Goal: Task Accomplishment & Management: Manage account settings

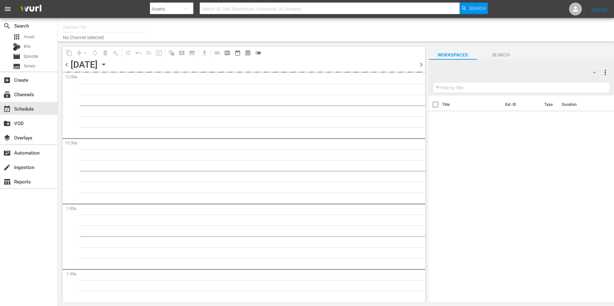
type input "Roku Cinevault Westerns (697)"
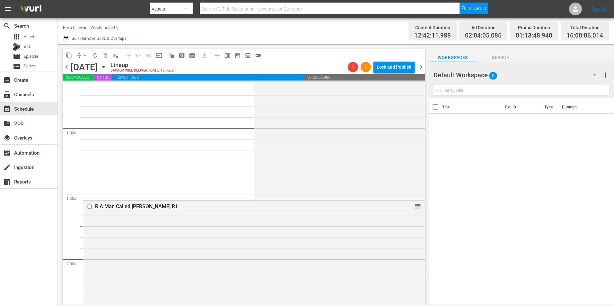
scroll to position [96, 0]
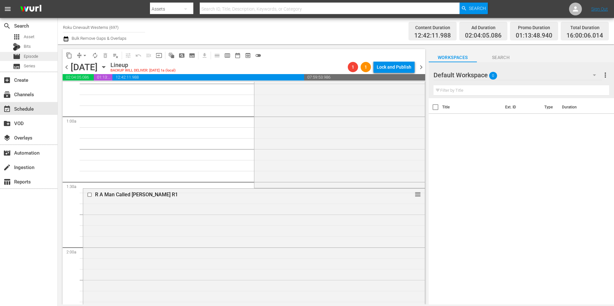
click at [29, 56] on span "Episode" at bounding box center [31, 56] width 14 height 6
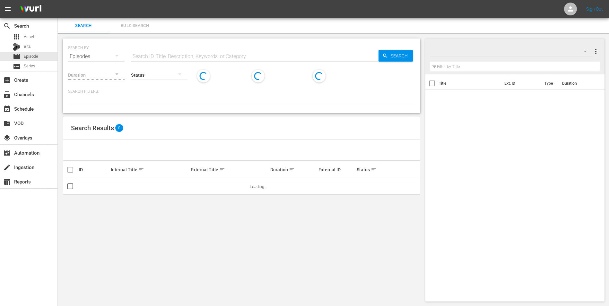
click at [265, 51] on input "text" at bounding box center [255, 56] width 248 height 15
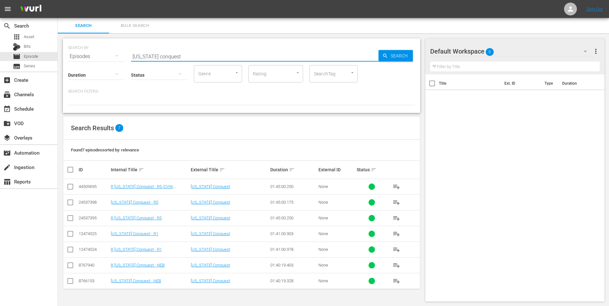
type input "[US_STATE] conquest"
click at [578, 56] on button "button" at bounding box center [585, 51] width 15 height 15
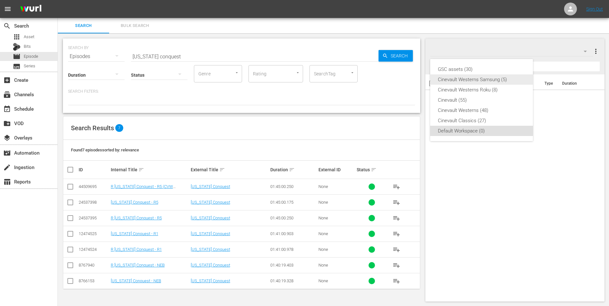
click at [502, 84] on div "Cinevault Westerns Samsung (5)" at bounding box center [481, 79] width 87 height 10
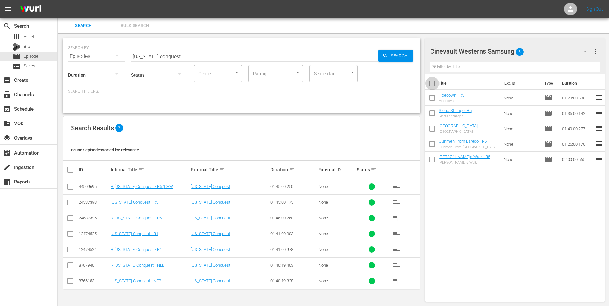
click at [431, 84] on input "checkbox" at bounding box center [431, 84] width 13 height 13
checkbox input "true"
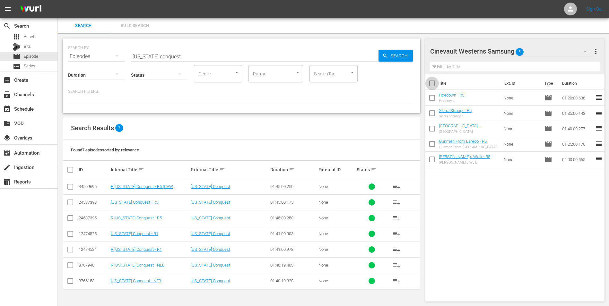
checkbox input "true"
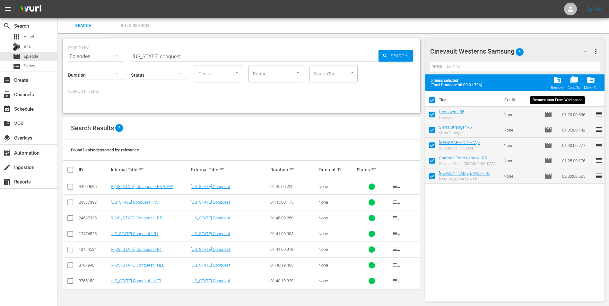
click at [564, 83] on div "folder_delete Remove" at bounding box center [557, 83] width 13 height 14
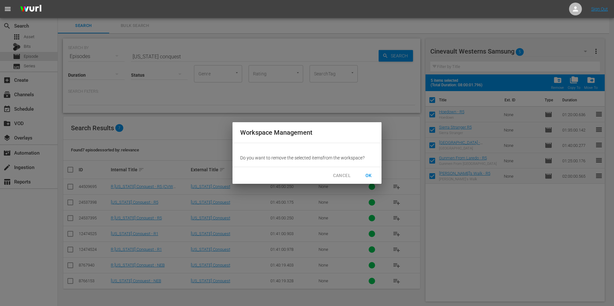
click at [370, 177] on span "OK" at bounding box center [368, 176] width 10 height 8
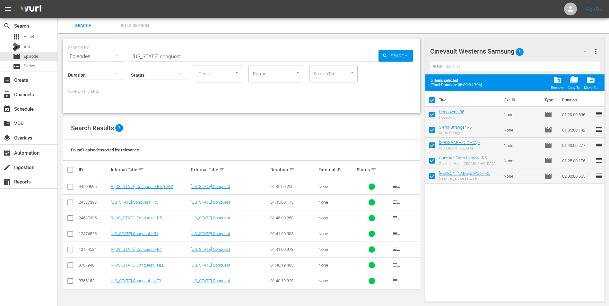
checkbox input "false"
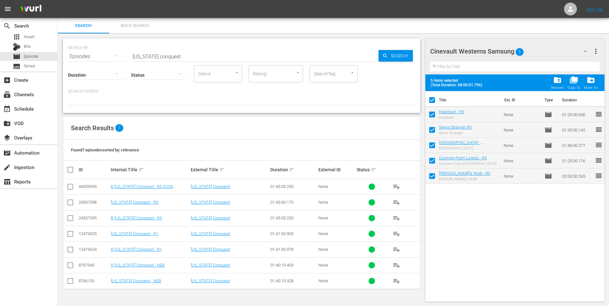
checkbox input "false"
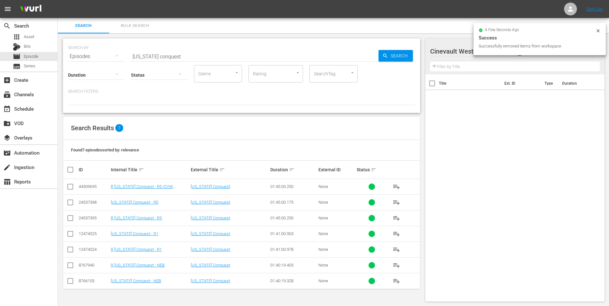
click at [598, 32] on icon at bounding box center [598, 30] width 5 height 5
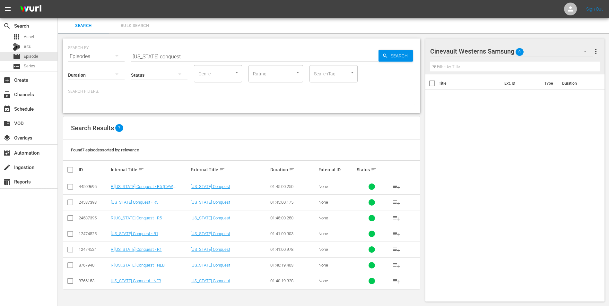
click at [538, 54] on div "Cinevault Westerns Samsung 0" at bounding box center [511, 51] width 163 height 18
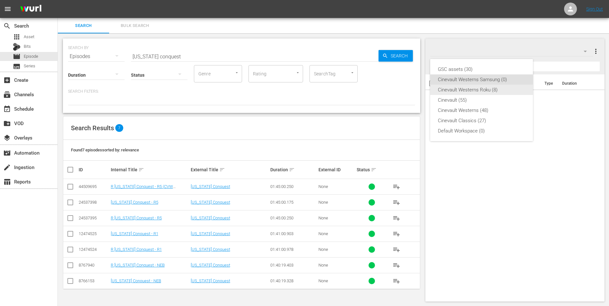
click at [495, 92] on div "Cinevault Westerns Roku (8)" at bounding box center [481, 90] width 87 height 10
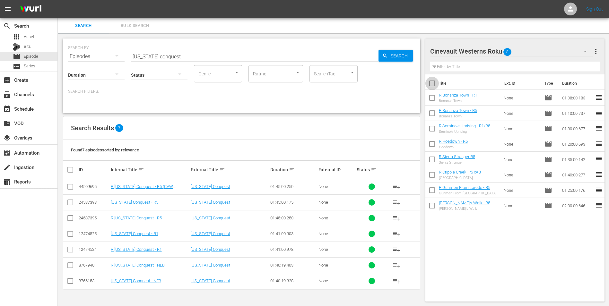
click at [433, 87] on input "checkbox" at bounding box center [431, 84] width 13 height 13
checkbox input "true"
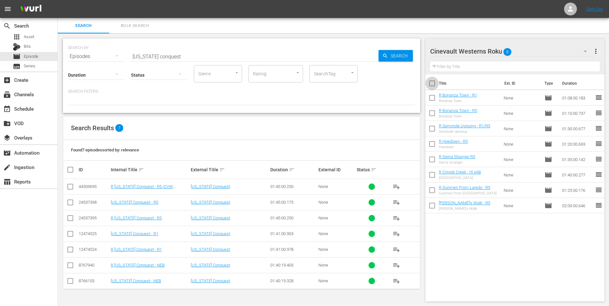
checkbox input "true"
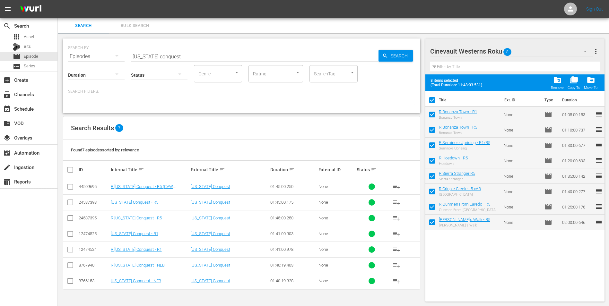
click at [554, 82] on span "folder_delete" at bounding box center [557, 80] width 9 height 9
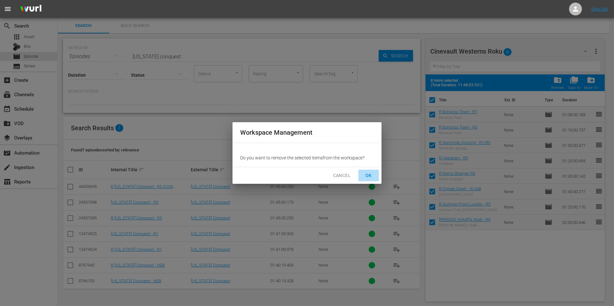
click at [372, 170] on button "OK" at bounding box center [368, 176] width 21 height 12
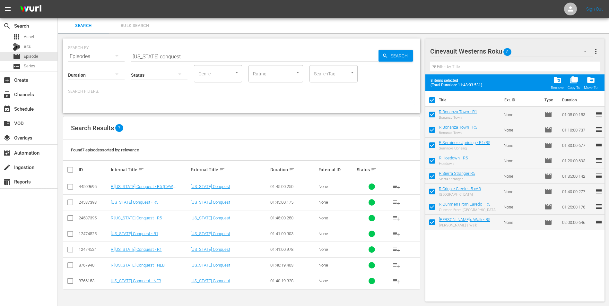
checkbox input "false"
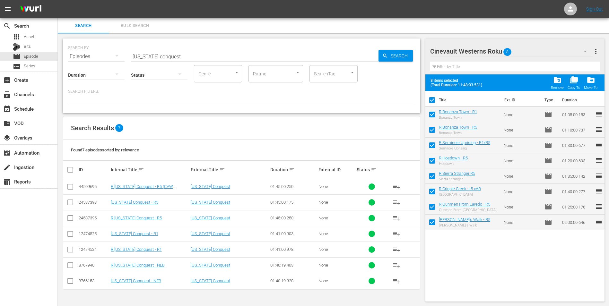
checkbox input "false"
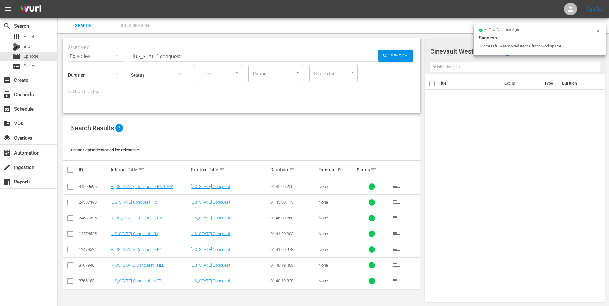
click at [602, 30] on div "a few seconds ago Success Successfully removed items from workspace" at bounding box center [540, 39] width 132 height 32
click at [597, 30] on icon at bounding box center [598, 30] width 5 height 5
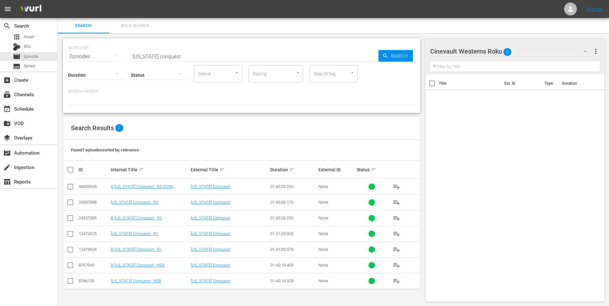
click at [69, 217] on input "checkbox" at bounding box center [70, 220] width 8 height 8
checkbox input "true"
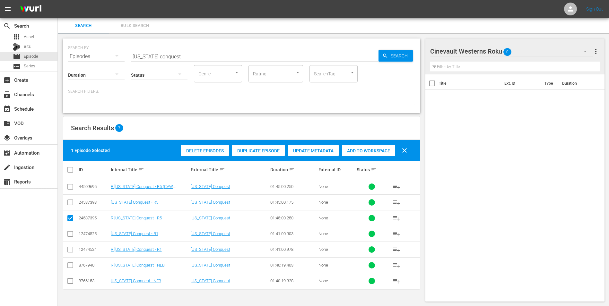
click at [366, 149] on span "Add to Workspace" at bounding box center [368, 150] width 53 height 5
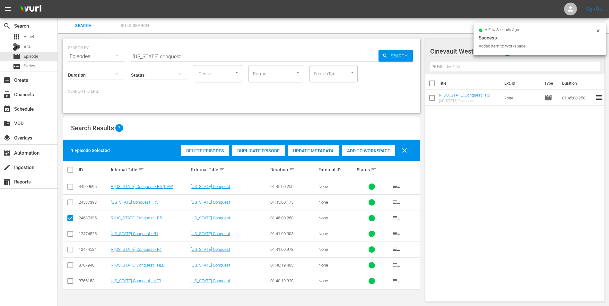
click at [599, 29] on icon at bounding box center [598, 30] width 5 height 5
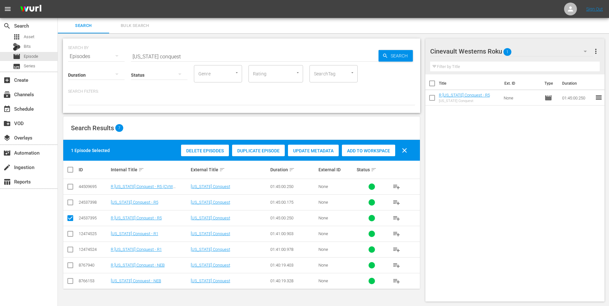
click at [549, 50] on div "Cinevault Westerns Roku 1" at bounding box center [511, 51] width 163 height 18
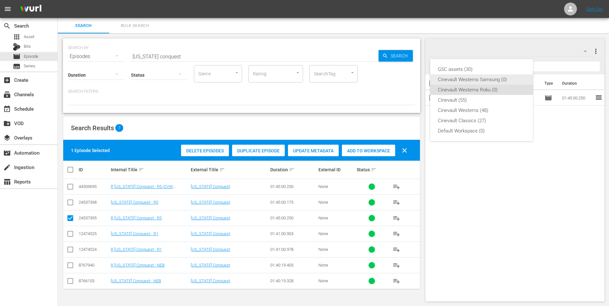
click at [470, 82] on div "Cinevault Westerns Samsung (0)" at bounding box center [481, 79] width 87 height 10
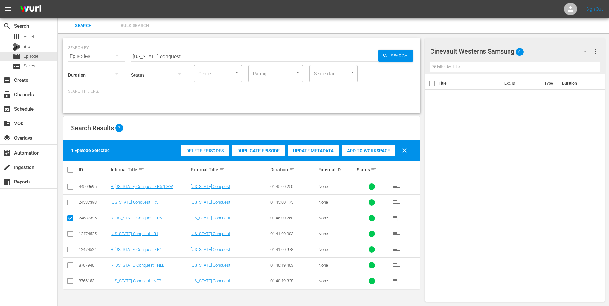
click at [67, 205] on input "checkbox" at bounding box center [70, 204] width 8 height 8
checkbox input "true"
click at [69, 216] on input "checkbox" at bounding box center [70, 220] width 8 height 8
checkbox input "false"
click at [375, 152] on span "Add to Workspace" at bounding box center [368, 150] width 53 height 5
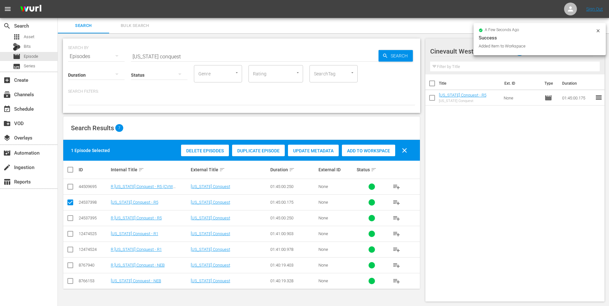
click at [237, 57] on input "[US_STATE] conquest" at bounding box center [255, 56] width 248 height 15
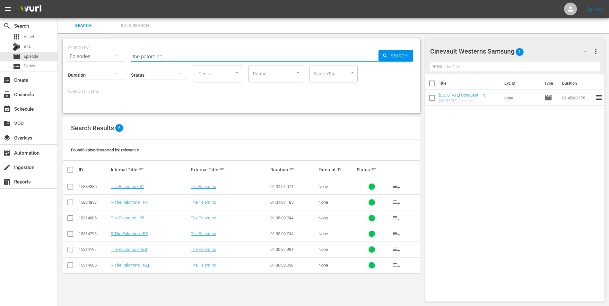
type input "the palomino"
click at [68, 188] on input "checkbox" at bounding box center [70, 188] width 8 height 8
checkbox input "true"
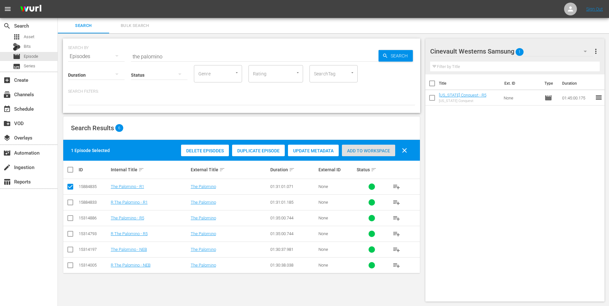
click at [387, 153] on div "Add to Workspace" at bounding box center [368, 151] width 53 height 12
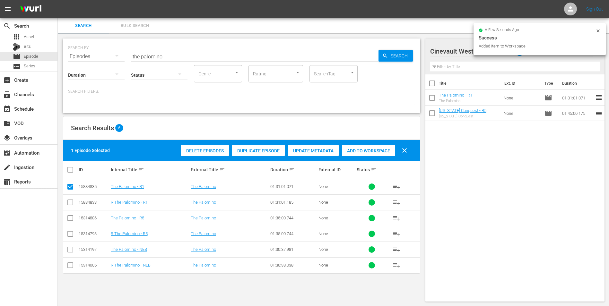
click at [600, 31] on icon at bounding box center [598, 30] width 5 height 5
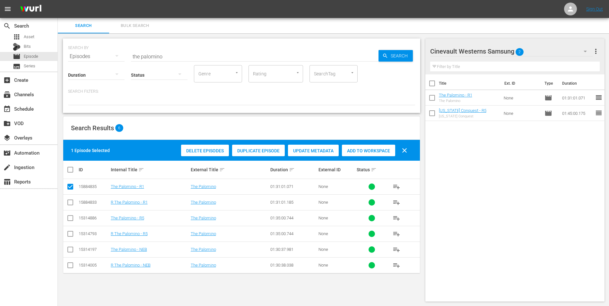
click at [546, 51] on div "Cinevault Westerns Samsung 2" at bounding box center [511, 51] width 163 height 18
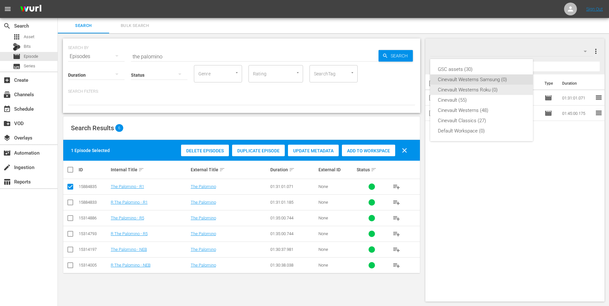
click at [508, 92] on div "Cinevault Westerns Roku (0)" at bounding box center [481, 90] width 87 height 10
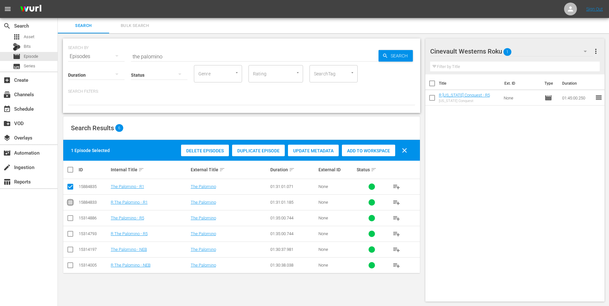
click at [70, 206] on input "checkbox" at bounding box center [70, 204] width 8 height 8
checkbox input "true"
click at [68, 186] on input "checkbox" at bounding box center [70, 188] width 8 height 8
checkbox input "false"
click at [355, 144] on div "Delete Episodes Duplicate Episode Update Metadata Add to Workspace clear" at bounding box center [295, 150] width 233 height 15
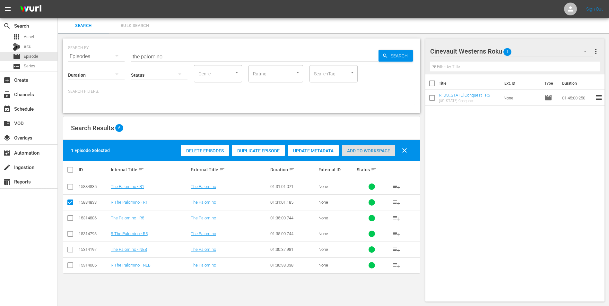
click at [360, 151] on span "Add to Workspace" at bounding box center [368, 150] width 53 height 5
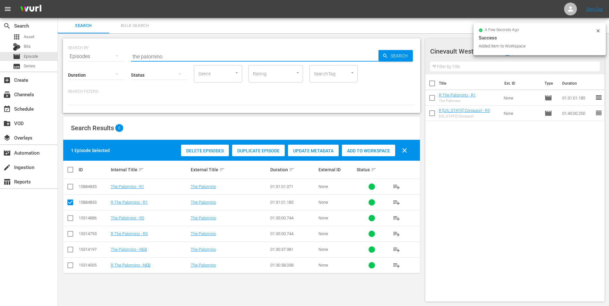
click at [172, 52] on input "the palomino" at bounding box center [255, 56] width 248 height 15
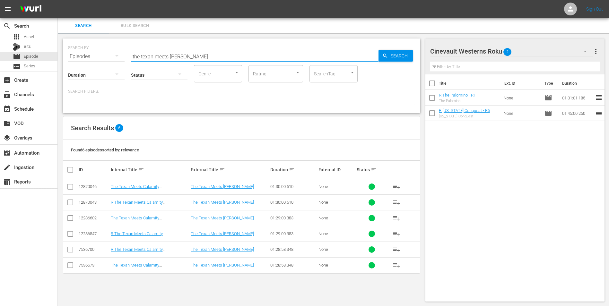
type input "the texan meets [PERSON_NAME]"
click at [73, 234] on input "checkbox" at bounding box center [70, 236] width 8 height 8
checkbox input "true"
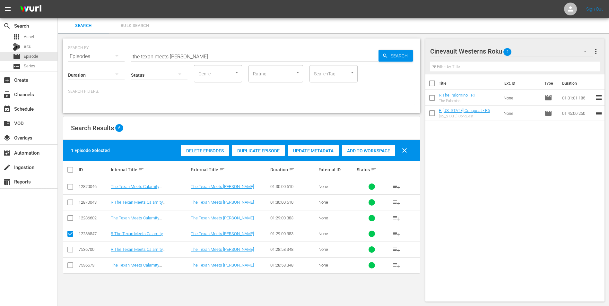
click at [381, 153] on span "Add to Workspace" at bounding box center [368, 150] width 53 height 5
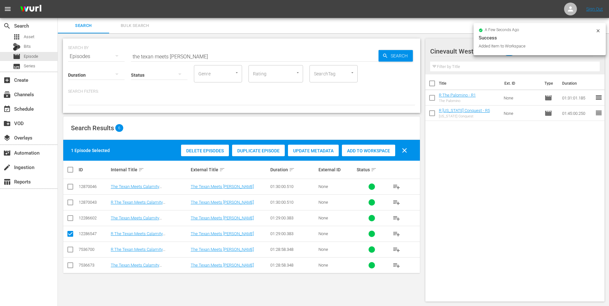
click at [598, 30] on icon at bounding box center [598, 30] width 5 height 5
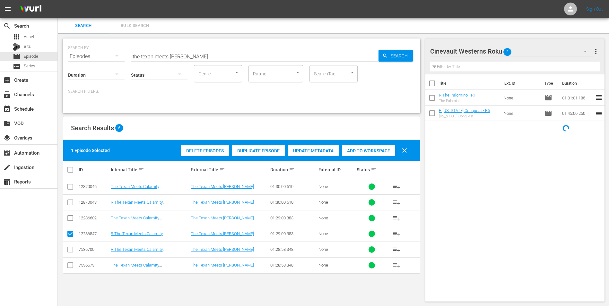
click at [579, 48] on button "button" at bounding box center [585, 51] width 15 height 15
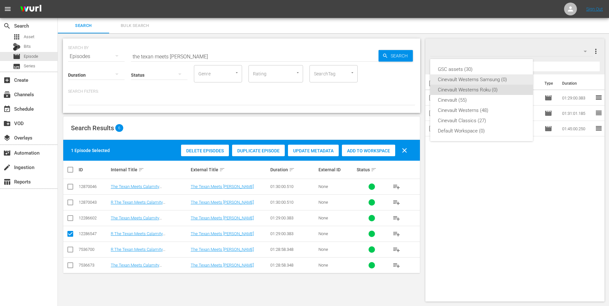
click at [477, 81] on div "Cinevault Westerns Samsung (0)" at bounding box center [481, 79] width 87 height 10
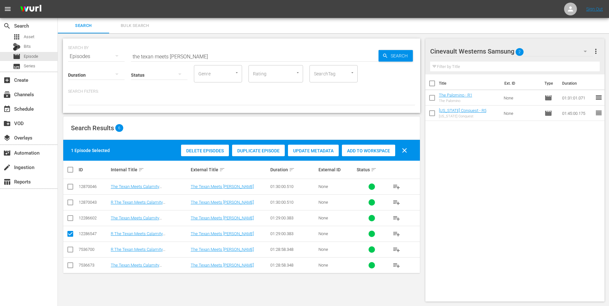
click at [69, 219] on input "checkbox" at bounding box center [70, 220] width 8 height 8
checkbox input "true"
click at [69, 236] on input "checkbox" at bounding box center [70, 236] width 8 height 8
checkbox input "false"
click at [370, 155] on div "Add to Workspace" at bounding box center [368, 151] width 53 height 12
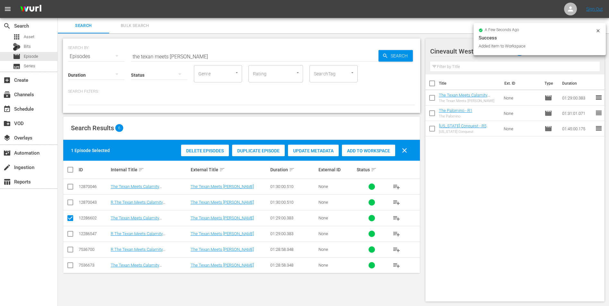
click at [231, 62] on input "the texan meets [PERSON_NAME]" at bounding box center [255, 56] width 248 height 15
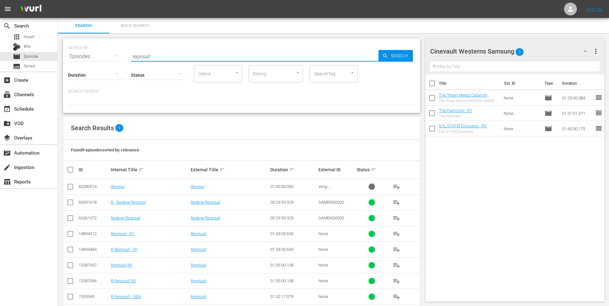
type input "reprisal!"
click at [74, 234] on input "checkbox" at bounding box center [70, 236] width 8 height 8
checkbox input "true"
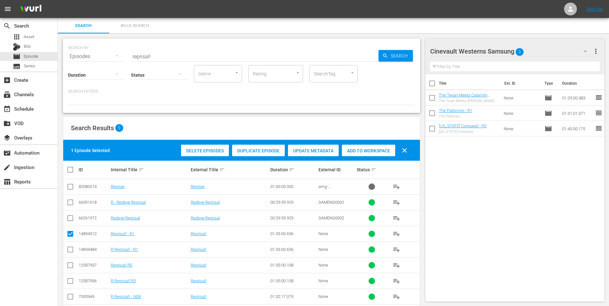
click at [359, 152] on span "Add to Workspace" at bounding box center [368, 150] width 53 height 5
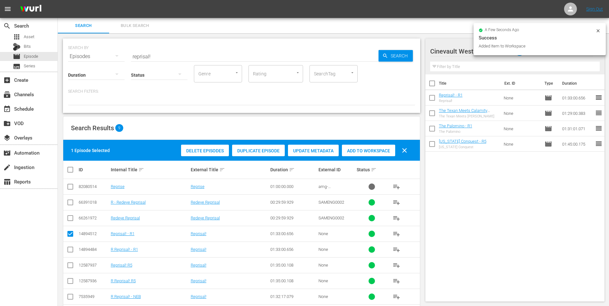
click at [595, 30] on div "a few seconds ago" at bounding box center [537, 30] width 117 height 4
click at [599, 33] on div at bounding box center [598, 31] width 5 height 7
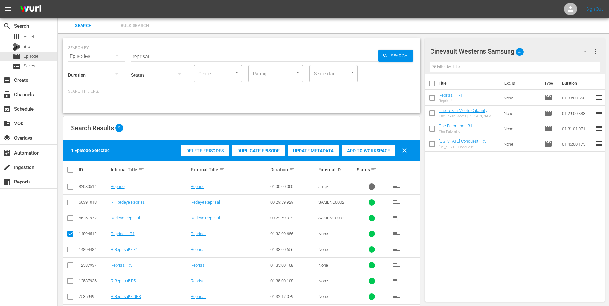
click at [577, 52] on div "Cinevault Westerns Samsung 4" at bounding box center [511, 51] width 163 height 18
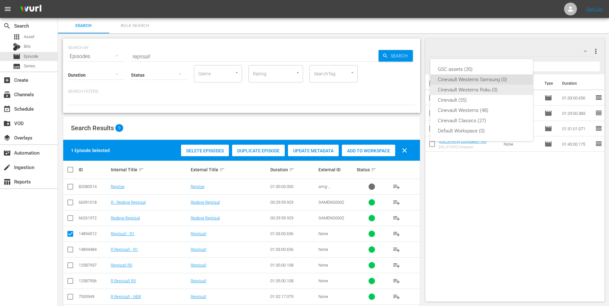
click at [492, 89] on div "Cinevault Westerns Roku (0)" at bounding box center [481, 90] width 87 height 10
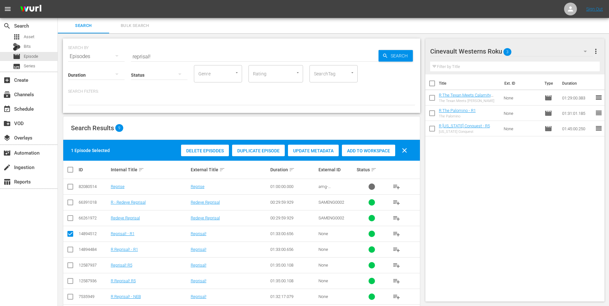
click at [71, 252] on input "checkbox" at bounding box center [70, 251] width 8 height 8
checkbox input "true"
click at [72, 232] on input "checkbox" at bounding box center [70, 236] width 8 height 8
checkbox input "false"
click at [362, 155] on div "Add to Workspace" at bounding box center [368, 151] width 53 height 12
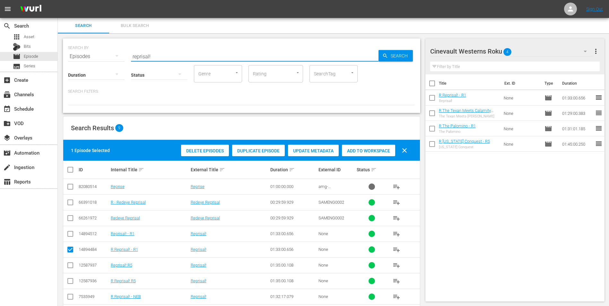
click at [168, 53] on input "reprisal!" at bounding box center [255, 56] width 248 height 15
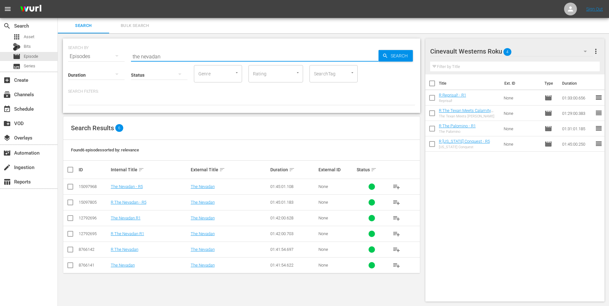
type input "the nevadan"
click at [71, 232] on input "checkbox" at bounding box center [70, 236] width 8 height 8
checkbox input "true"
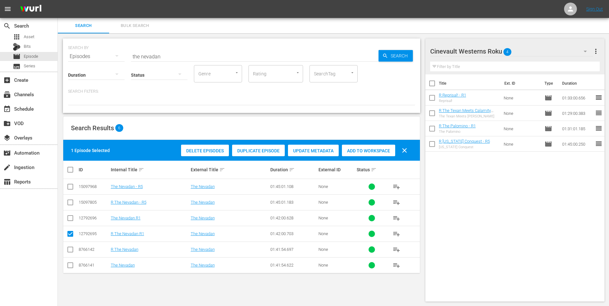
click at [356, 154] on div "Add to Workspace" at bounding box center [368, 151] width 53 height 12
click at [561, 52] on div "Cinevault Westerns Roku 5" at bounding box center [511, 51] width 163 height 18
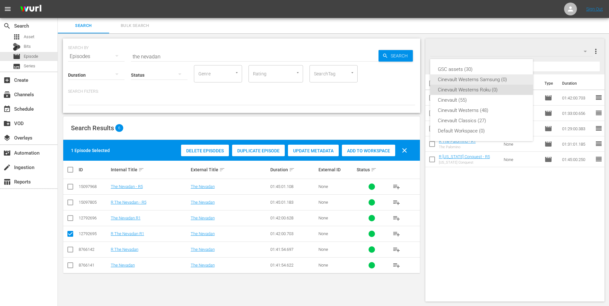
click at [522, 79] on div "Cinevault Westerns Samsung (0)" at bounding box center [481, 79] width 87 height 10
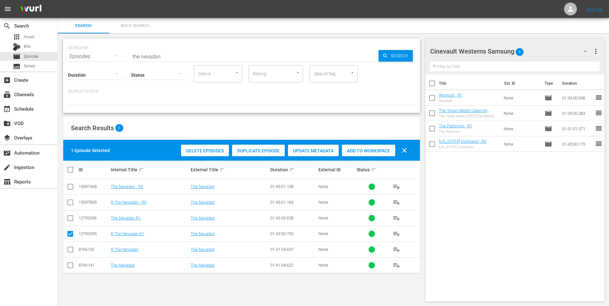
click at [68, 220] on input "checkbox" at bounding box center [70, 220] width 8 height 8
checkbox input "true"
click at [72, 236] on input "checkbox" at bounding box center [70, 236] width 8 height 8
checkbox input "false"
click at [370, 152] on span "Add to Workspace" at bounding box center [368, 150] width 53 height 5
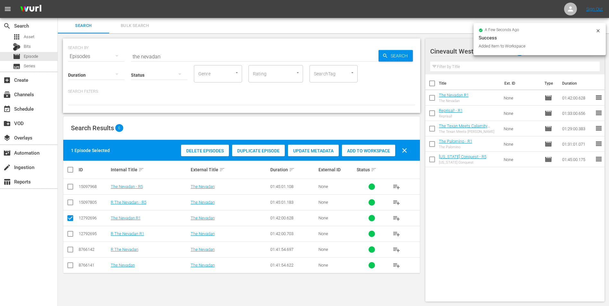
click at [599, 33] on icon at bounding box center [598, 30] width 5 height 5
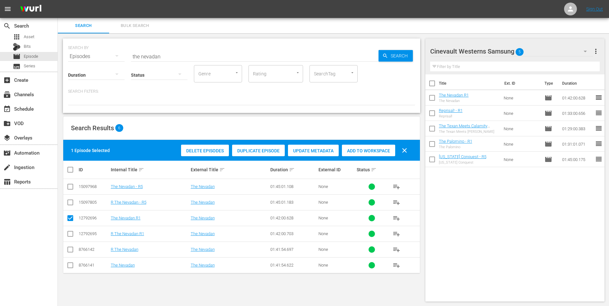
click at [547, 47] on div "Cinevault Westerns Samsung 5" at bounding box center [511, 51] width 163 height 18
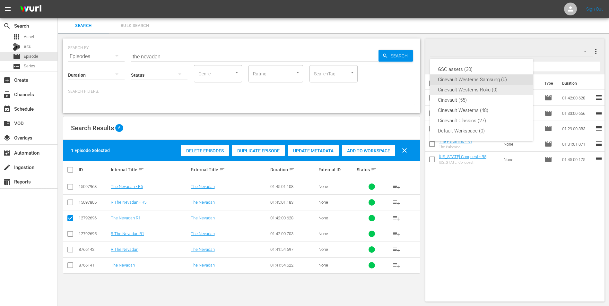
click at [496, 87] on div "Cinevault Westerns Roku (0)" at bounding box center [481, 90] width 87 height 10
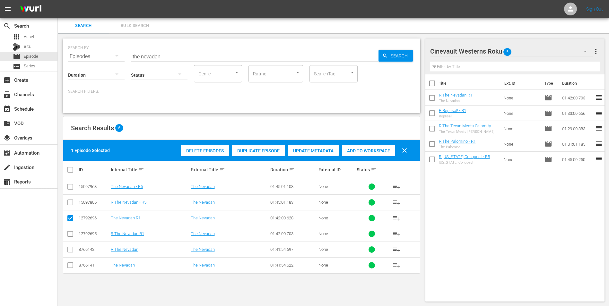
click at [10, 101] on div "event_available Schedule" at bounding box center [28, 108] width 57 height 14
click at [13, 109] on div "event_available Schedule" at bounding box center [18, 108] width 36 height 6
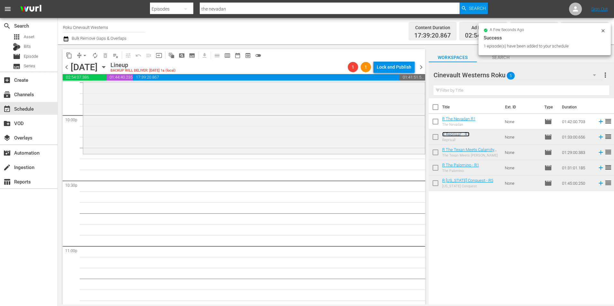
scroll to position [2890, 0]
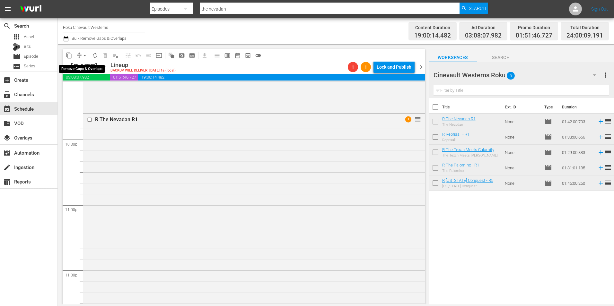
click at [85, 56] on span "arrow_drop_down" at bounding box center [85, 55] width 6 height 6
click at [86, 69] on li "Align to Midnight" at bounding box center [84, 68] width 67 height 11
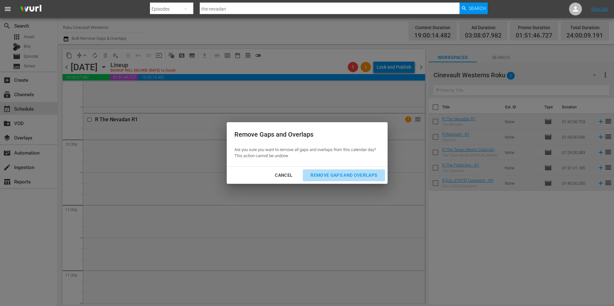
drag, startPoint x: 355, startPoint y: 181, endPoint x: 358, endPoint y: 179, distance: 4.2
click at [357, 180] on button "Remove Gaps and Overlaps" at bounding box center [344, 176] width 82 height 12
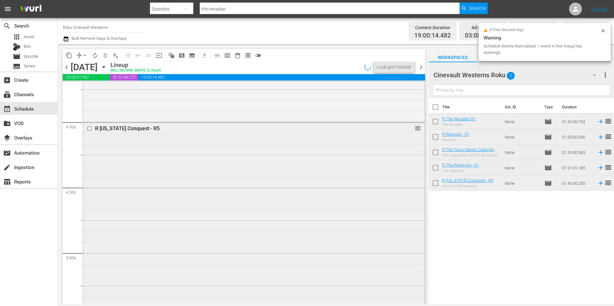
scroll to position [2055, 0]
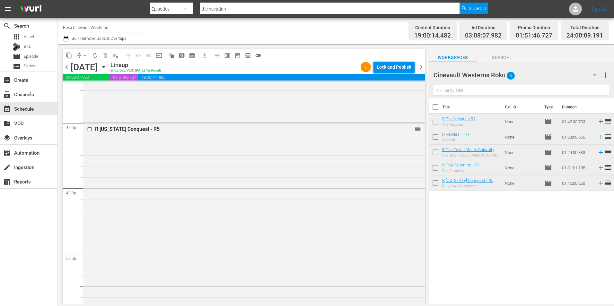
click at [88, 130] on input "checkbox" at bounding box center [90, 129] width 7 height 5
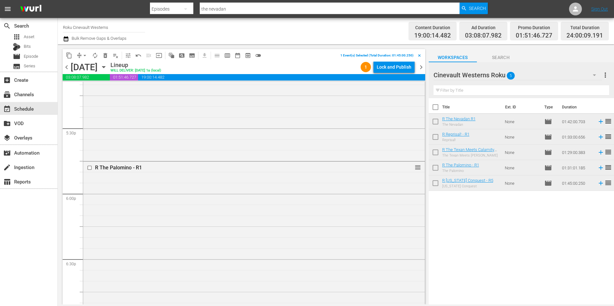
scroll to position [2248, 0]
click at [89, 166] on input "checkbox" at bounding box center [90, 165] width 7 height 5
click at [88, 172] on input "checkbox" at bounding box center [90, 172] width 7 height 5
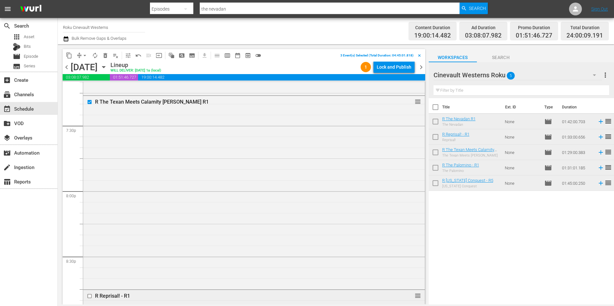
scroll to position [2633, 0]
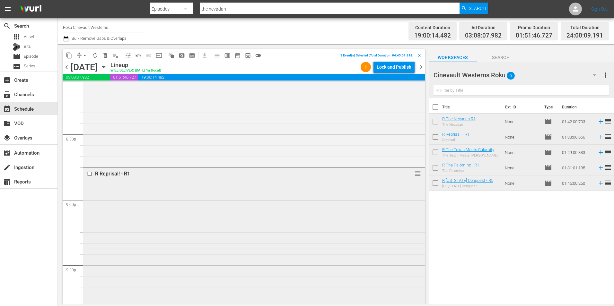
click at [90, 174] on input "checkbox" at bounding box center [90, 173] width 7 height 5
click at [90, 185] on input "checkbox" at bounding box center [90, 184] width 7 height 5
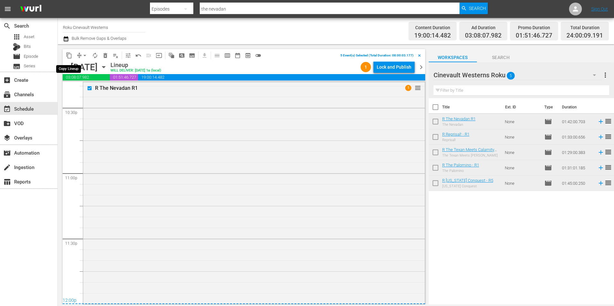
click at [67, 55] on span "content_copy" at bounding box center [69, 55] width 6 height 6
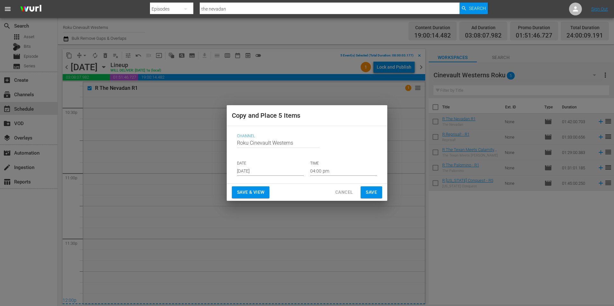
click at [295, 167] on input "[DATE]" at bounding box center [270, 171] width 67 height 10
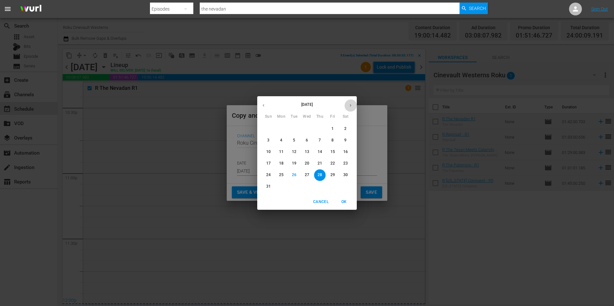
click at [355, 106] on button "button" at bounding box center [350, 105] width 13 height 13
click at [261, 108] on button "button" at bounding box center [263, 105] width 13 height 13
click at [309, 144] on button "10" at bounding box center [307, 141] width 12 height 12
type input "[DATE]"
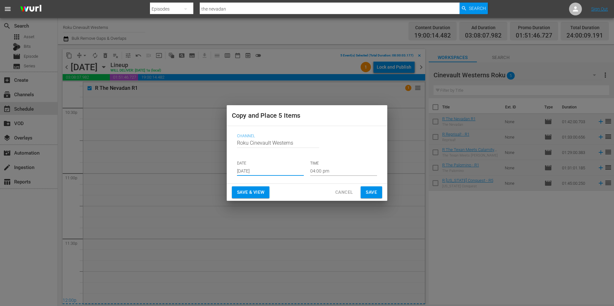
click at [331, 171] on input "04:00 pm" at bounding box center [343, 171] width 67 height 10
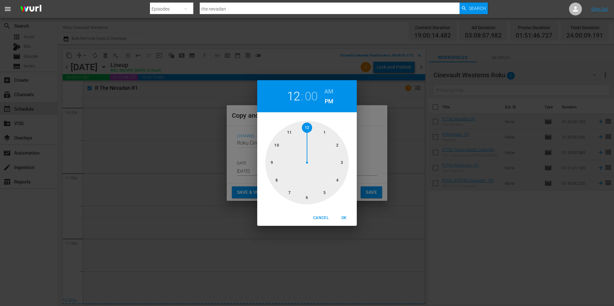
click at [308, 124] on div at bounding box center [306, 162] width 83 height 83
click at [335, 91] on div "12 : 00 AM PM" at bounding box center [307, 96] width 100 height 32
click at [329, 95] on h6 "AM" at bounding box center [328, 91] width 9 height 10
click at [347, 219] on span "OK" at bounding box center [343, 218] width 15 height 7
type input "12:00 am"
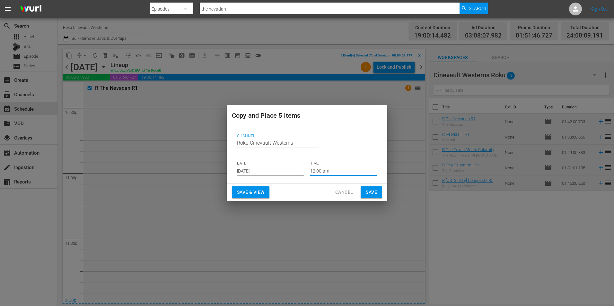
click at [375, 193] on span "Save" at bounding box center [371, 192] width 11 height 8
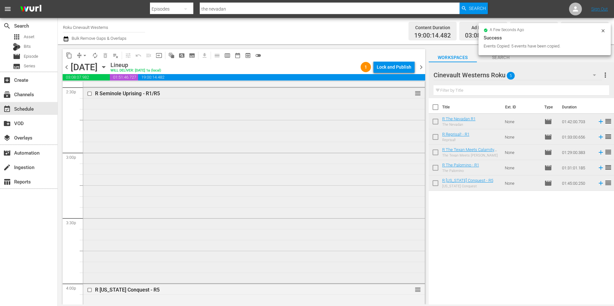
scroll to position [2023, 0]
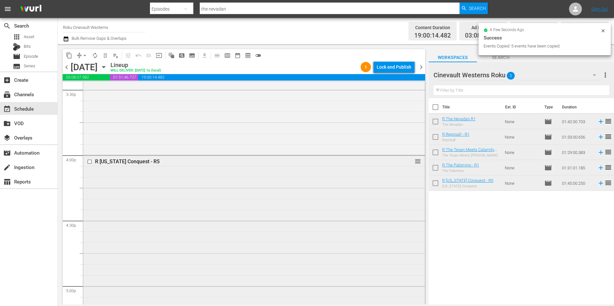
click at [90, 162] on input "checkbox" at bounding box center [90, 161] width 7 height 5
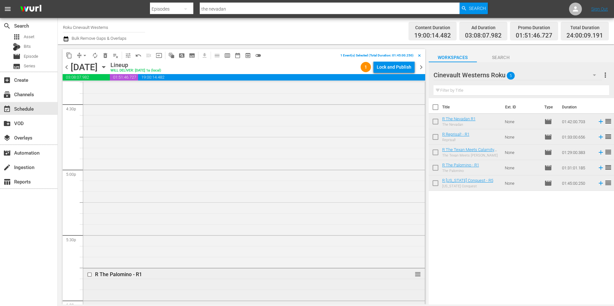
scroll to position [2215, 0]
click at [89, 200] on input "checkbox" at bounding box center [90, 198] width 7 height 5
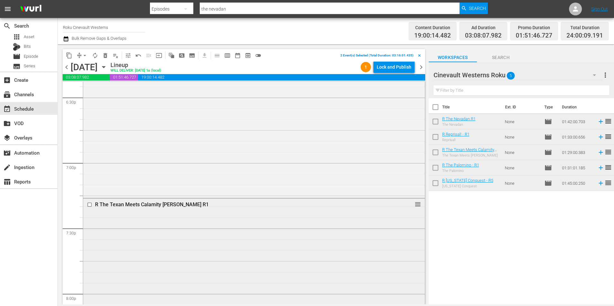
click at [88, 205] on input "checkbox" at bounding box center [90, 204] width 7 height 5
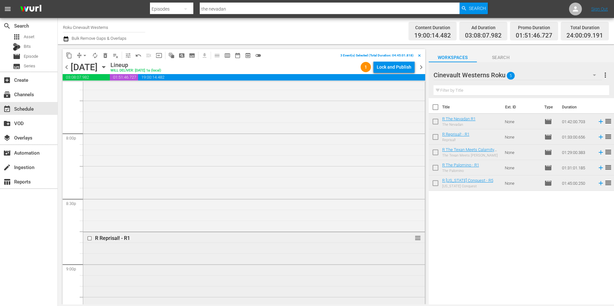
click at [89, 239] on input "checkbox" at bounding box center [90, 238] width 7 height 5
click at [90, 248] on input "checkbox" at bounding box center [90, 248] width 7 height 5
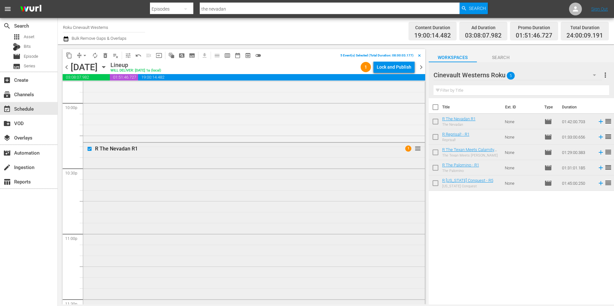
scroll to position [2922, 0]
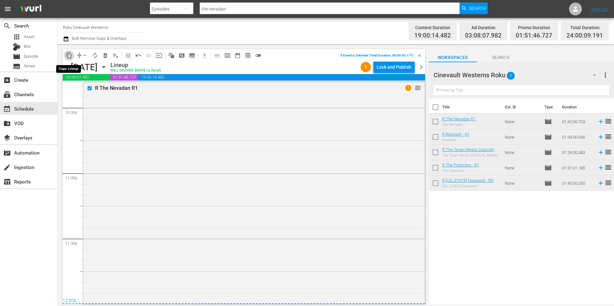
click at [66, 55] on span "content_copy" at bounding box center [69, 55] width 6 height 6
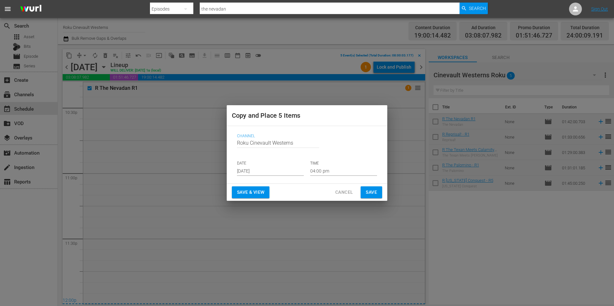
click at [277, 175] on input "[DATE]" at bounding box center [270, 171] width 67 height 10
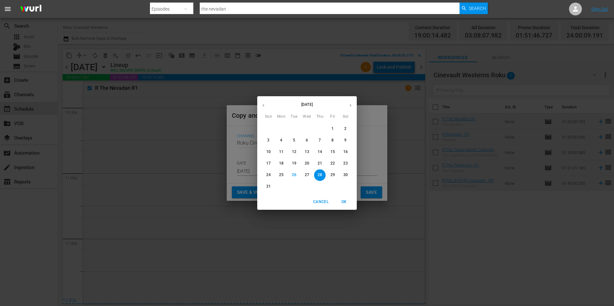
click at [353, 111] on button "button" at bounding box center [350, 105] width 13 height 13
click at [346, 141] on p "13" at bounding box center [345, 140] width 4 height 5
type input "[DATE]"
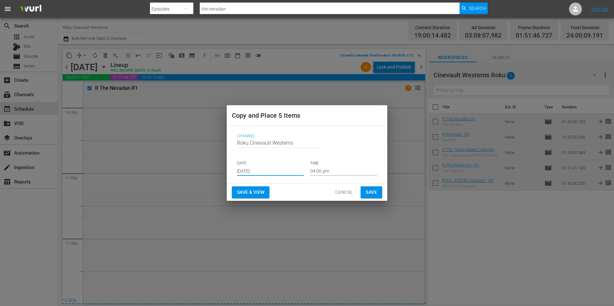
click at [336, 172] on input "04:00 pm" at bounding box center [343, 171] width 67 height 10
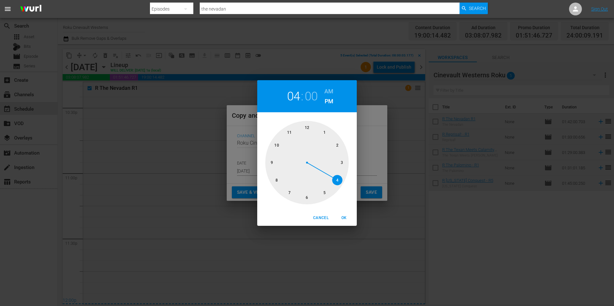
click at [279, 179] on div at bounding box center [306, 162] width 83 height 83
drag, startPoint x: 336, startPoint y: 86, endPoint x: 329, endPoint y: 92, distance: 8.6
click at [336, 87] on div "08 : 00 AM PM" at bounding box center [307, 96] width 100 height 32
click at [329, 92] on h6 "AM" at bounding box center [328, 91] width 9 height 10
click at [343, 222] on button "OK" at bounding box center [344, 218] width 21 height 11
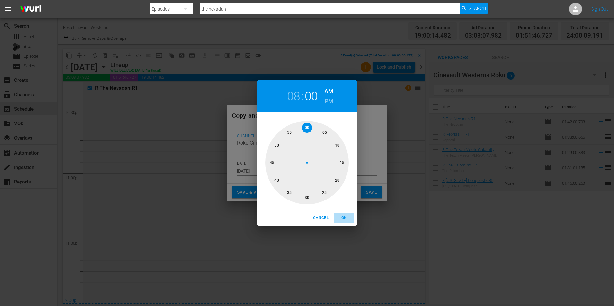
type input "08:00 am"
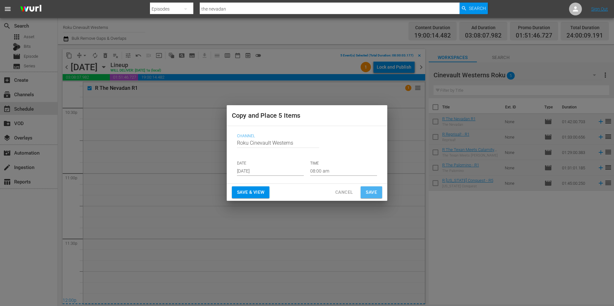
click at [372, 194] on span "Save" at bounding box center [371, 192] width 11 height 8
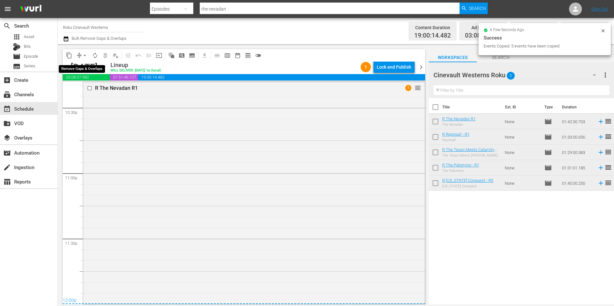
click at [82, 57] on span "arrow_drop_down" at bounding box center [85, 55] width 6 height 6
click at [86, 68] on li "Align to Midnight" at bounding box center [84, 68] width 67 height 11
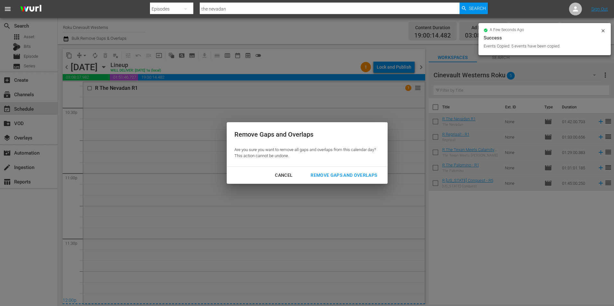
click at [366, 174] on div "Remove Gaps and Overlaps" at bounding box center [343, 175] width 77 height 8
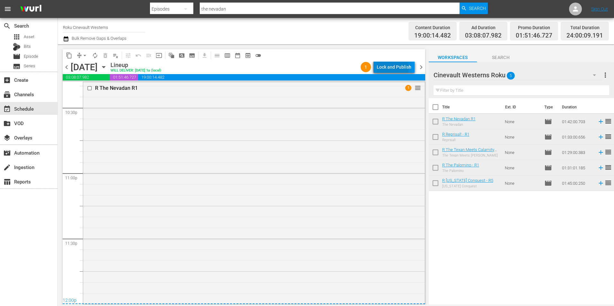
click at [392, 68] on div "Lock and Publish" at bounding box center [394, 67] width 35 height 12
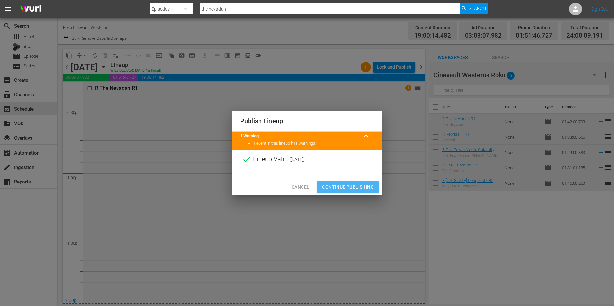
click at [340, 184] on span "Continue Publishing" at bounding box center [348, 187] width 52 height 8
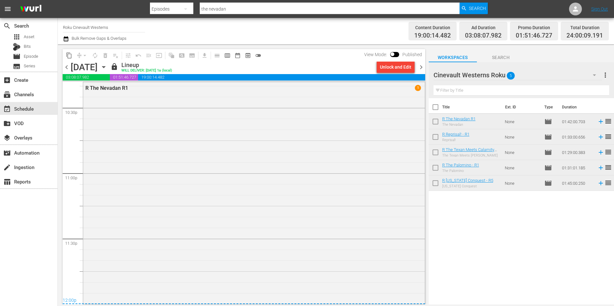
click at [100, 30] on input "Roku Cinevault Westerns" at bounding box center [104, 27] width 82 height 15
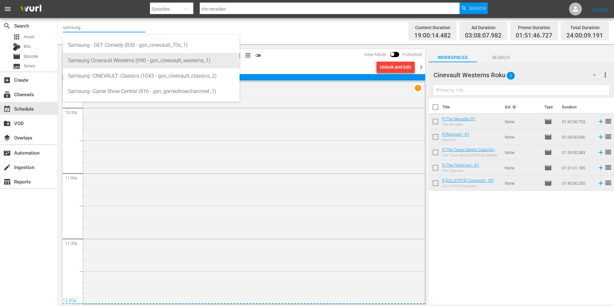
click at [131, 62] on div "Samsung Cinevault Westerns (690 - gsn_cinevault_westerns_1)" at bounding box center [151, 60] width 166 height 15
type input "Samsung Cinevault Westerns (690 - gsn_cinevault_westerns_1)"
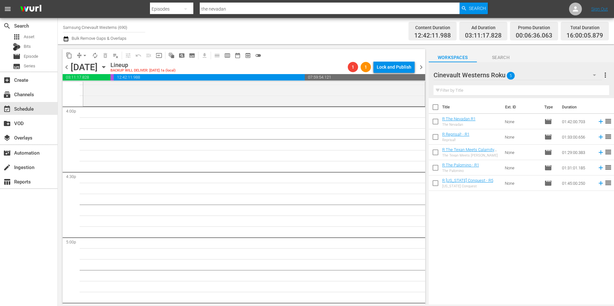
scroll to position [2022, 0]
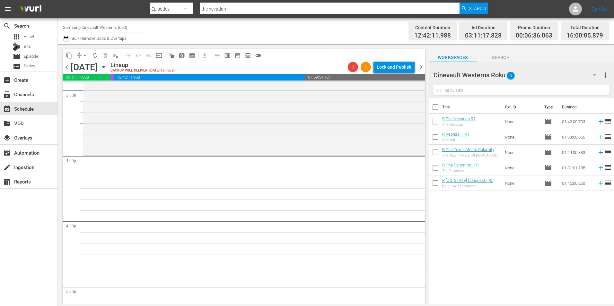
click at [543, 77] on div "Cinevault Westerns Roku 5" at bounding box center [517, 75] width 169 height 18
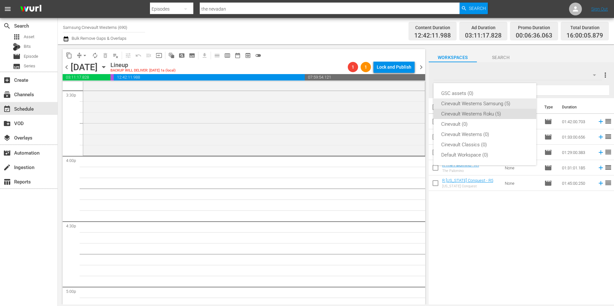
click at [476, 102] on div "Cinevault Westerns Samsung (5)" at bounding box center [484, 104] width 87 height 10
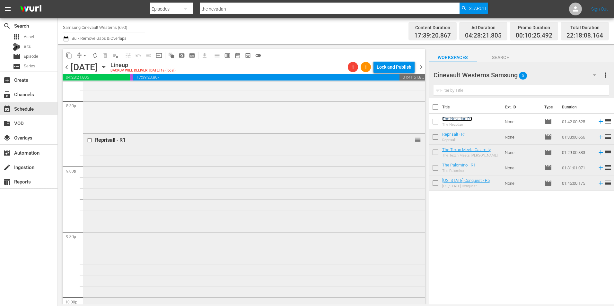
scroll to position [2827, 0]
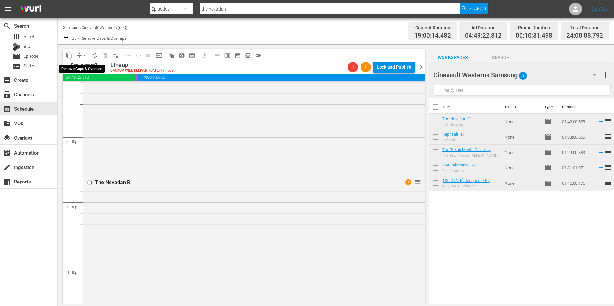
click at [86, 55] on span "arrow_drop_down" at bounding box center [85, 55] width 6 height 6
click at [87, 65] on li "Align to Midnight" at bounding box center [84, 68] width 67 height 11
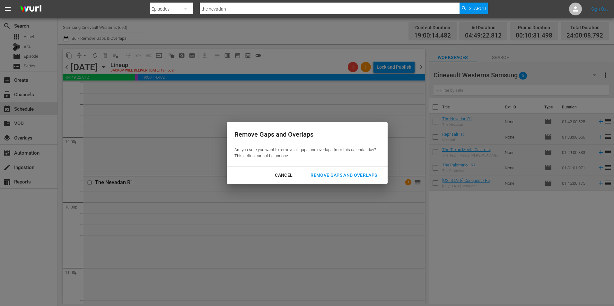
click at [337, 175] on div "Remove Gaps and Overlaps" at bounding box center [343, 175] width 77 height 8
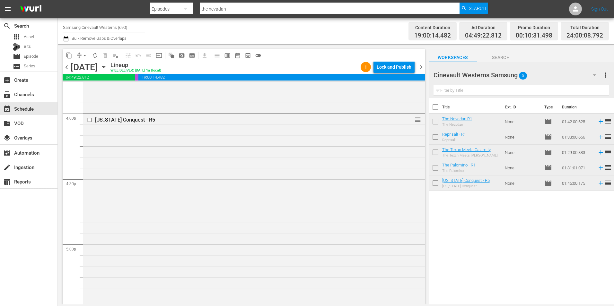
scroll to position [2024, 0]
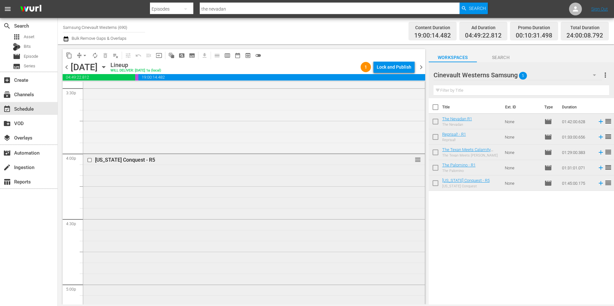
click at [91, 161] on input "checkbox" at bounding box center [90, 160] width 7 height 5
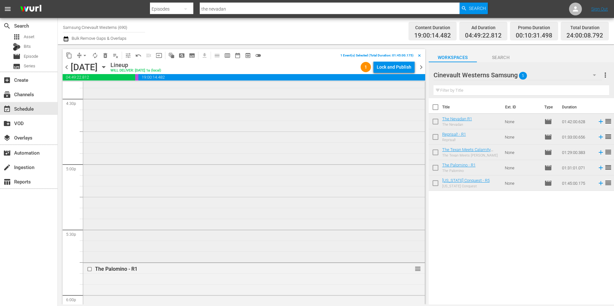
scroll to position [2217, 0]
click at [91, 197] on input "checkbox" at bounding box center [90, 196] width 7 height 5
click at [91, 204] on input "checkbox" at bounding box center [90, 202] width 7 height 5
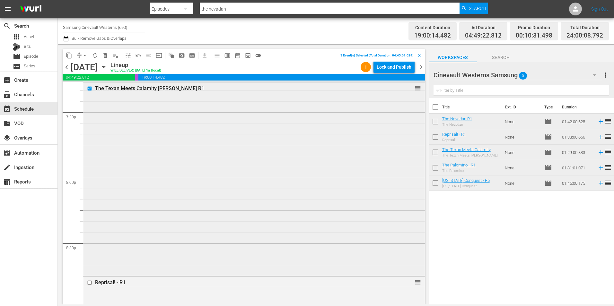
scroll to position [2634, 0]
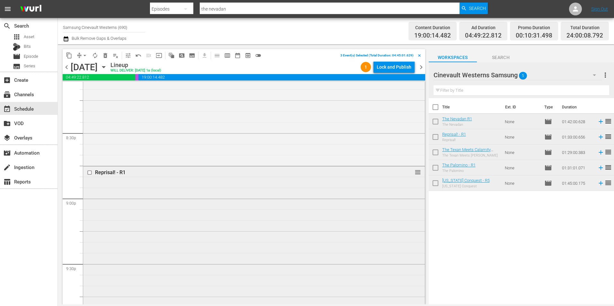
click at [90, 173] on input "checkbox" at bounding box center [90, 172] width 7 height 5
click at [89, 150] on input "checkbox" at bounding box center [90, 150] width 7 height 5
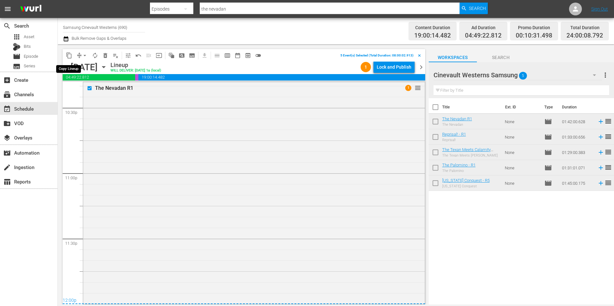
click at [67, 56] on span "content_copy" at bounding box center [69, 55] width 6 height 6
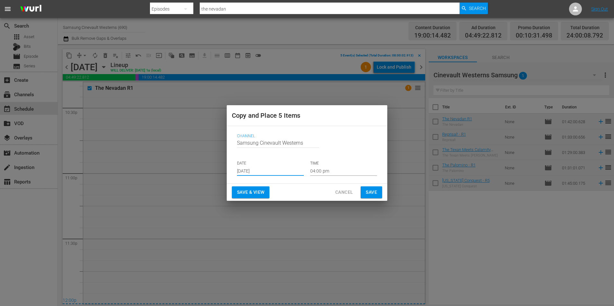
click at [268, 173] on input "[DATE]" at bounding box center [270, 171] width 67 height 10
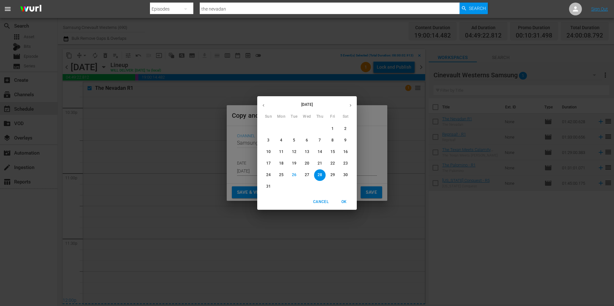
click at [348, 103] on button "button" at bounding box center [350, 105] width 13 height 13
click at [307, 139] on p "10" at bounding box center [307, 140] width 4 height 5
type input "[DATE]"
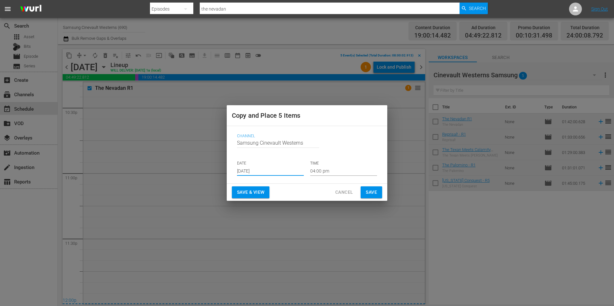
click at [329, 177] on div "Channel Channel Title Samsung Cinevault Westerns DATE [DATE] TIME 04:00 pm" at bounding box center [307, 155] width 150 height 52
click at [325, 171] on input "04:00 pm" at bounding box center [343, 171] width 67 height 10
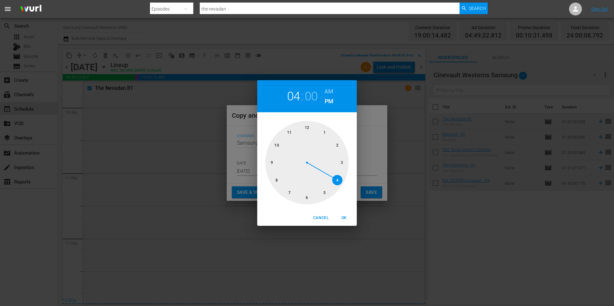
click at [307, 126] on div at bounding box center [306, 162] width 83 height 83
click at [333, 92] on h6 "AM" at bounding box center [328, 91] width 9 height 10
drag, startPoint x: 345, startPoint y: 221, endPoint x: 352, endPoint y: 210, distance: 13.3
click at [346, 221] on span "OK" at bounding box center [343, 218] width 15 height 7
type input "12:00 am"
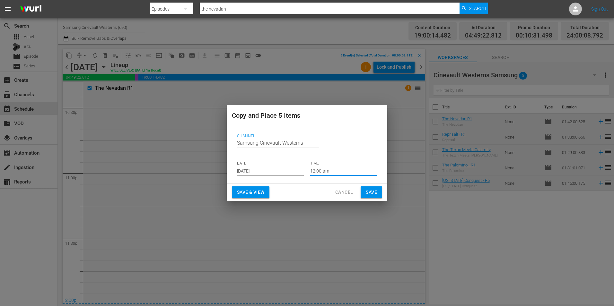
click at [379, 191] on button "Save" at bounding box center [372, 193] width 22 height 12
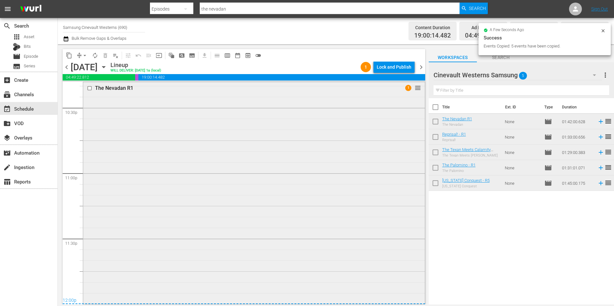
click at [90, 89] on input "checkbox" at bounding box center [90, 88] width 7 height 5
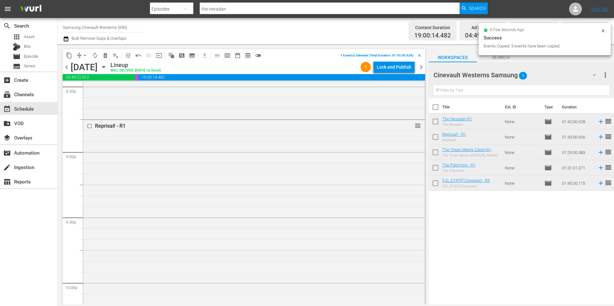
scroll to position [2633, 0]
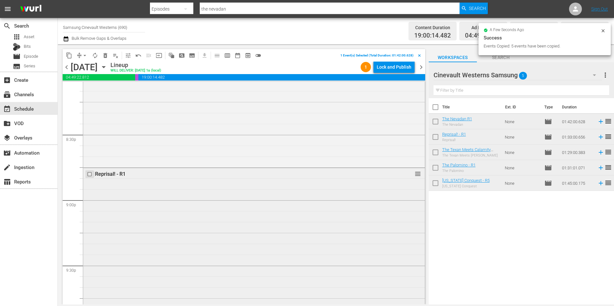
click at [90, 174] on input "checkbox" at bounding box center [90, 173] width 7 height 5
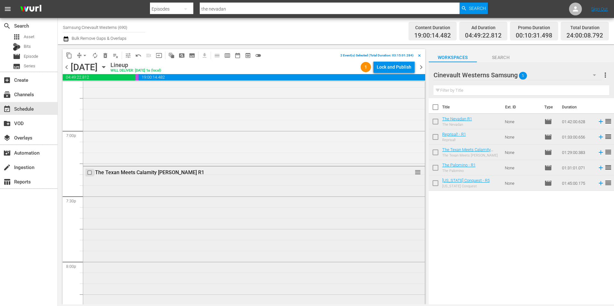
click at [89, 173] on input "checkbox" at bounding box center [90, 172] width 7 height 5
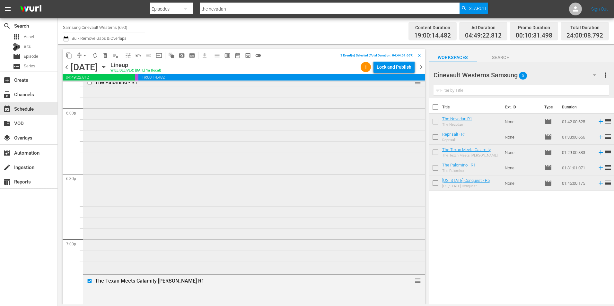
scroll to position [2247, 0]
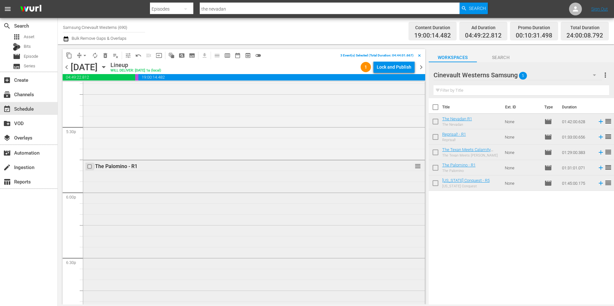
click at [89, 166] on input "checkbox" at bounding box center [90, 166] width 7 height 5
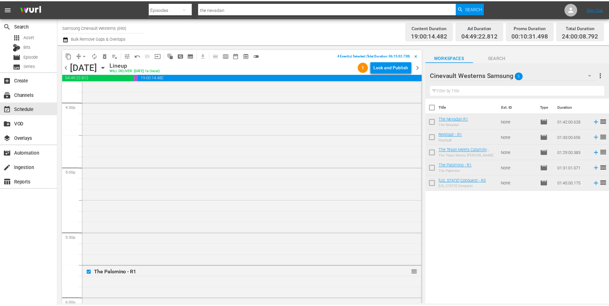
scroll to position [2055, 0]
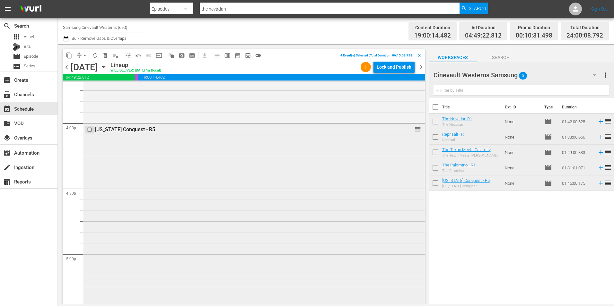
click at [90, 129] on input "checkbox" at bounding box center [90, 129] width 7 height 5
click at [67, 55] on span "content_copy" at bounding box center [69, 55] width 6 height 6
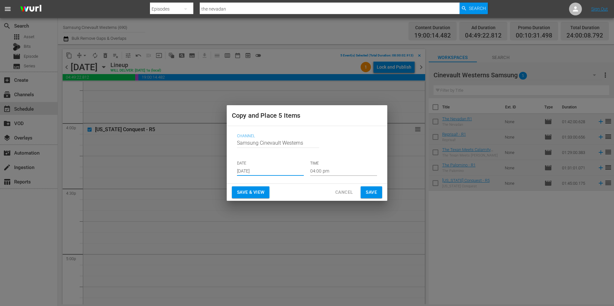
click at [280, 168] on input "[DATE]" at bounding box center [270, 171] width 67 height 10
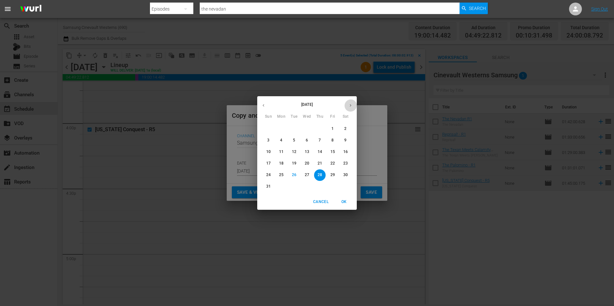
click at [348, 106] on icon "button" at bounding box center [350, 105] width 5 height 5
click at [345, 140] on p "13" at bounding box center [345, 140] width 4 height 5
type input "[DATE]"
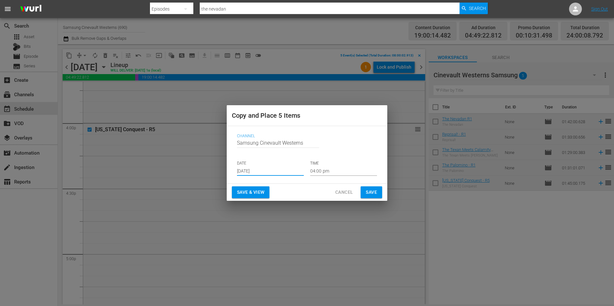
click at [342, 176] on div "Channel Channel Title Samsung Cinevault Westerns DATE [DATE] TIME 04:00 pm" at bounding box center [307, 155] width 150 height 52
click at [335, 171] on input "04:00 pm" at bounding box center [343, 171] width 67 height 10
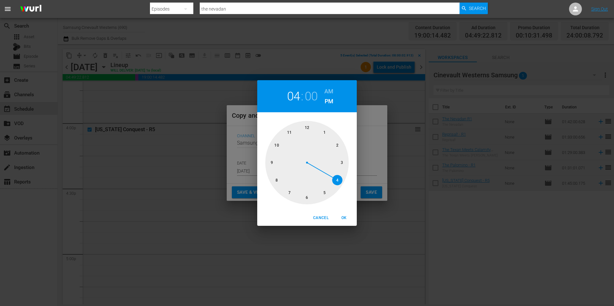
click at [274, 179] on div at bounding box center [306, 162] width 83 height 83
click at [330, 92] on h6 "AM" at bounding box center [328, 91] width 9 height 10
click at [348, 218] on span "OK" at bounding box center [343, 218] width 15 height 7
type input "08:00 am"
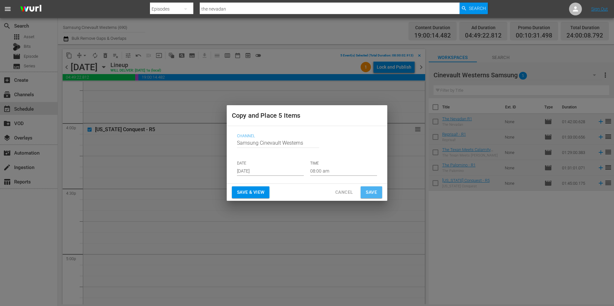
click at [368, 193] on span "Save" at bounding box center [371, 192] width 11 height 8
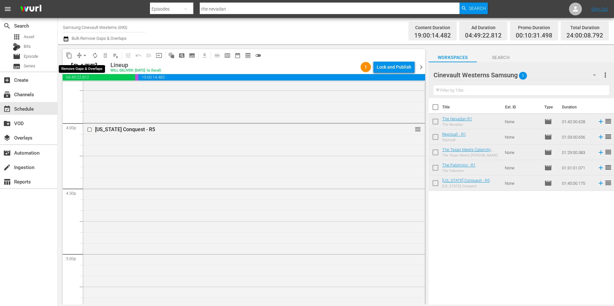
click at [86, 57] on span "arrow_drop_down" at bounding box center [85, 55] width 6 height 6
click at [92, 66] on li "Align to Midnight" at bounding box center [84, 68] width 67 height 11
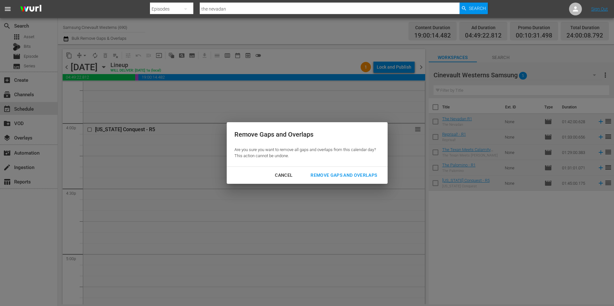
click at [359, 171] on button "Remove Gaps and Overlaps" at bounding box center [344, 176] width 82 height 12
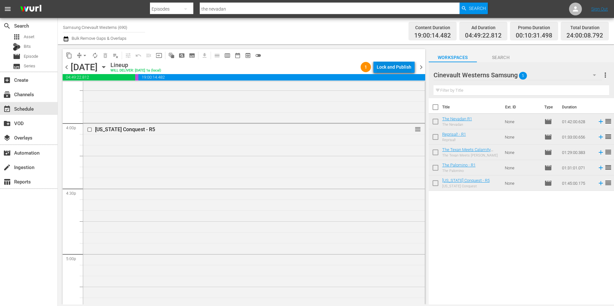
click at [392, 66] on div "Lock and Publish" at bounding box center [394, 67] width 35 height 12
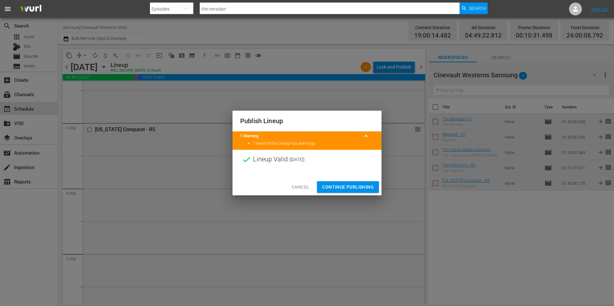
click at [357, 191] on span "Continue Publishing" at bounding box center [348, 187] width 52 height 8
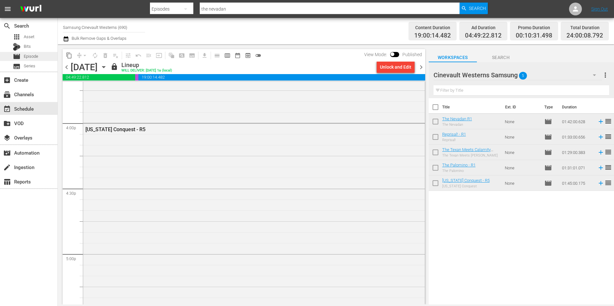
click at [41, 58] on div "movie Episode" at bounding box center [28, 56] width 57 height 9
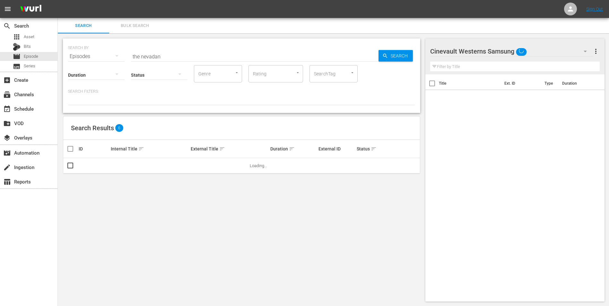
click at [166, 52] on input "the nevadan" at bounding box center [255, 56] width 248 height 15
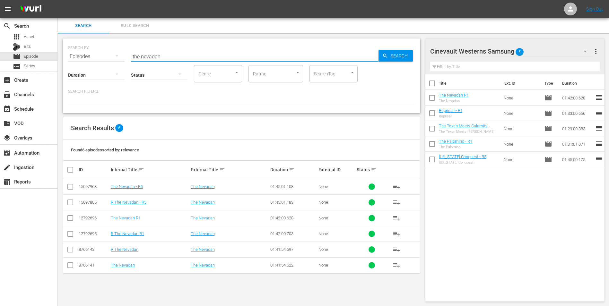
click at [166, 52] on input "the nevadan" at bounding box center [255, 56] width 248 height 15
click at [434, 83] on input "checkbox" at bounding box center [431, 84] width 13 height 13
checkbox input "true"
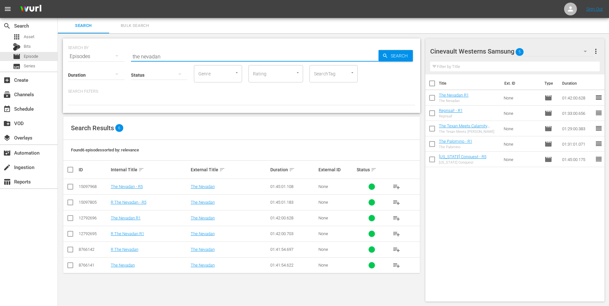
checkbox input "true"
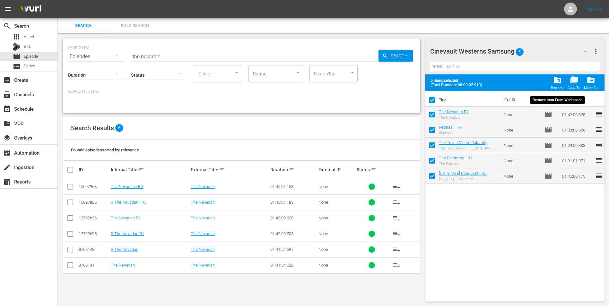
click at [564, 83] on div "folder_delete Remove" at bounding box center [557, 83] width 13 height 14
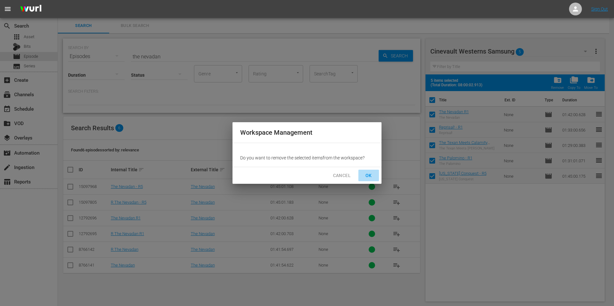
click at [375, 177] on button "OK" at bounding box center [368, 176] width 21 height 12
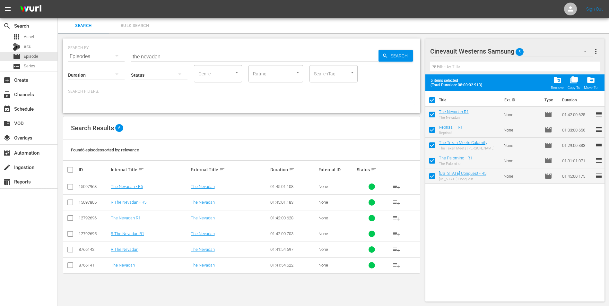
checkbox input "false"
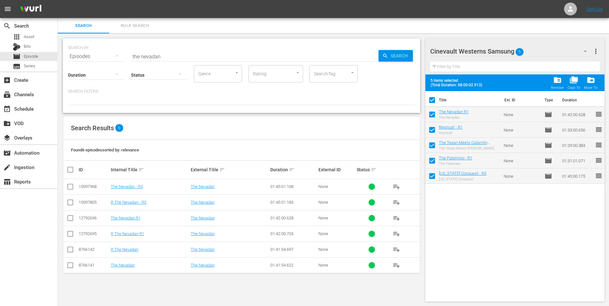
checkbox input "false"
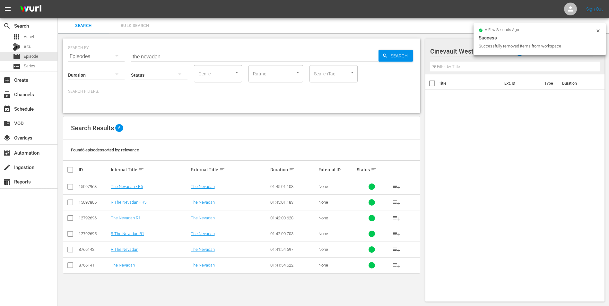
click at [599, 30] on icon at bounding box center [598, 30] width 3 height 3
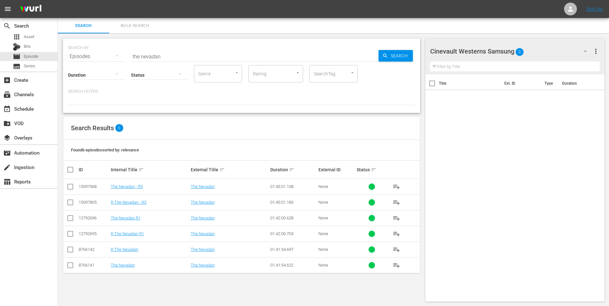
click at [574, 53] on div "Cinevault Westerns Samsung 0" at bounding box center [511, 51] width 163 height 18
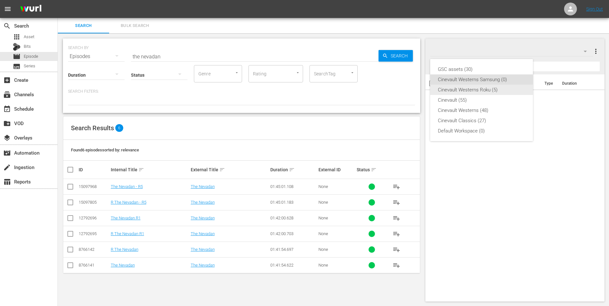
click at [477, 87] on div "Cinevault Westerns Roku (5)" at bounding box center [481, 90] width 87 height 10
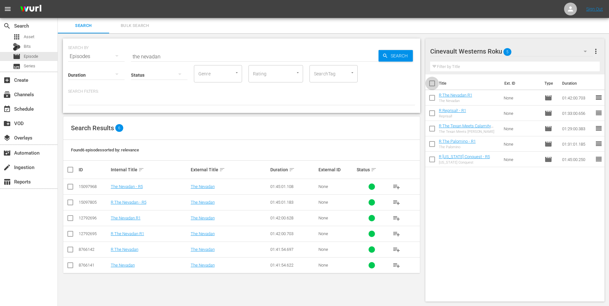
click at [435, 83] on input "checkbox" at bounding box center [431, 84] width 13 height 13
checkbox input "true"
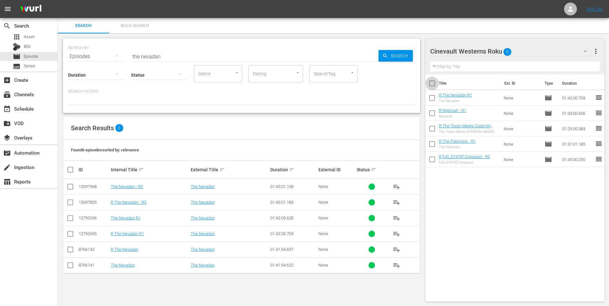
checkbox input "true"
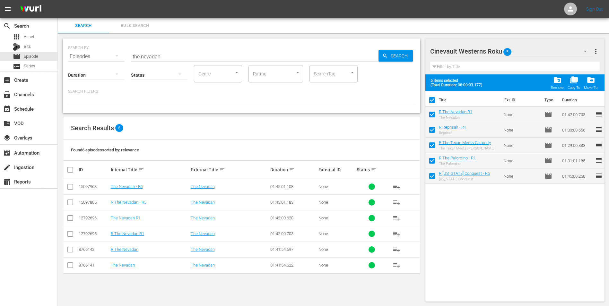
click at [555, 80] on span "folder_delete" at bounding box center [557, 80] width 9 height 9
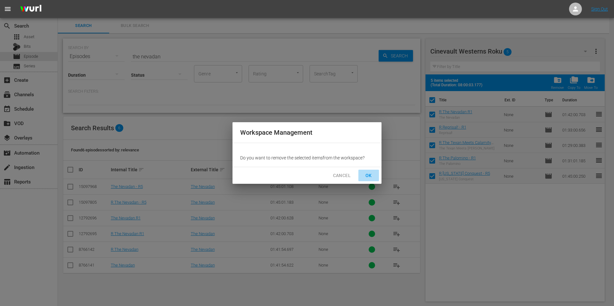
click at [367, 177] on span "OK" at bounding box center [368, 176] width 10 height 8
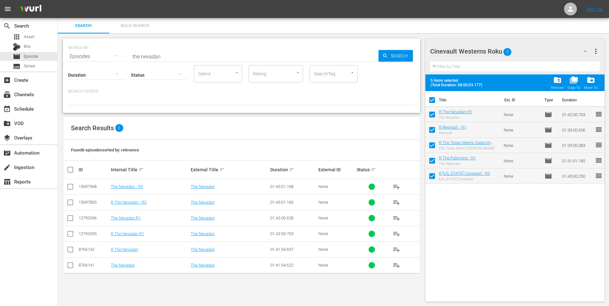
checkbox input "false"
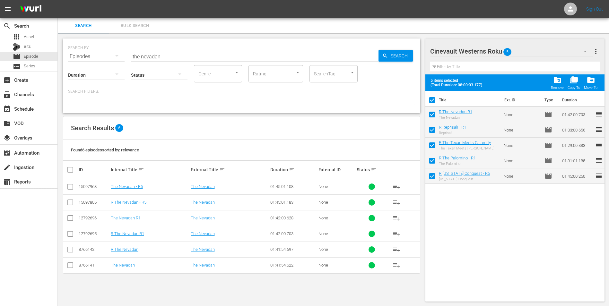
checkbox input "false"
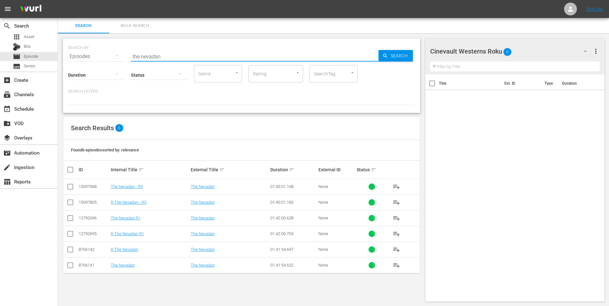
click at [184, 50] on input "the nevadan" at bounding box center [255, 56] width 248 height 15
click at [184, 51] on input "the nevadan" at bounding box center [255, 56] width 248 height 15
drag, startPoint x: 184, startPoint y: 51, endPoint x: 169, endPoint y: 52, distance: 15.1
click at [169, 52] on input "the nevadan" at bounding box center [255, 56] width 248 height 15
click at [170, 52] on input "the nevadan" at bounding box center [255, 56] width 248 height 15
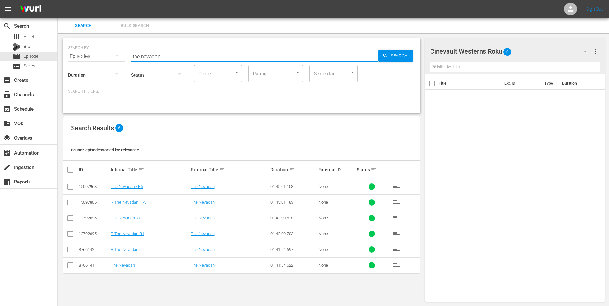
click at [170, 52] on input "the nevadan" at bounding box center [255, 56] width 248 height 15
type input "t"
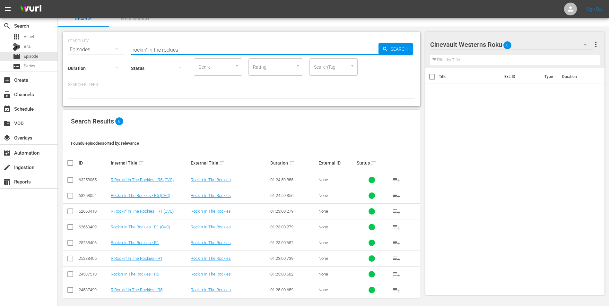
scroll to position [11, 0]
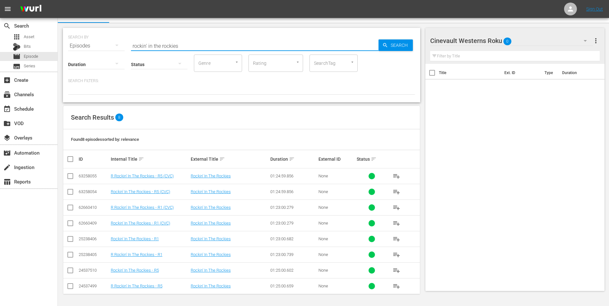
type input "rockin' in the rockies"
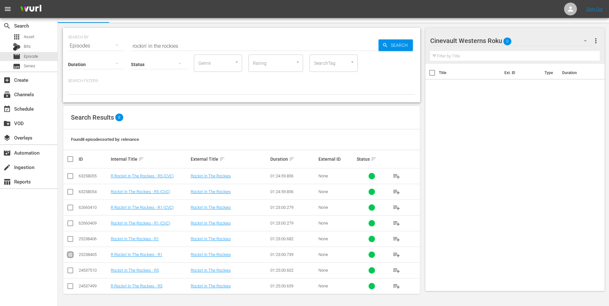
click at [68, 255] on input "checkbox" at bounding box center [70, 256] width 8 height 8
checkbox input "true"
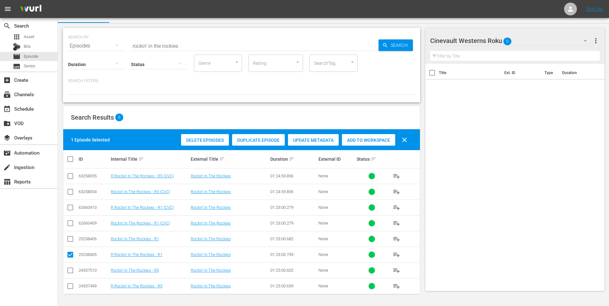
click at [379, 141] on span "Add to Workspace" at bounding box center [368, 140] width 53 height 5
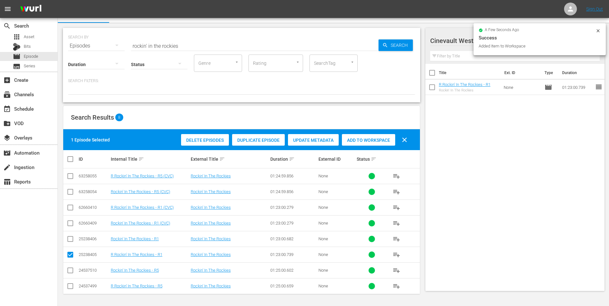
click at [601, 31] on div "a few seconds ago Success Added Item to Workspace" at bounding box center [540, 39] width 132 height 32
click at [601, 32] on div "a few seconds ago Success Added Item to Workspace" at bounding box center [540, 39] width 132 height 32
click at [599, 32] on icon at bounding box center [598, 30] width 5 height 5
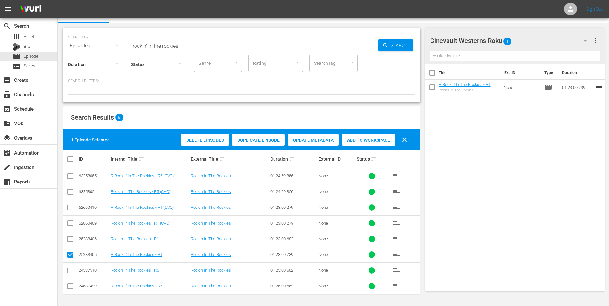
click at [570, 42] on div "Cinevault Westerns Roku 1" at bounding box center [511, 41] width 163 height 18
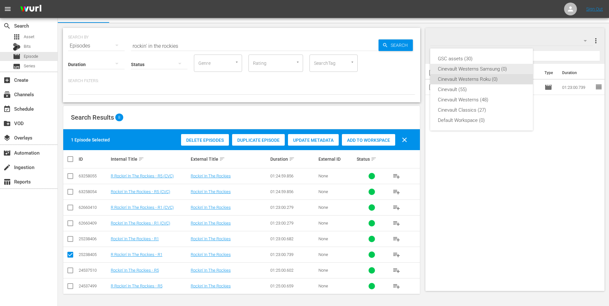
click at [493, 68] on div "Cinevault Westerns Samsung (0)" at bounding box center [481, 69] width 87 height 10
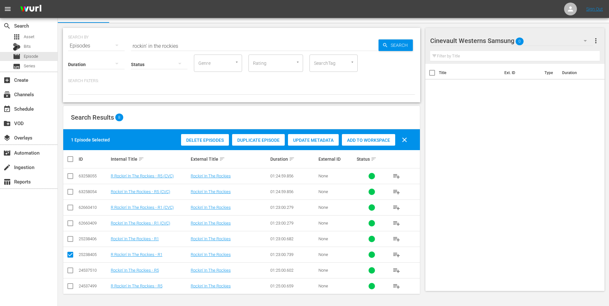
click at [74, 240] on input "checkbox" at bounding box center [70, 241] width 8 height 8
checkbox input "true"
click at [69, 255] on input "checkbox" at bounding box center [70, 256] width 8 height 8
checkbox input "false"
click at [369, 146] on div "Delete Episodes Duplicate Episode Update Metadata Add to Workspace clear" at bounding box center [295, 139] width 233 height 15
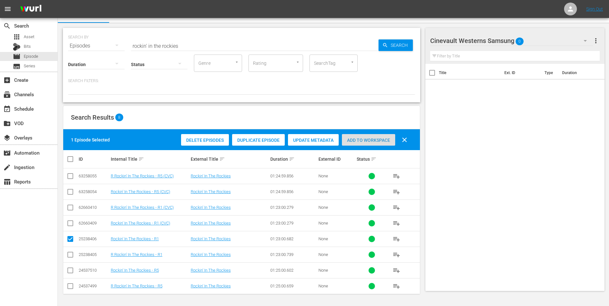
drag, startPoint x: 371, startPoint y: 142, endPoint x: 372, endPoint y: 147, distance: 5.5
click at [371, 145] on div "Add to Workspace" at bounding box center [368, 140] width 53 height 12
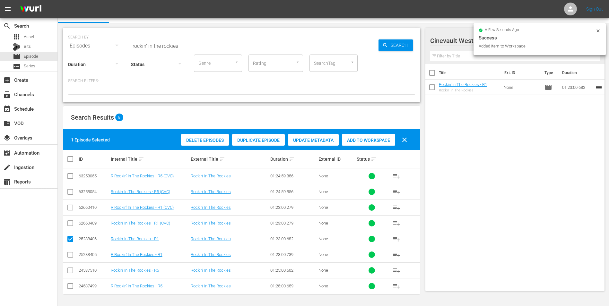
click at [237, 37] on div "SEARCH BY Search By Episodes Search ID, Title, Description, Keywords, or Catego…" at bounding box center [241, 42] width 347 height 23
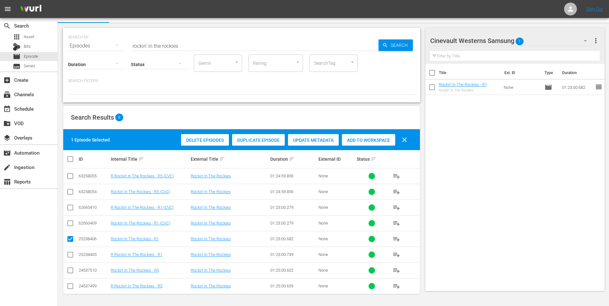
click at [229, 51] on hr at bounding box center [255, 51] width 248 height 0
click at [228, 41] on input "rockin' in the rockies" at bounding box center [255, 45] width 248 height 15
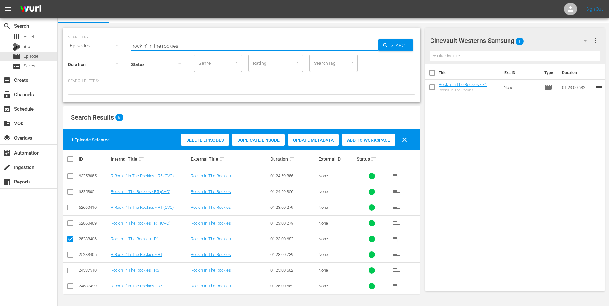
click at [228, 41] on input "rockin' in the rockies" at bounding box center [255, 45] width 248 height 15
type input "major dundee"
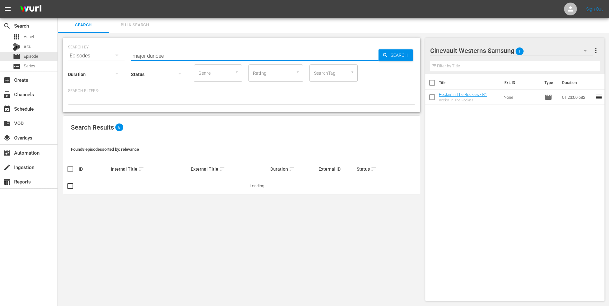
scroll to position [1, 0]
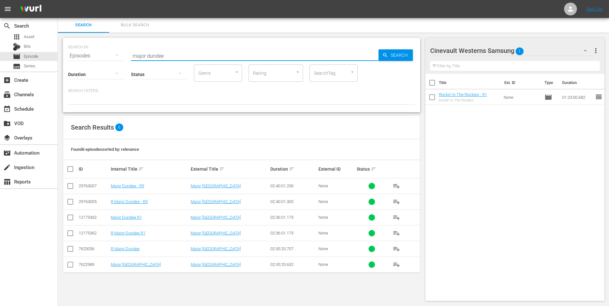
click at [71, 221] on input "checkbox" at bounding box center [70, 219] width 8 height 8
checkbox input "true"
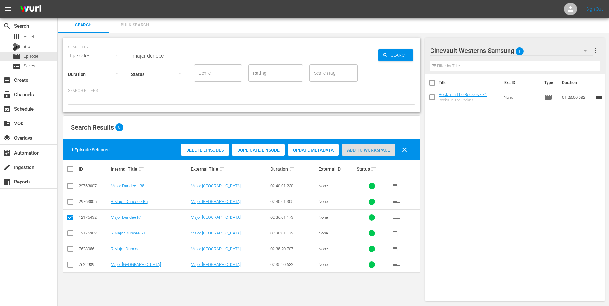
click at [379, 152] on span "Add to Workspace" at bounding box center [368, 150] width 53 height 5
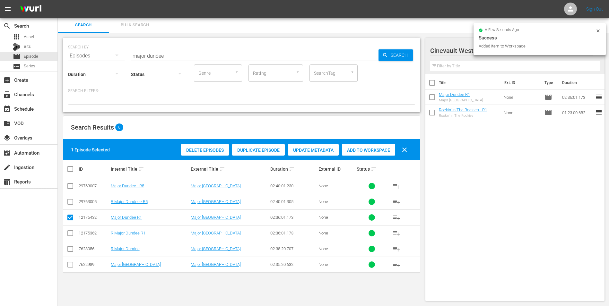
click at [599, 31] on icon at bounding box center [598, 30] width 5 height 5
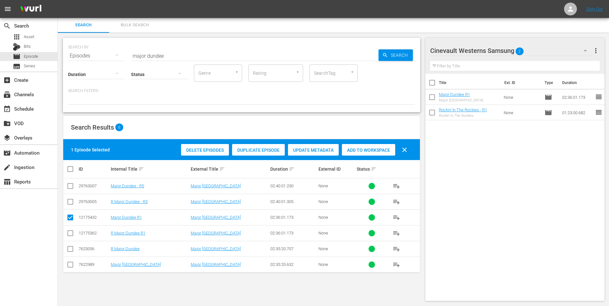
click at [553, 50] on div "Cinevault Westerns Samsung 2" at bounding box center [511, 51] width 163 height 18
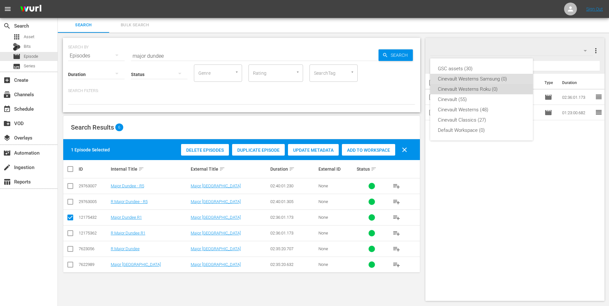
click at [487, 87] on div "Cinevault Westerns Roku (0)" at bounding box center [481, 89] width 87 height 10
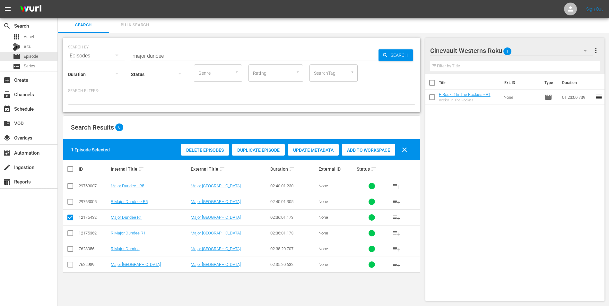
click at [71, 234] on input "checkbox" at bounding box center [70, 235] width 8 height 8
checkbox input "true"
click at [70, 221] on input "checkbox" at bounding box center [70, 219] width 8 height 8
checkbox input "false"
click at [381, 152] on span "Add to Workspace" at bounding box center [368, 150] width 53 height 5
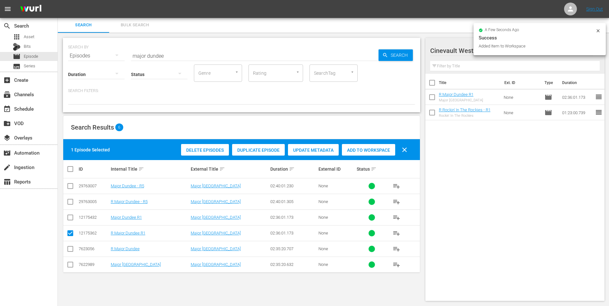
click at [248, 54] on input "major dundee" at bounding box center [255, 55] width 248 height 15
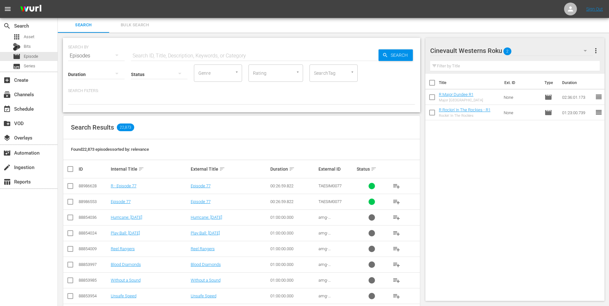
click at [538, 45] on div "Cinevault Westerns Roku 2" at bounding box center [511, 51] width 163 height 18
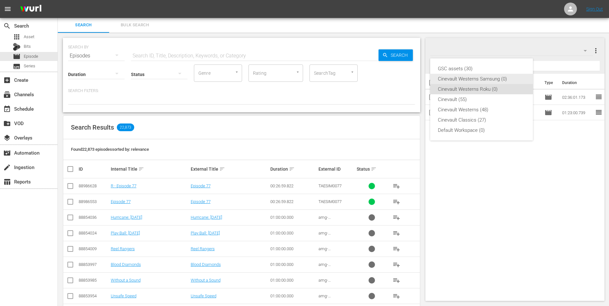
click at [496, 82] on div "Cinevault Westerns Samsung (0)" at bounding box center [481, 79] width 87 height 10
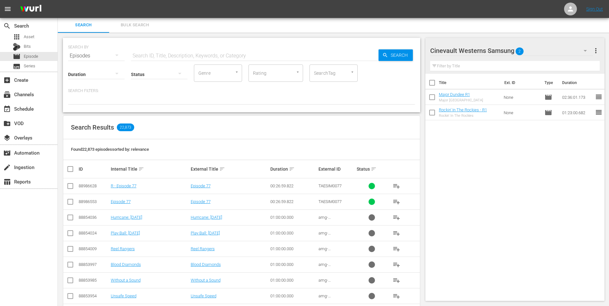
click at [279, 54] on input "text" at bounding box center [255, 55] width 248 height 15
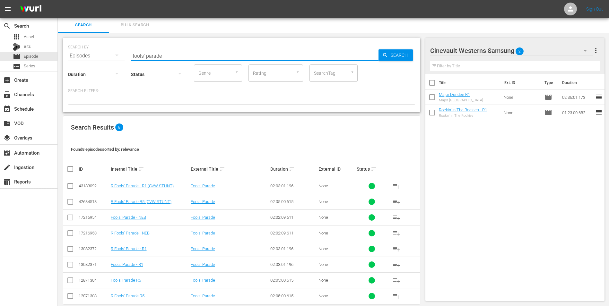
scroll to position [11, 0]
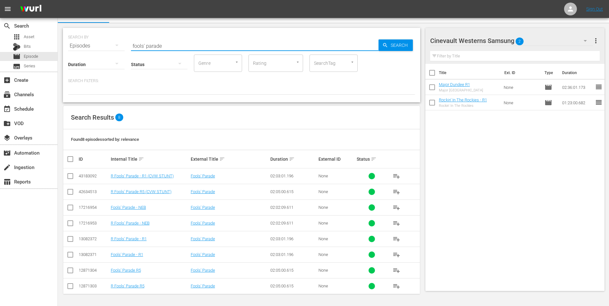
type input "fools' parade"
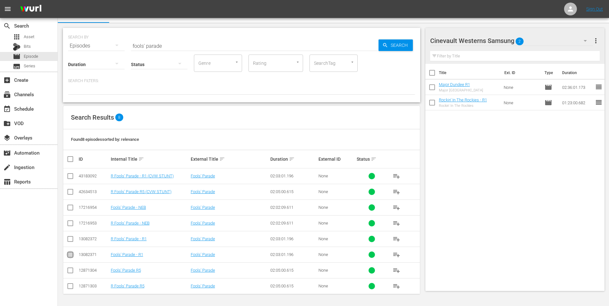
click at [67, 253] on input "checkbox" at bounding box center [70, 256] width 8 height 8
checkbox input "true"
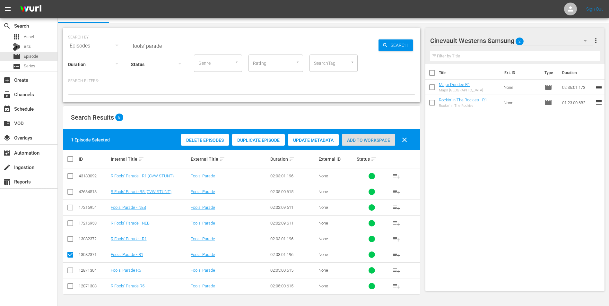
click at [373, 134] on div "Add to Workspace" at bounding box center [368, 140] width 53 height 12
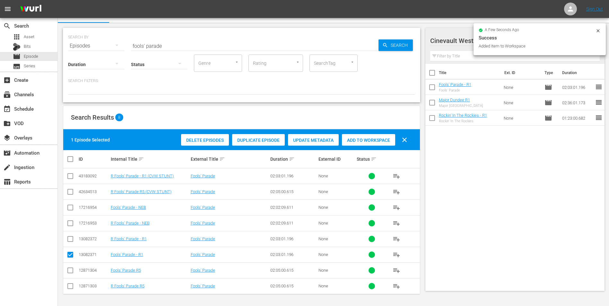
drag, startPoint x: 596, startPoint y: 31, endPoint x: 589, endPoint y: 34, distance: 7.9
click at [597, 31] on icon at bounding box center [598, 30] width 5 height 5
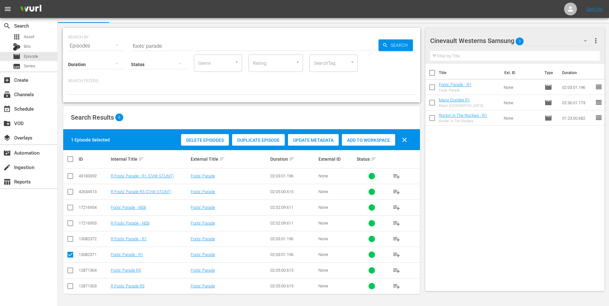
click at [540, 35] on div "Cinevault Westerns Samsung 3" at bounding box center [511, 41] width 163 height 18
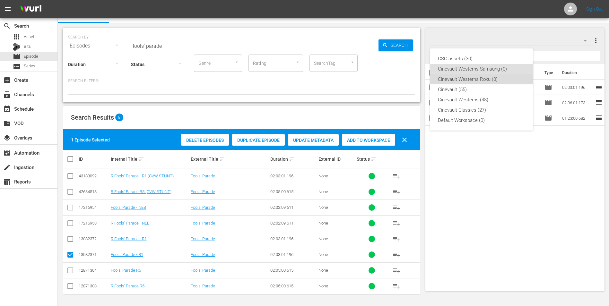
click at [497, 76] on div "Cinevault Westerns Roku (0)" at bounding box center [481, 79] width 87 height 10
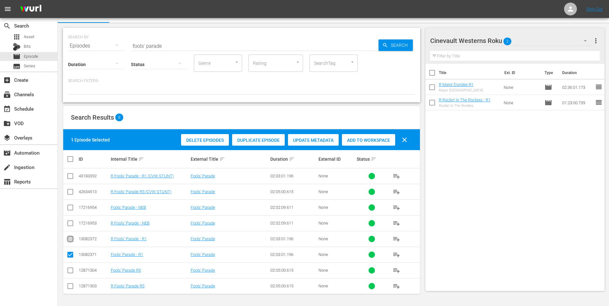
click at [69, 241] on input "checkbox" at bounding box center [70, 241] width 8 height 8
checkbox input "true"
click at [71, 254] on input "checkbox" at bounding box center [70, 256] width 8 height 8
checkbox input "false"
click at [378, 141] on span "Add to Workspace" at bounding box center [368, 140] width 53 height 5
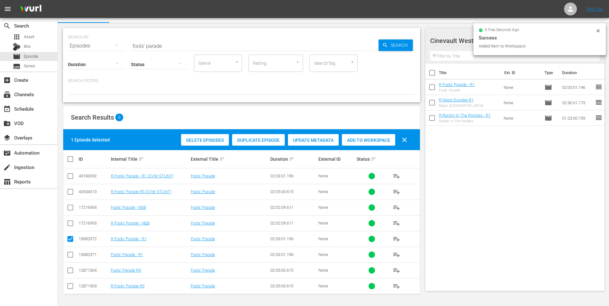
click at [276, 48] on input "fools' parade" at bounding box center [255, 45] width 248 height 15
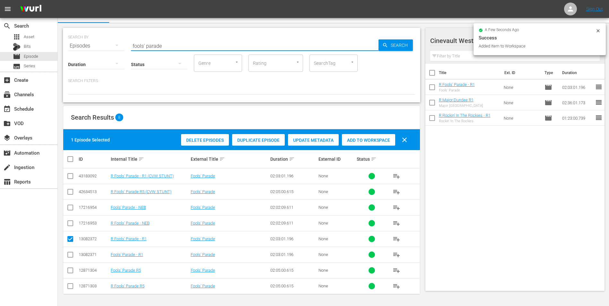
click at [276, 48] on input "fools' parade" at bounding box center [255, 45] width 248 height 15
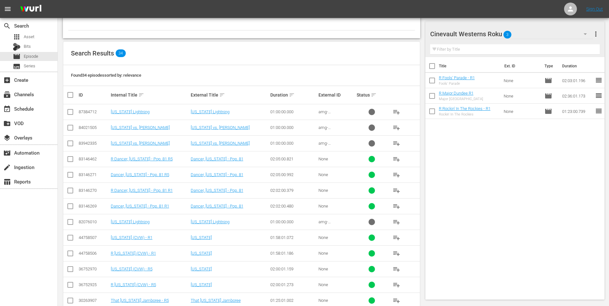
scroll to position [203, 0]
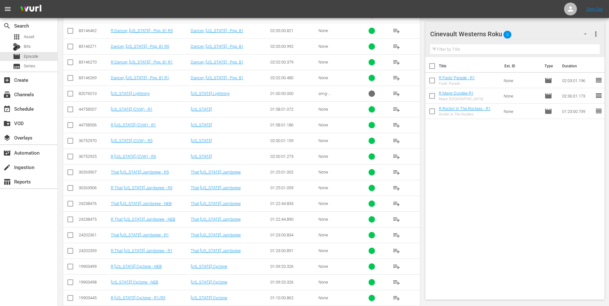
type input "[US_STATE]"
click at [68, 126] on input "checkbox" at bounding box center [70, 127] width 8 height 8
checkbox input "true"
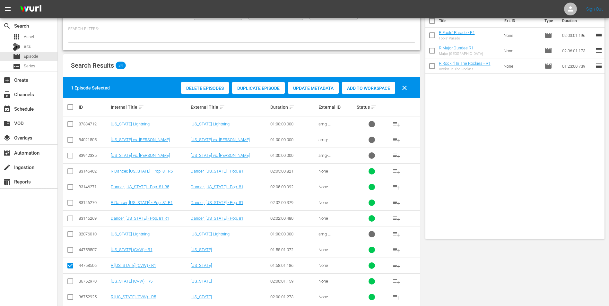
scroll to position [11, 0]
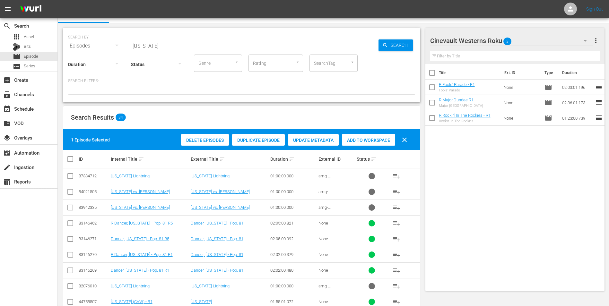
click at [370, 140] on span "Add to Workspace" at bounding box center [368, 140] width 53 height 5
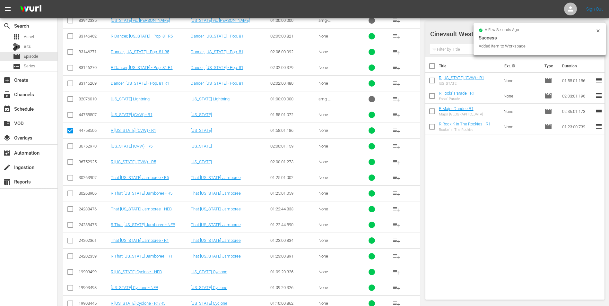
scroll to position [203, 0]
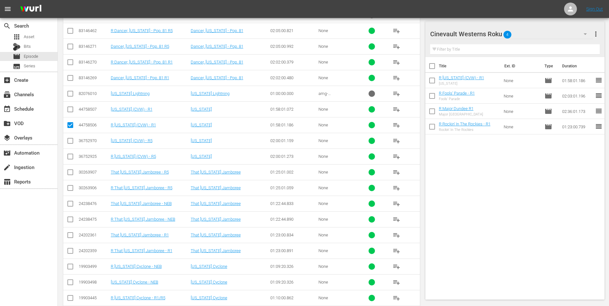
click at [72, 111] on input "checkbox" at bounding box center [70, 111] width 8 height 8
checkbox input "true"
click at [559, 37] on div "Cinevault Westerns Roku 4" at bounding box center [511, 34] width 163 height 18
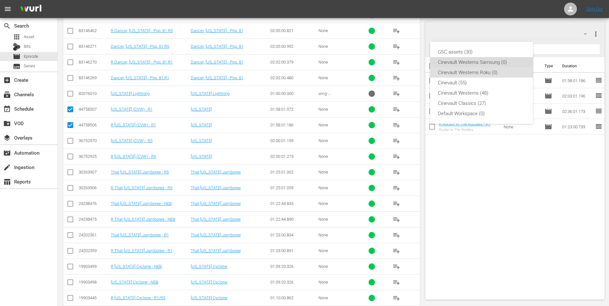
click at [473, 60] on div "Cinevault Westerns Samsung (0)" at bounding box center [481, 62] width 87 height 10
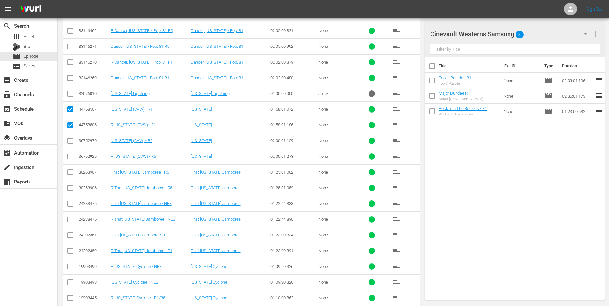
click at [72, 127] on input "checkbox" at bounding box center [70, 127] width 8 height 8
checkbox input "false"
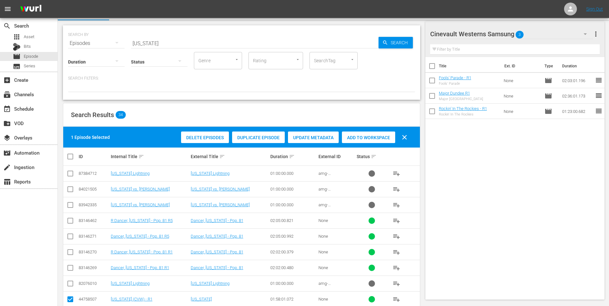
scroll to position [11, 0]
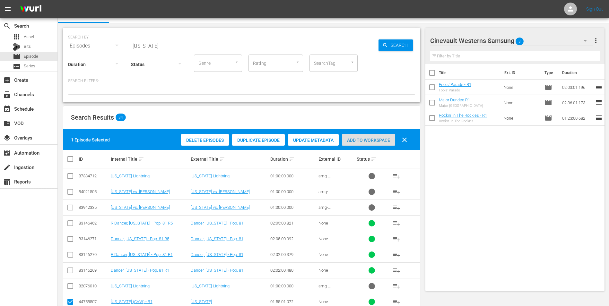
click at [356, 144] on div "Add to Workspace" at bounding box center [368, 140] width 53 height 12
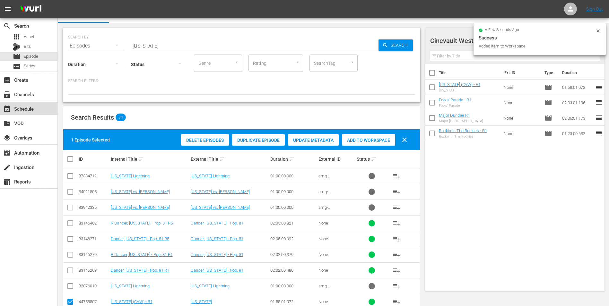
click at [34, 109] on div "event_available Schedule" at bounding box center [18, 108] width 36 height 6
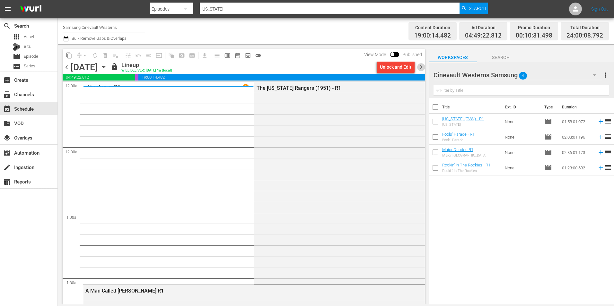
click at [418, 67] on span "chevron_right" at bounding box center [421, 67] width 8 height 8
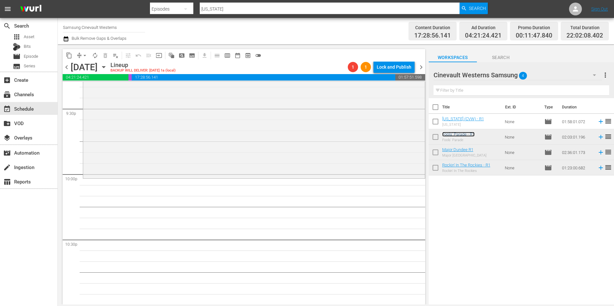
scroll to position [2858, 0]
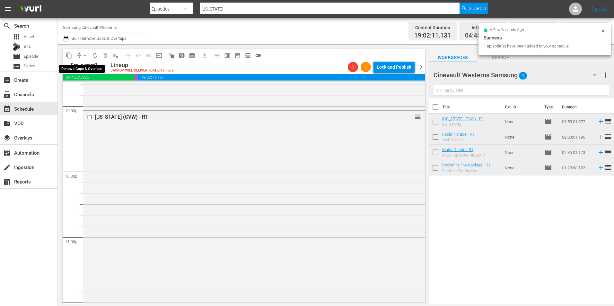
click at [85, 56] on span "arrow_drop_down" at bounding box center [85, 55] width 6 height 6
click at [85, 69] on li "Align to Midnight" at bounding box center [84, 68] width 67 height 11
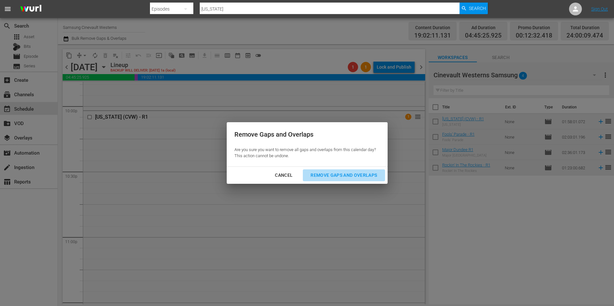
click at [348, 175] on div "Remove Gaps and Overlaps" at bounding box center [343, 175] width 77 height 8
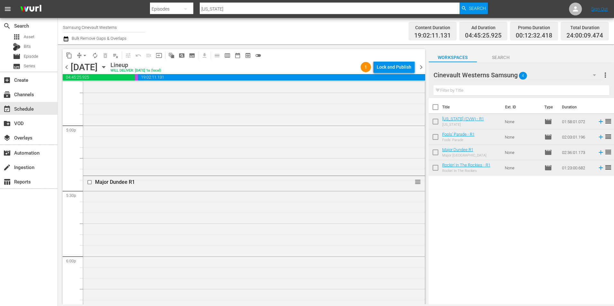
scroll to position [2055, 0]
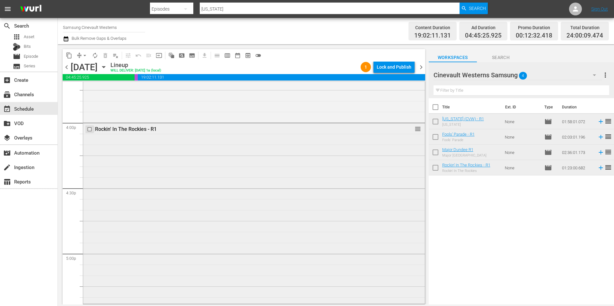
click at [89, 129] on input "checkbox" at bounding box center [90, 129] width 7 height 5
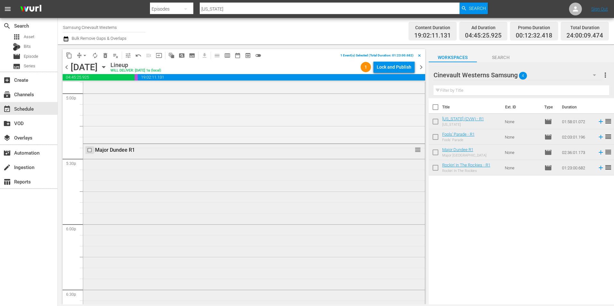
click at [89, 152] on input "checkbox" at bounding box center [90, 150] width 7 height 5
click at [90, 204] on input "checkbox" at bounding box center [90, 201] width 7 height 5
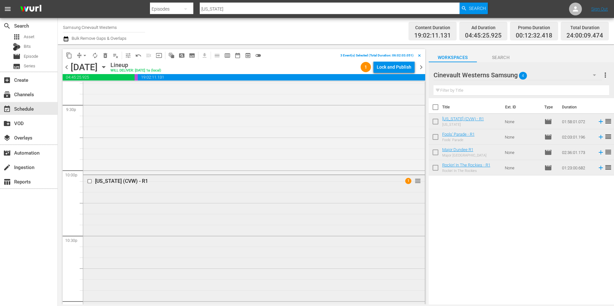
click at [88, 182] on input "checkbox" at bounding box center [90, 181] width 7 height 5
click at [68, 58] on span "content_copy" at bounding box center [69, 55] width 6 height 6
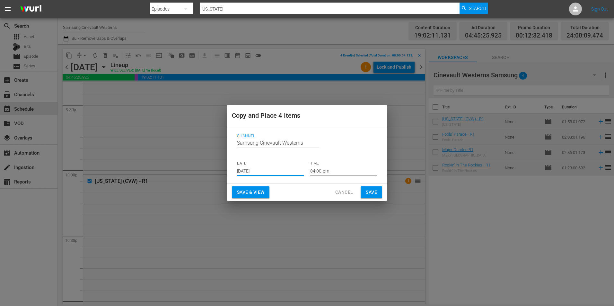
click at [260, 171] on input "[DATE]" at bounding box center [270, 171] width 67 height 10
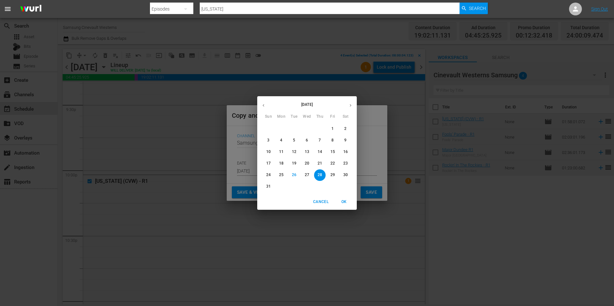
click at [349, 101] on button "button" at bounding box center [350, 105] width 13 height 13
click at [323, 141] on span "11" at bounding box center [320, 140] width 12 height 5
type input "[DATE]"
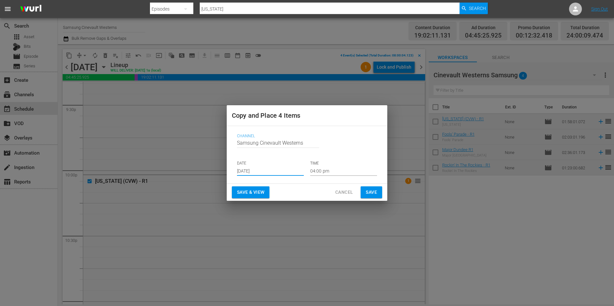
click at [330, 171] on input "04:00 pm" at bounding box center [343, 171] width 67 height 10
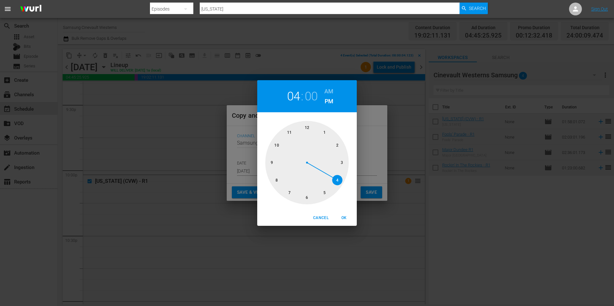
click at [276, 185] on div at bounding box center [306, 162] width 83 height 83
click at [328, 89] on h6 "AM" at bounding box center [328, 91] width 9 height 10
click at [343, 214] on button "OK" at bounding box center [344, 218] width 21 height 11
type input "08:00 am"
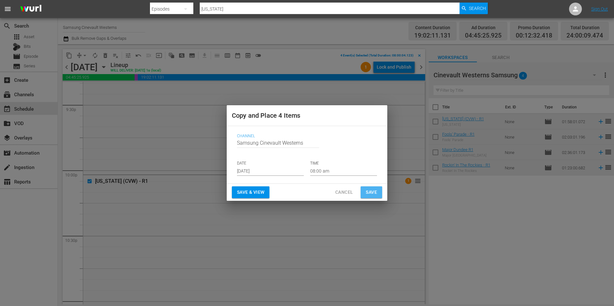
click at [371, 195] on span "Save" at bounding box center [371, 192] width 11 height 8
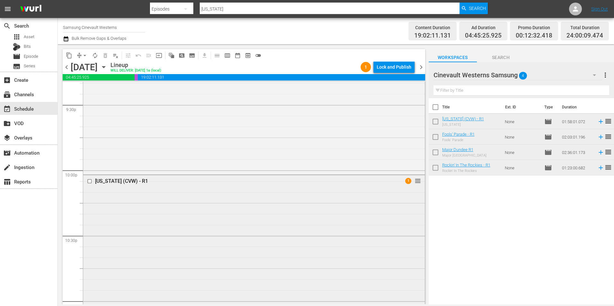
click at [89, 181] on input "checkbox" at bounding box center [90, 181] width 7 height 5
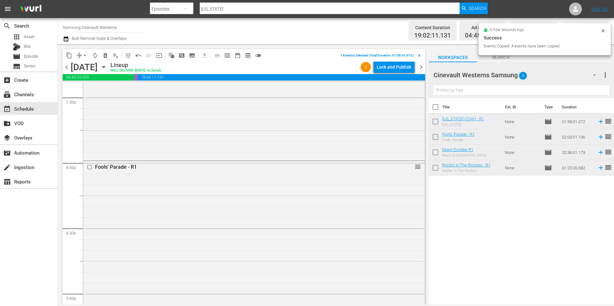
scroll to position [2537, 0]
click at [90, 171] on input "checkbox" at bounding box center [90, 169] width 7 height 5
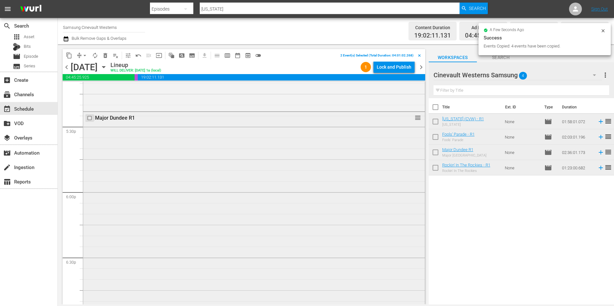
click at [89, 119] on input "checkbox" at bounding box center [90, 118] width 7 height 5
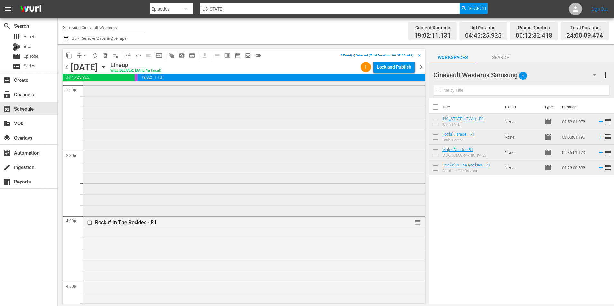
scroll to position [1959, 0]
click at [90, 225] on input "checkbox" at bounding box center [90, 225] width 7 height 5
click at [67, 57] on span "content_copy" at bounding box center [69, 55] width 6 height 6
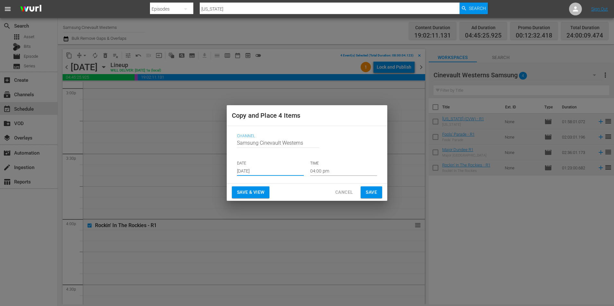
click at [277, 173] on input "[DATE]" at bounding box center [270, 171] width 67 height 10
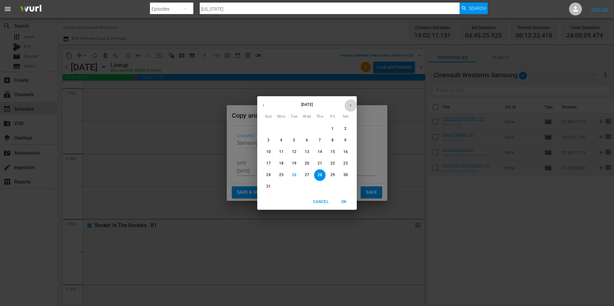
click at [350, 102] on button "button" at bounding box center [350, 105] width 13 height 13
click at [347, 143] on p "13" at bounding box center [345, 140] width 4 height 5
type input "[DATE]"
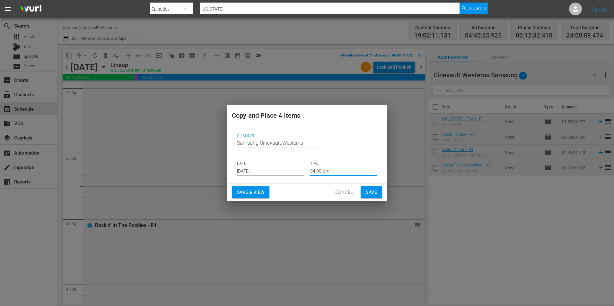
click at [335, 175] on input "04:00 pm" at bounding box center [343, 171] width 67 height 10
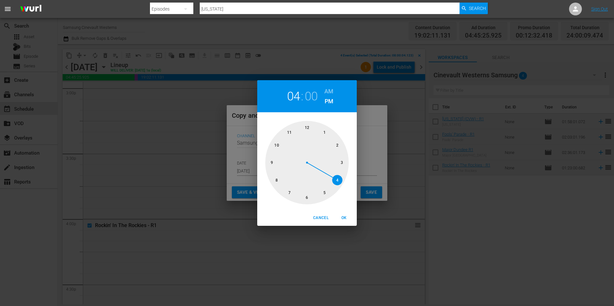
click at [311, 125] on div at bounding box center [306, 162] width 83 height 83
click at [327, 92] on h6 "AM" at bounding box center [328, 91] width 9 height 10
click at [345, 219] on span "OK" at bounding box center [343, 218] width 15 height 7
type input "12:00 am"
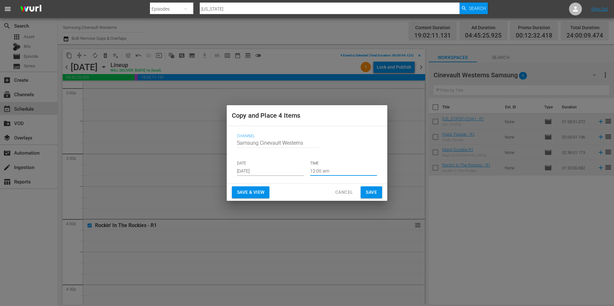
click at [374, 194] on span "Save" at bounding box center [371, 192] width 11 height 8
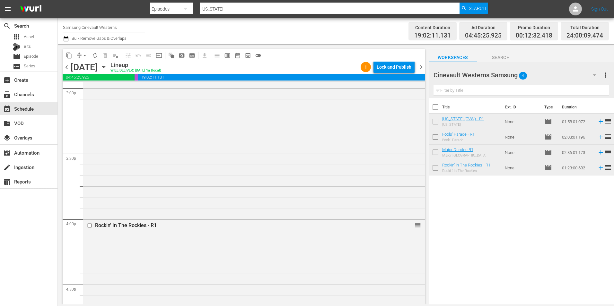
click at [82, 56] on span "arrow_drop_down" at bounding box center [85, 55] width 6 height 6
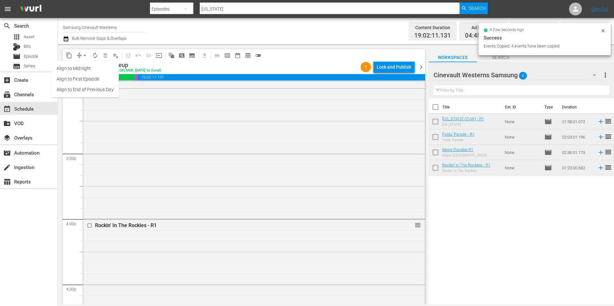
click at [85, 67] on li "Align to Midnight" at bounding box center [84, 68] width 67 height 11
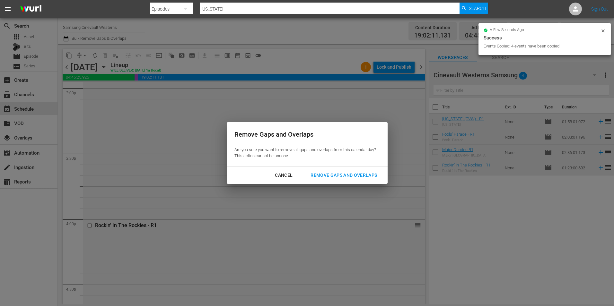
click at [344, 174] on div "Remove Gaps and Overlaps" at bounding box center [343, 175] width 77 height 8
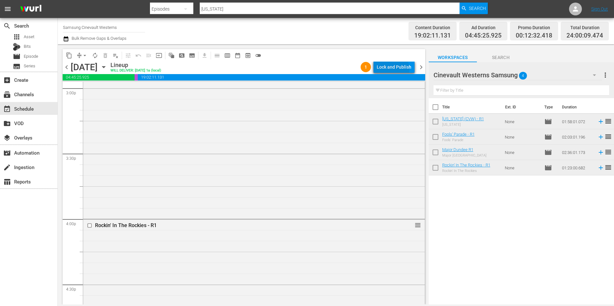
click at [393, 69] on div "Lock and Publish" at bounding box center [394, 67] width 35 height 12
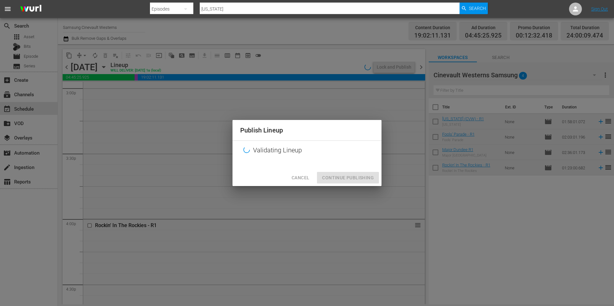
click at [363, 177] on div "Publish Lineup Validating Lineup Cancel Continue Publishing" at bounding box center [306, 153] width 149 height 66
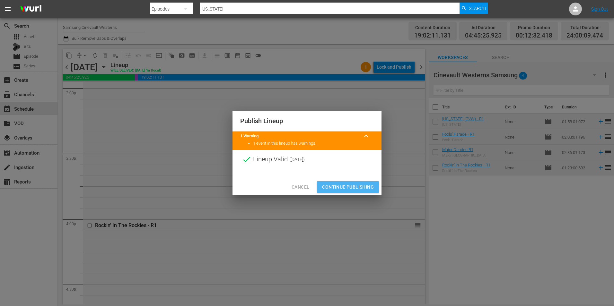
click at [360, 187] on span "Continue Publishing" at bounding box center [348, 187] width 52 height 8
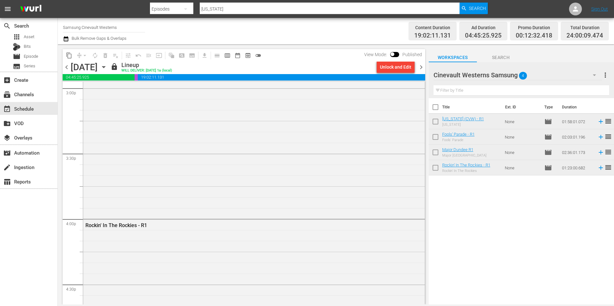
drag, startPoint x: 99, startPoint y: 34, endPoint x: 187, endPoint y: 30, distance: 88.1
click at [202, 25] on div "Channel Title Samsung Cinevault Westerns Bulk Remove Gaps & Overlaps" at bounding box center [212, 31] width 298 height 23
click at [96, 30] on input "Samsung Cinevault Westerns" at bounding box center [104, 27] width 82 height 15
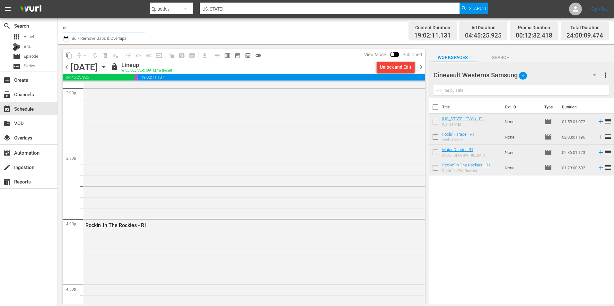
type input "r"
click at [101, 42] on div "Roku Cinevault Westerns (697 - gsn_cinevault_westerns_2)" at bounding box center [151, 45] width 166 height 15
type input "Roku Cinevault Westerns (697 - gsn_cinevault_westerns_2)"
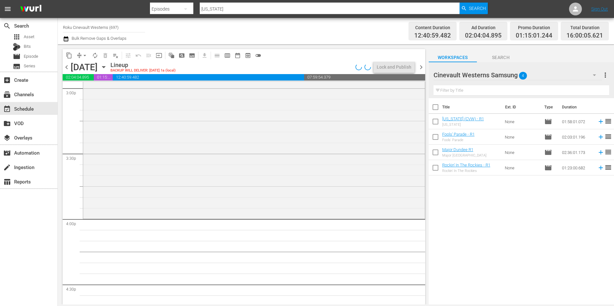
click at [571, 84] on div "Filter by Title" at bounding box center [521, 90] width 176 height 15
click at [563, 73] on div "Cinevault Westerns Samsung 4" at bounding box center [517, 75] width 169 height 18
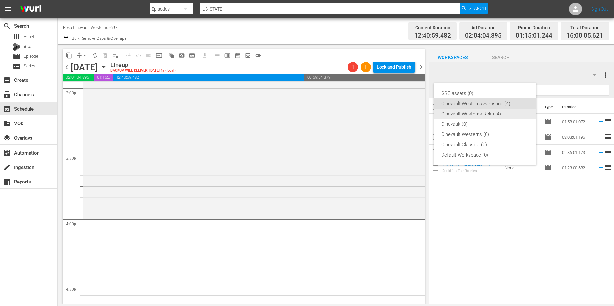
click at [494, 113] on div "Cinevault Westerns Roku (4)" at bounding box center [484, 114] width 87 height 10
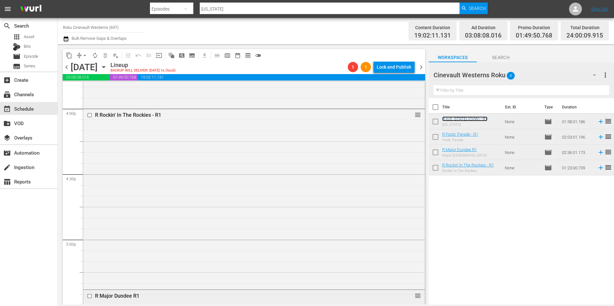
scroll to position [1927, 0]
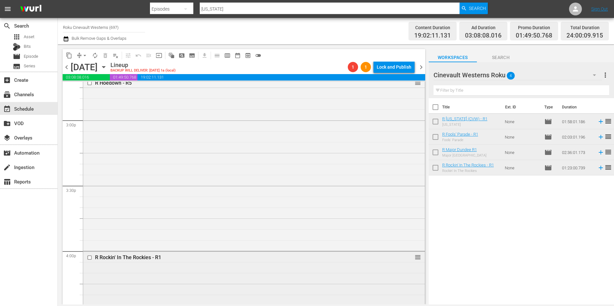
click at [88, 259] on input "checkbox" at bounding box center [90, 257] width 7 height 5
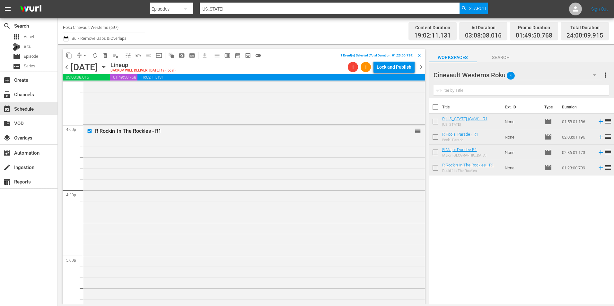
scroll to position [2151, 0]
click at [89, 215] on input "checkbox" at bounding box center [90, 214] width 7 height 5
click at [89, 265] on input "checkbox" at bounding box center [90, 265] width 7 height 5
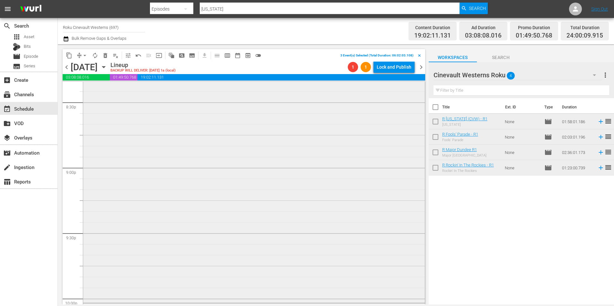
scroll to position [2794, 0]
click at [89, 181] on input "checkbox" at bounding box center [90, 181] width 7 height 5
click at [72, 57] on span "content_copy" at bounding box center [69, 55] width 6 height 6
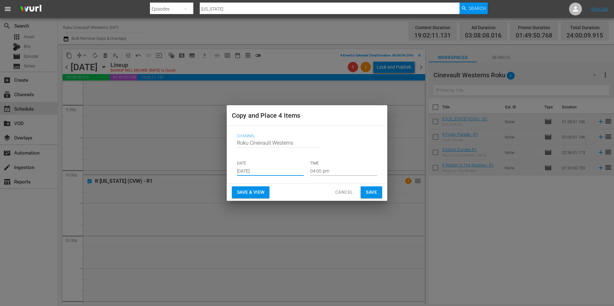
click at [253, 171] on input "[DATE]" at bounding box center [270, 171] width 67 height 10
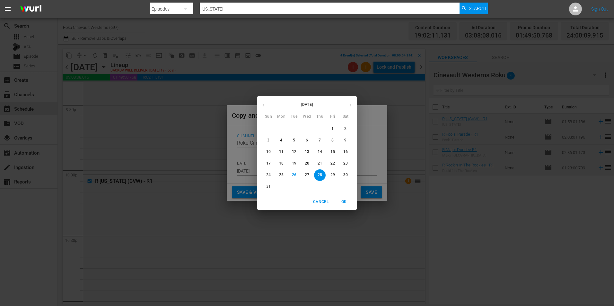
drag, startPoint x: 350, startPoint y: 107, endPoint x: 349, endPoint y: 117, distance: 10.3
click at [350, 107] on icon "button" at bounding box center [350, 105] width 5 height 5
click at [315, 141] on span "11" at bounding box center [320, 140] width 12 height 5
type input "[DATE]"
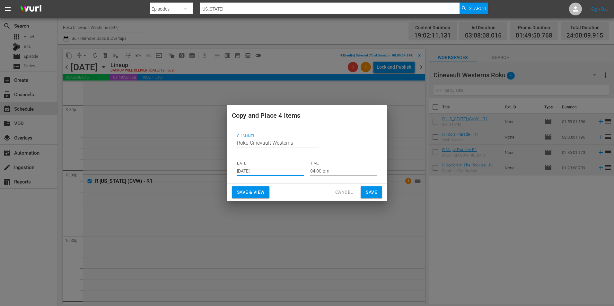
click at [335, 171] on input "04:00 pm" at bounding box center [343, 171] width 67 height 10
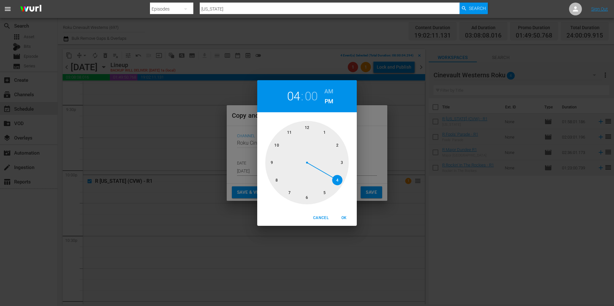
click at [278, 179] on div at bounding box center [306, 162] width 83 height 83
click at [325, 89] on div "08 : 00 AM PM" at bounding box center [307, 96] width 100 height 32
click at [335, 90] on div "08 : 00 AM PM" at bounding box center [307, 96] width 100 height 32
click at [328, 93] on h6 "AM" at bounding box center [328, 91] width 9 height 10
click at [351, 220] on span "OK" at bounding box center [343, 218] width 15 height 7
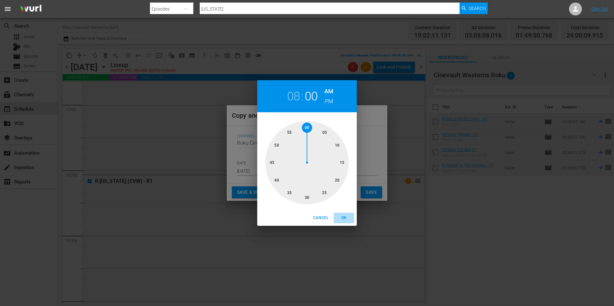
type input "08:00 am"
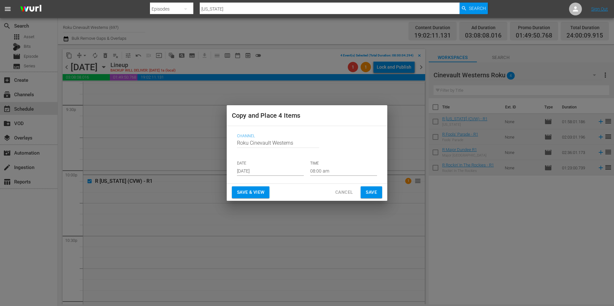
click at [371, 200] on div "Save & View Cancel Save" at bounding box center [307, 192] width 161 height 17
click at [367, 191] on span "Save" at bounding box center [371, 192] width 11 height 8
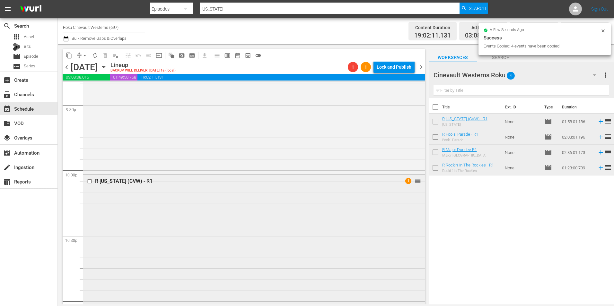
click at [90, 182] on input "checkbox" at bounding box center [90, 181] width 7 height 5
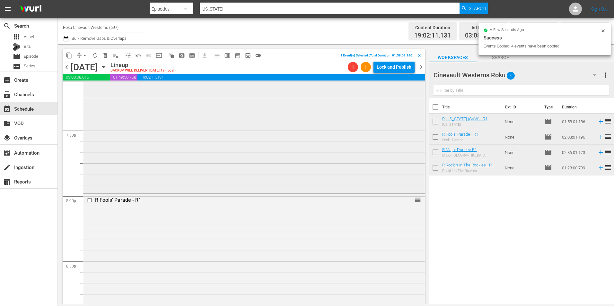
scroll to position [2505, 0]
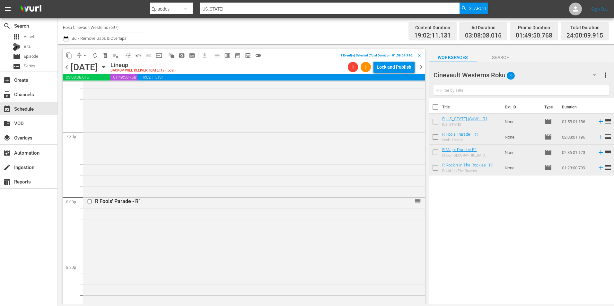
click at [90, 200] on input "checkbox" at bounding box center [90, 201] width 7 height 5
click at [90, 182] on input "checkbox" at bounding box center [90, 181] width 7 height 5
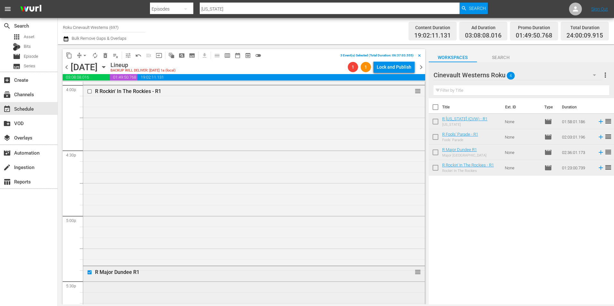
scroll to position [1959, 0]
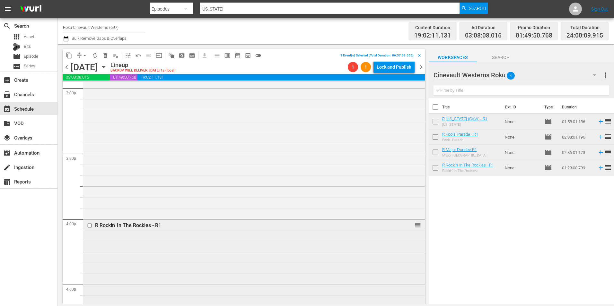
click at [90, 226] on input "checkbox" at bounding box center [90, 225] width 7 height 5
click at [69, 56] on span "content_copy" at bounding box center [69, 55] width 6 height 6
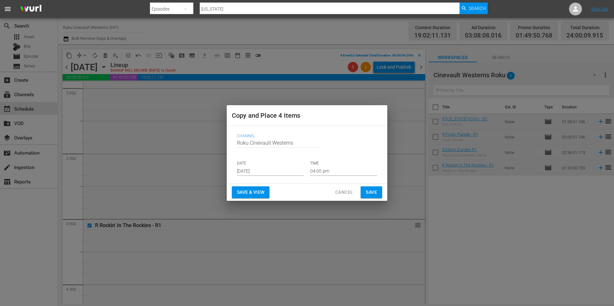
click at [280, 170] on input "[DATE]" at bounding box center [270, 171] width 67 height 10
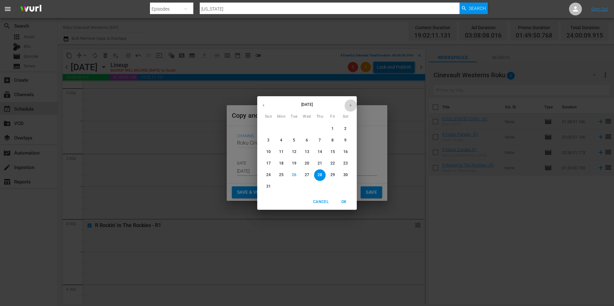
click at [350, 102] on button "button" at bounding box center [350, 105] width 13 height 13
click at [345, 139] on p "13" at bounding box center [345, 140] width 4 height 5
type input "[DATE]"
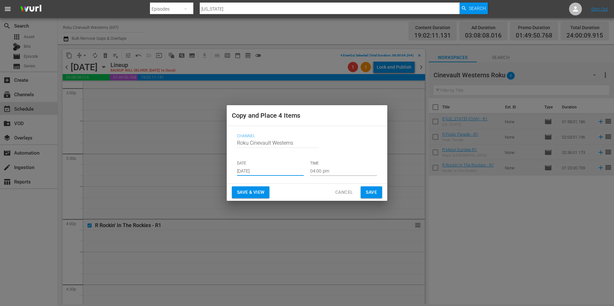
click at [330, 170] on input "04:00 pm" at bounding box center [343, 171] width 67 height 10
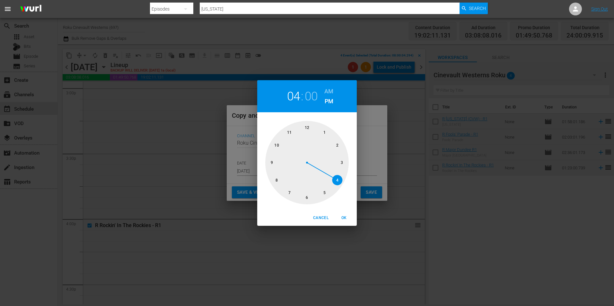
click at [306, 128] on div at bounding box center [306, 162] width 83 height 83
click at [334, 92] on div "12 : 00 AM PM" at bounding box center [307, 96] width 100 height 32
click at [333, 92] on h6 "AM" at bounding box center [328, 91] width 9 height 10
click at [346, 220] on span "OK" at bounding box center [343, 218] width 15 height 7
type input "12:00 am"
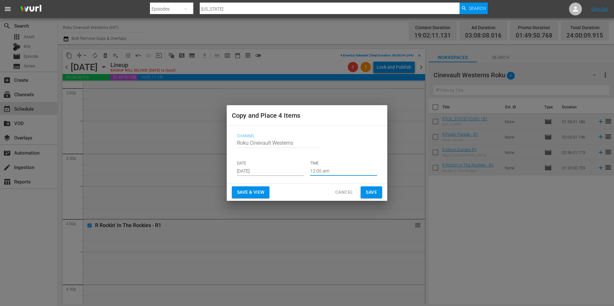
click at [375, 189] on span "Save" at bounding box center [371, 192] width 11 height 8
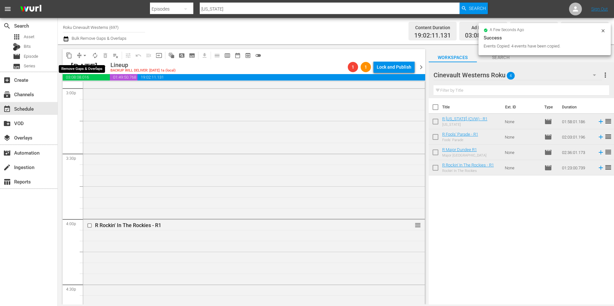
click at [85, 57] on span "arrow_drop_down" at bounding box center [85, 55] width 6 height 6
click at [92, 66] on li "Align to Midnight" at bounding box center [84, 68] width 67 height 11
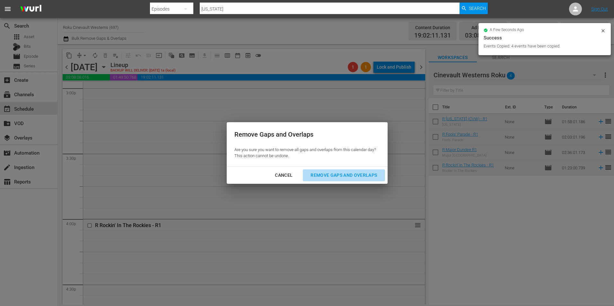
click at [345, 178] on div "Remove Gaps and Overlaps" at bounding box center [343, 175] width 77 height 8
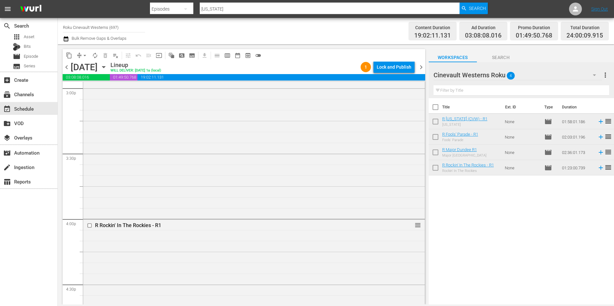
click at [386, 67] on div "Lock and Publish" at bounding box center [394, 67] width 35 height 12
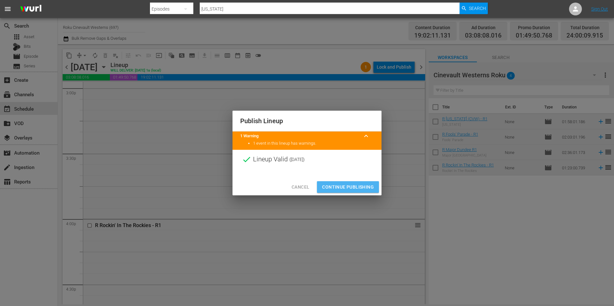
click at [355, 184] on span "Continue Publishing" at bounding box center [348, 187] width 52 height 8
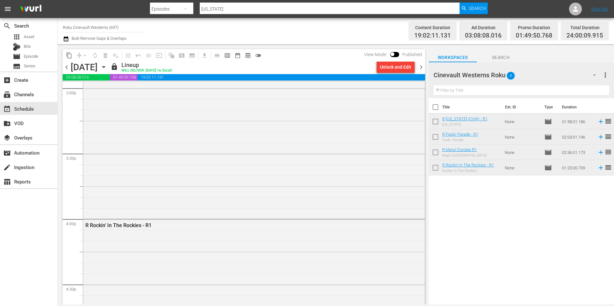
click at [88, 24] on input "Roku Cinevault Westerns (697)" at bounding box center [104, 27] width 82 height 15
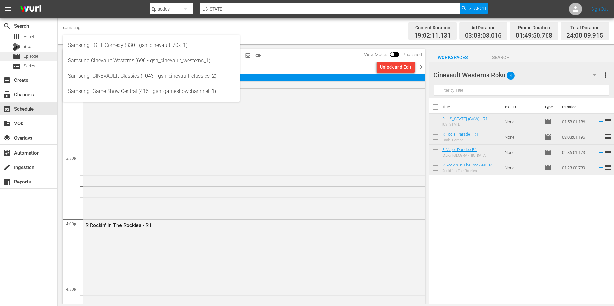
type input "samsung"
click at [13, 59] on span "movie" at bounding box center [17, 57] width 8 height 8
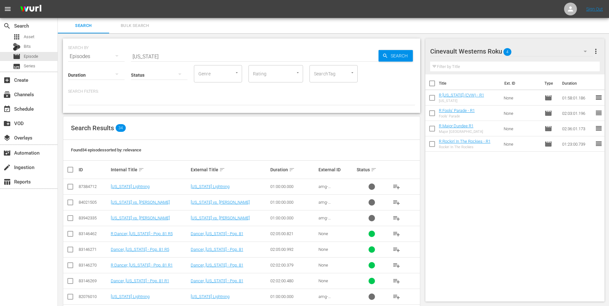
click at [435, 84] on input "checkbox" at bounding box center [431, 84] width 13 height 13
checkbox input "true"
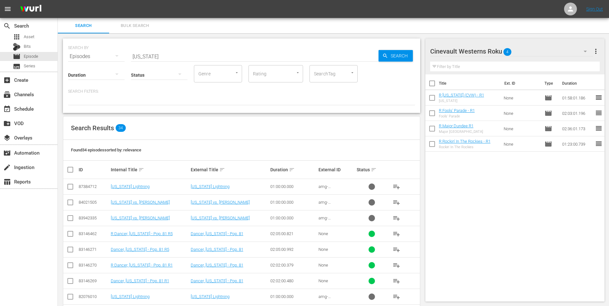
checkbox input "true"
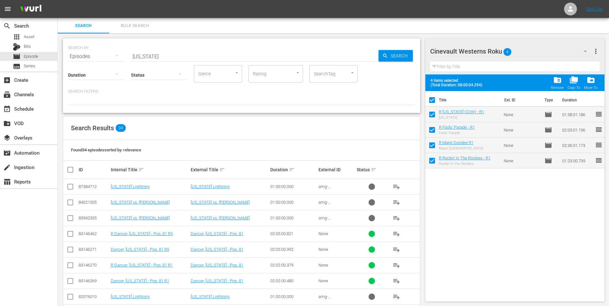
click at [553, 81] on div "folder_delete Remove" at bounding box center [557, 83] width 13 height 14
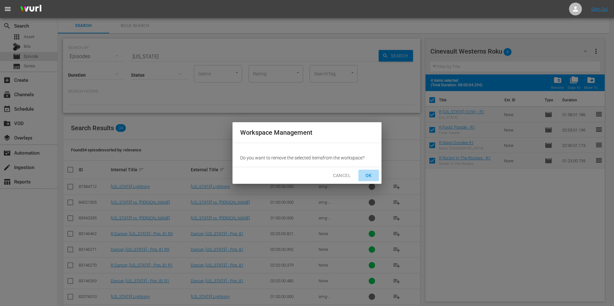
click at [374, 173] on button "OK" at bounding box center [368, 176] width 21 height 12
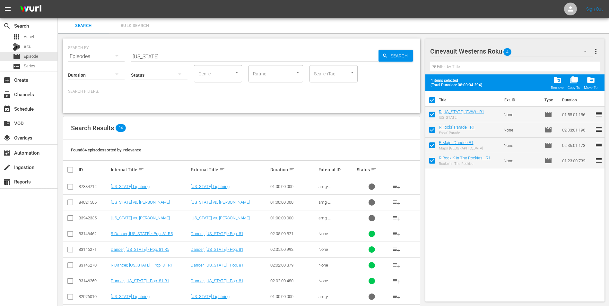
checkbox input "false"
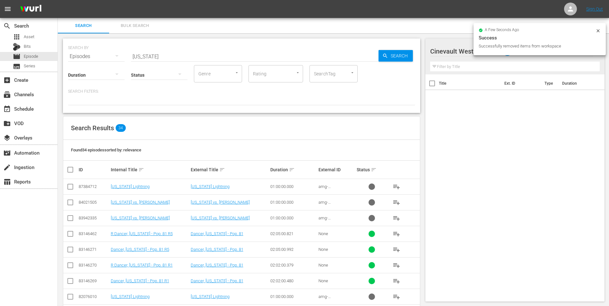
drag, startPoint x: 599, startPoint y: 30, endPoint x: 582, endPoint y: 42, distance: 20.7
click at [599, 30] on icon at bounding box center [598, 30] width 5 height 5
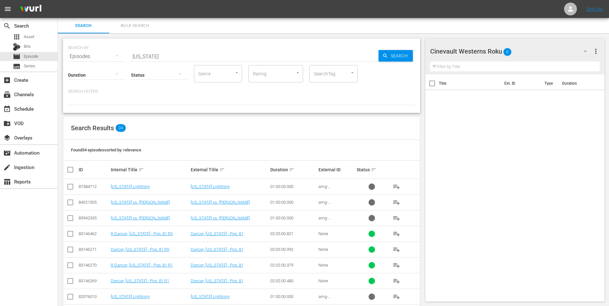
click at [571, 48] on div "Cinevault Westerns Roku 0" at bounding box center [511, 51] width 163 height 18
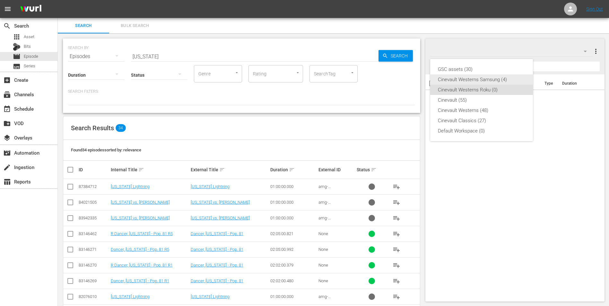
click at [496, 84] on div "Cinevault Westerns Samsung (4)" at bounding box center [481, 79] width 87 height 10
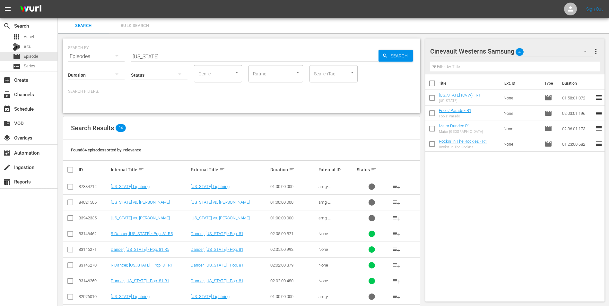
click at [434, 84] on input "checkbox" at bounding box center [431, 84] width 13 height 13
checkbox input "true"
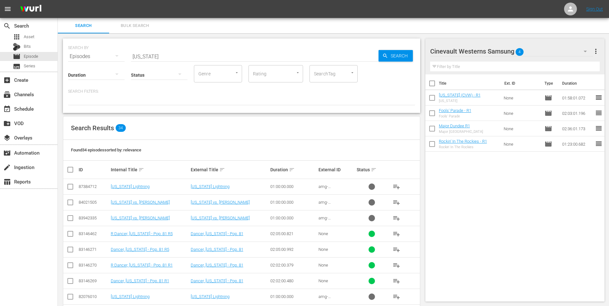
checkbox input "true"
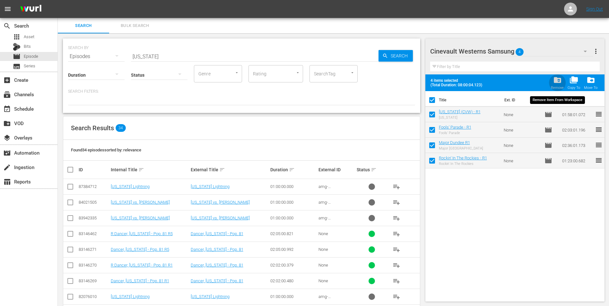
click at [560, 84] on span "folder_delete" at bounding box center [557, 80] width 9 height 9
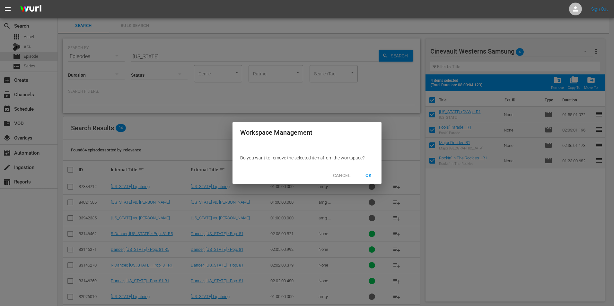
click at [366, 173] on span "OK" at bounding box center [368, 176] width 10 height 8
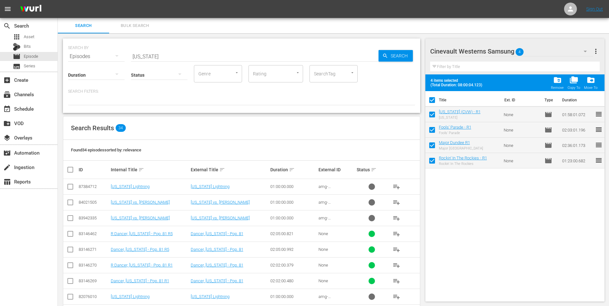
checkbox input "false"
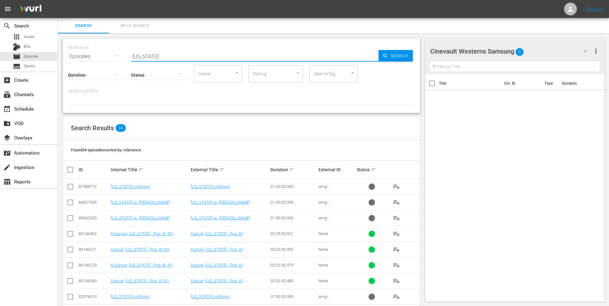
click at [202, 57] on input "[US_STATE]" at bounding box center [255, 56] width 248 height 15
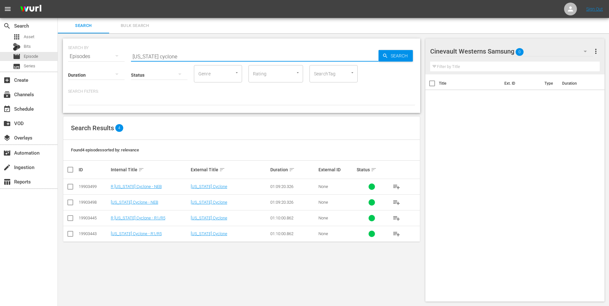
type input "[US_STATE] cyclone"
click at [68, 236] on input "checkbox" at bounding box center [70, 236] width 8 height 8
checkbox input "true"
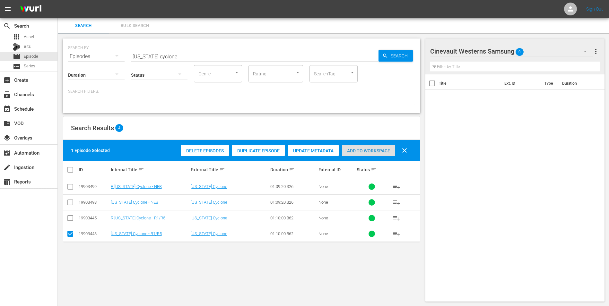
click at [364, 148] on span "Add to Workspace" at bounding box center [368, 150] width 53 height 5
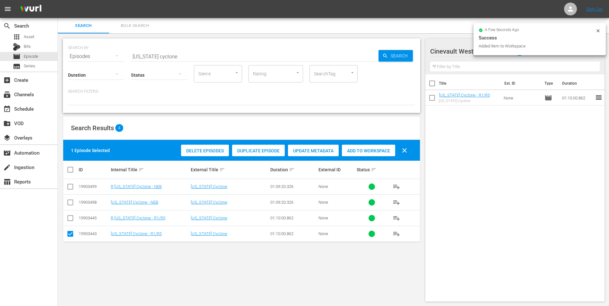
click at [597, 32] on icon at bounding box center [598, 30] width 5 height 5
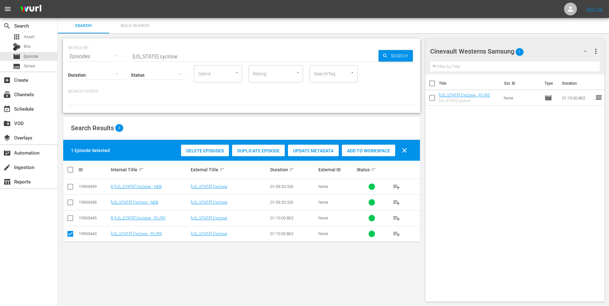
click at [562, 50] on div "Cinevault Westerns Samsung 1" at bounding box center [511, 51] width 163 height 18
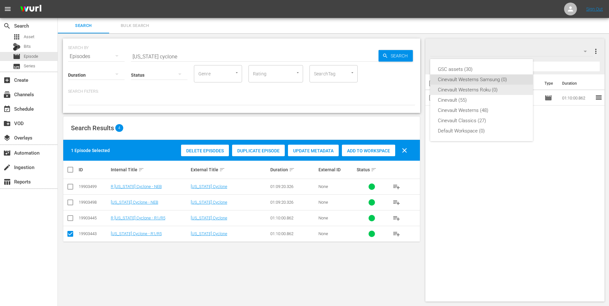
click at [480, 88] on div "Cinevault Westerns Roku (0)" at bounding box center [481, 90] width 87 height 10
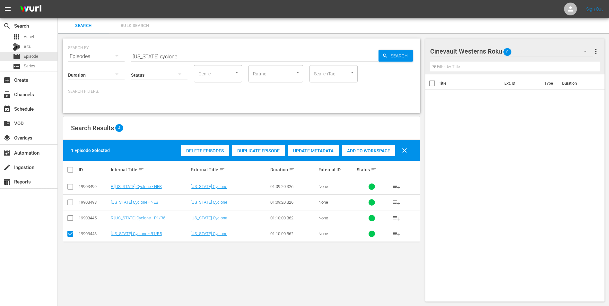
click at [74, 219] on input "checkbox" at bounding box center [70, 220] width 8 height 8
checkbox input "true"
click at [69, 236] on input "checkbox" at bounding box center [70, 236] width 8 height 8
checkbox input "false"
click at [369, 148] on span "Add to Workspace" at bounding box center [368, 150] width 53 height 5
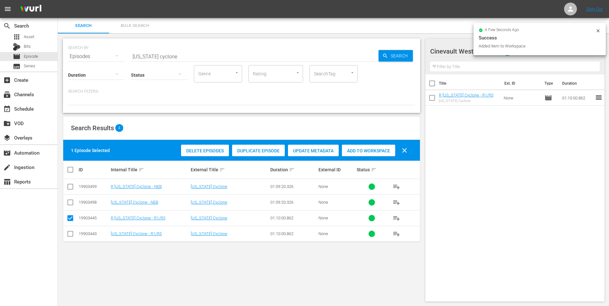
click at [195, 51] on input "[US_STATE] cyclone" at bounding box center [255, 56] width 248 height 15
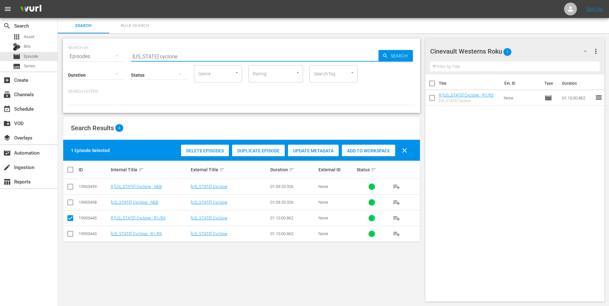
type input "\"
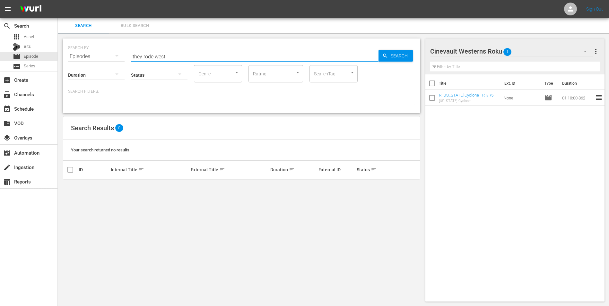
type input "they rode west"
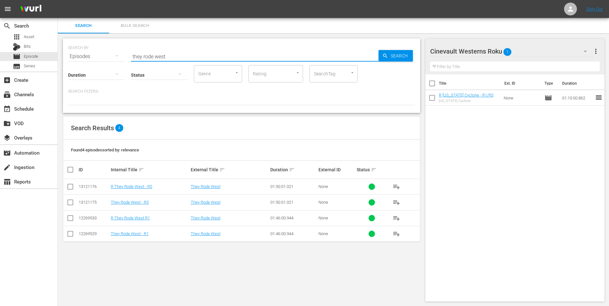
click at [71, 186] on input "checkbox" at bounding box center [70, 188] width 8 height 8
checkbox input "true"
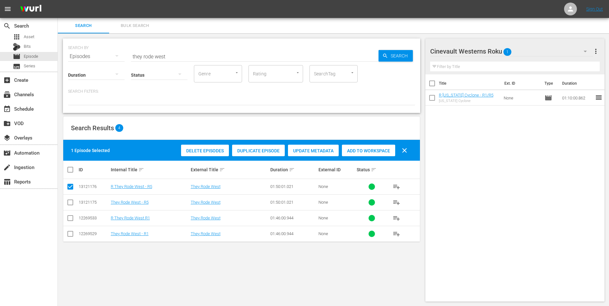
click at [388, 147] on div "Add to Workspace" at bounding box center [368, 151] width 53 height 12
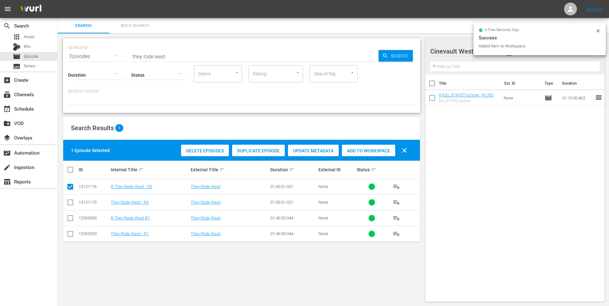
click at [598, 32] on icon at bounding box center [598, 30] width 5 height 5
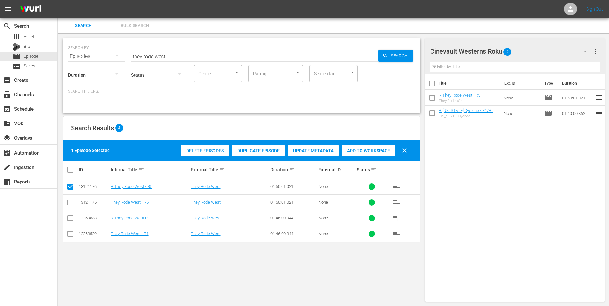
click at [581, 47] on button "button" at bounding box center [585, 51] width 15 height 15
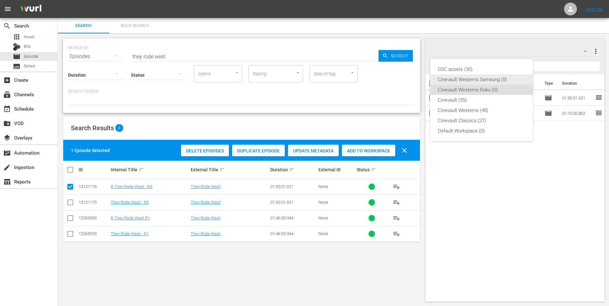
click at [496, 79] on div "Cinevault Westerns Samsung (0)" at bounding box center [481, 79] width 87 height 10
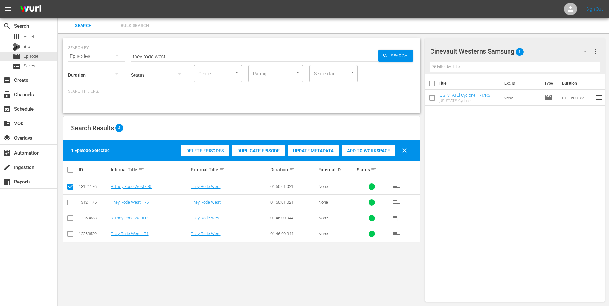
click at [72, 203] on input "checkbox" at bounding box center [70, 204] width 8 height 8
checkbox input "true"
click at [74, 189] on td at bounding box center [70, 187] width 14 height 16
click at [70, 187] on input "checkbox" at bounding box center [70, 188] width 8 height 8
checkbox input "false"
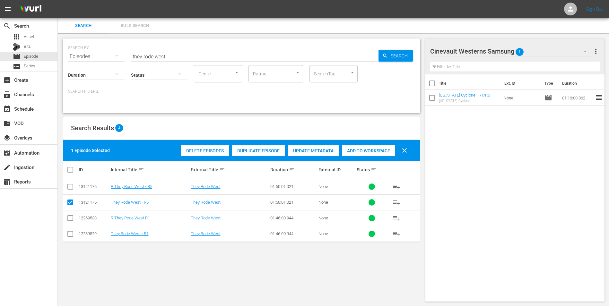
click at [371, 153] on span "Add to Workspace" at bounding box center [368, 150] width 53 height 5
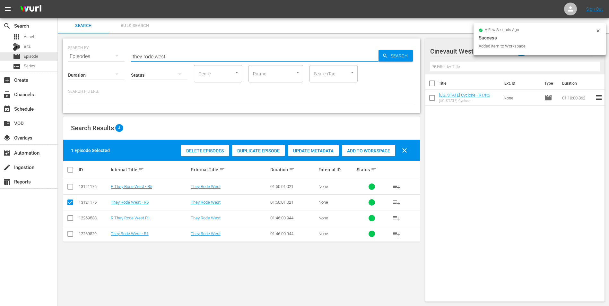
click at [206, 55] on input "they rode west" at bounding box center [255, 56] width 248 height 15
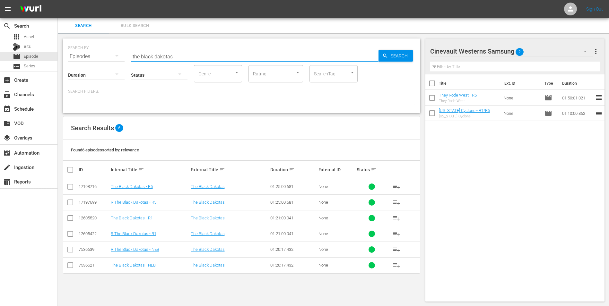
type input "the black dakotas"
click at [71, 188] on input "checkbox" at bounding box center [70, 188] width 8 height 8
checkbox input "true"
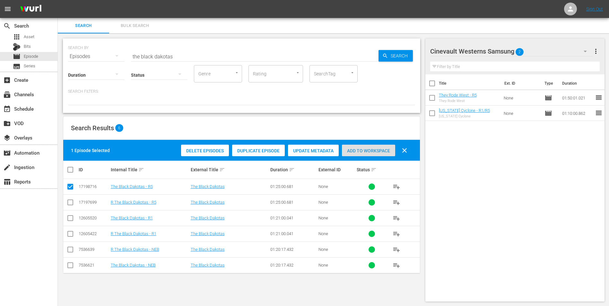
click at [380, 151] on span "Add to Workspace" at bounding box center [368, 150] width 53 height 5
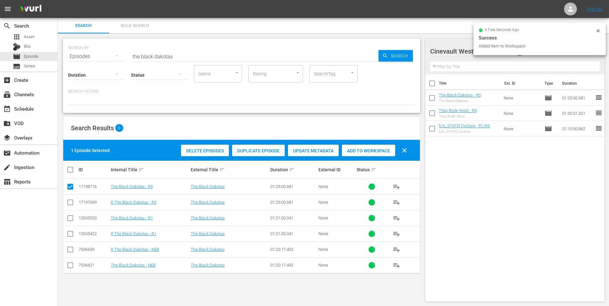
click at [600, 31] on div "Search Bulk Search" at bounding box center [333, 25] width 551 height 15
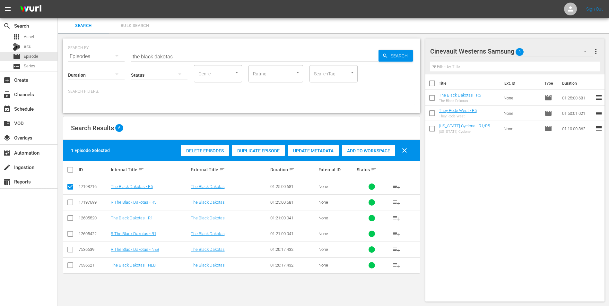
click at [552, 53] on div "Cinevault Westerns Samsung 3" at bounding box center [511, 51] width 163 height 18
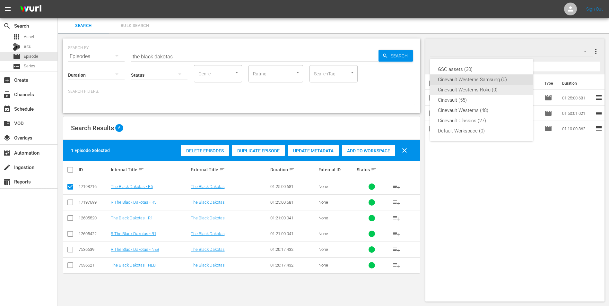
click at [471, 90] on div "Cinevault Westerns Roku (0)" at bounding box center [481, 90] width 87 height 10
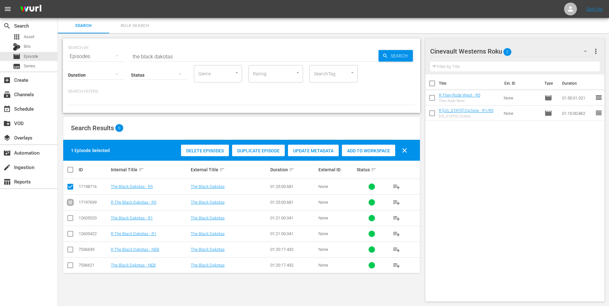
click at [70, 202] on input "checkbox" at bounding box center [70, 204] width 8 height 8
checkbox input "true"
click at [69, 187] on input "checkbox" at bounding box center [70, 188] width 8 height 8
checkbox input "false"
click at [377, 148] on span "Add to Workspace" at bounding box center [368, 150] width 53 height 5
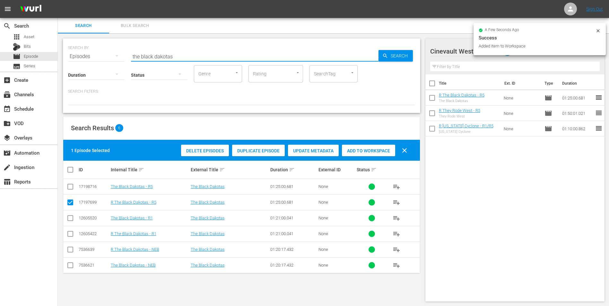
click at [222, 55] on input "the black dakotas" at bounding box center [255, 56] width 248 height 15
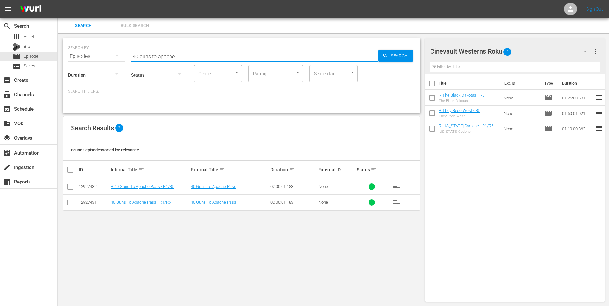
type input "40 guns to apache"
click at [69, 188] on input "checkbox" at bounding box center [70, 188] width 8 height 8
checkbox input "true"
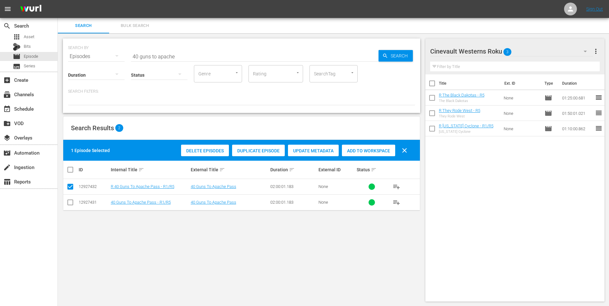
click at [378, 151] on span "Add to Workspace" at bounding box center [368, 150] width 53 height 5
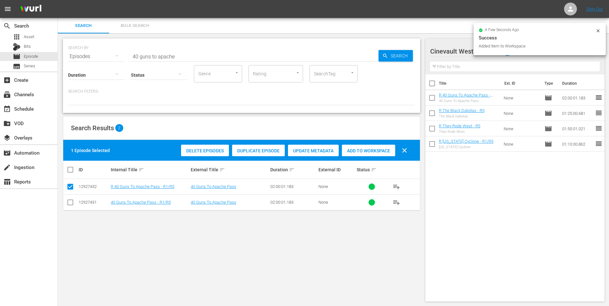
click at [596, 30] on icon at bounding box center [598, 30] width 5 height 5
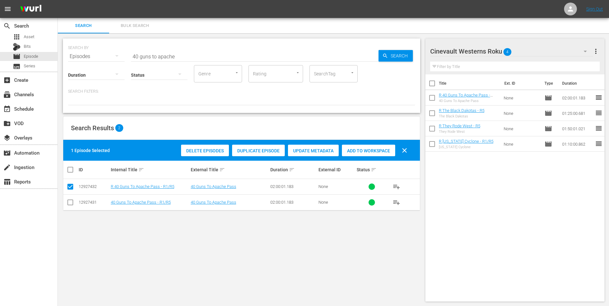
click at [566, 50] on div "Cinevault Westerns Roku 4" at bounding box center [511, 51] width 163 height 18
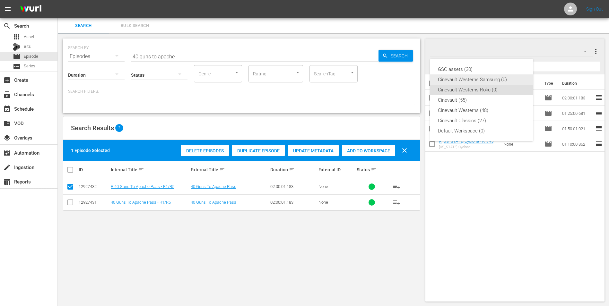
click at [474, 81] on div "Cinevault Westerns Samsung (0)" at bounding box center [481, 79] width 87 height 10
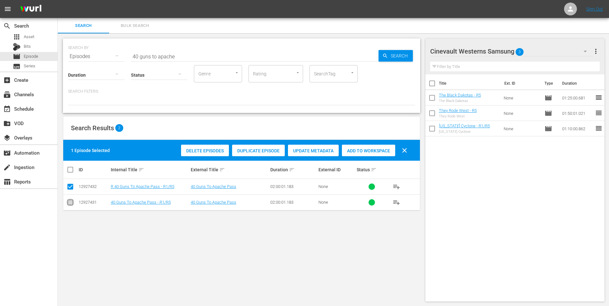
click at [68, 202] on input "checkbox" at bounding box center [70, 204] width 8 height 8
checkbox input "true"
click at [69, 189] on input "checkbox" at bounding box center [70, 188] width 8 height 8
checkbox input "false"
click at [378, 148] on span "Add to Workspace" at bounding box center [368, 150] width 53 height 5
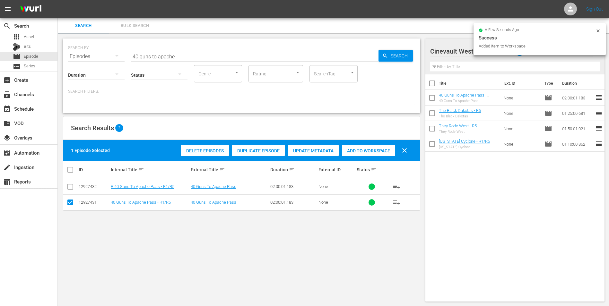
click at [251, 52] on input "40 guns to apache" at bounding box center [255, 56] width 248 height 15
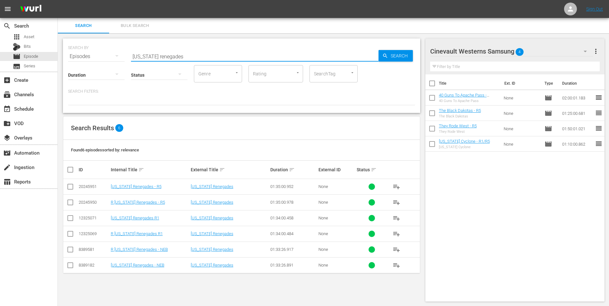
type input "[US_STATE] renegades"
drag, startPoint x: 72, startPoint y: 188, endPoint x: 85, endPoint y: 189, distance: 13.2
click at [72, 188] on input "checkbox" at bounding box center [70, 188] width 8 height 8
checkbox input "true"
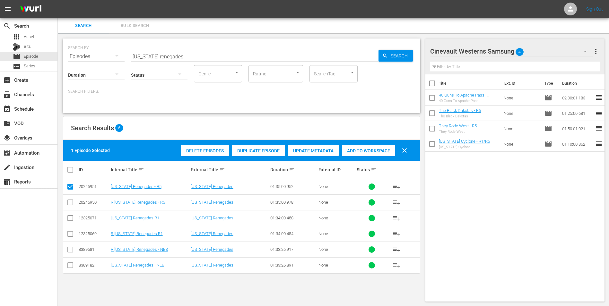
click at [371, 149] on span "Add to Workspace" at bounding box center [368, 150] width 53 height 5
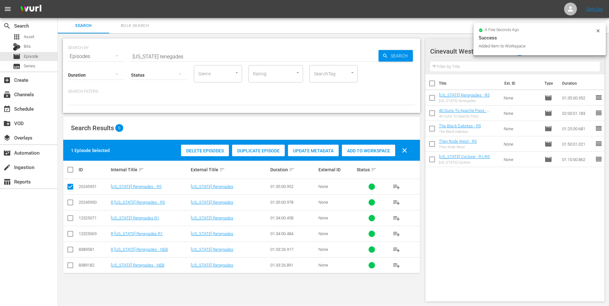
click at [599, 32] on icon at bounding box center [598, 30] width 5 height 5
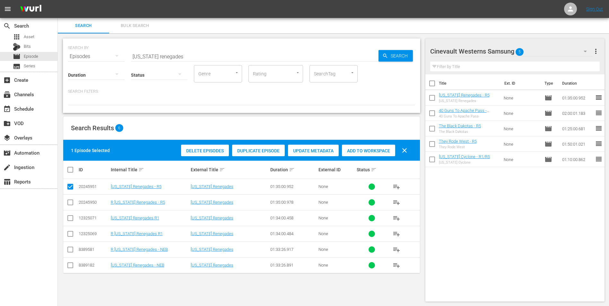
click at [566, 54] on div "Cinevault Westerns Samsung 5" at bounding box center [511, 51] width 163 height 18
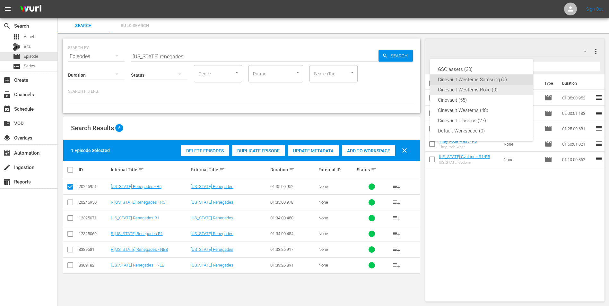
click at [475, 92] on div "Cinevault Westerns Roku (0)" at bounding box center [481, 90] width 87 height 10
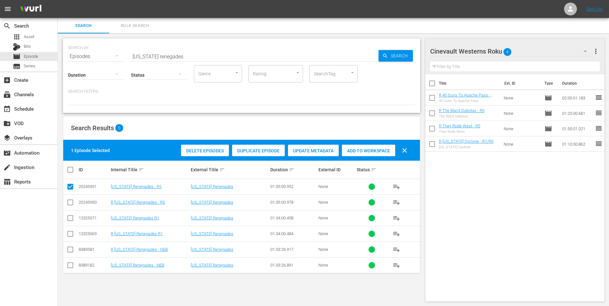
click at [70, 199] on icon at bounding box center [70, 203] width 8 height 8
click at [70, 205] on input "checkbox" at bounding box center [70, 204] width 8 height 8
checkbox input "true"
click at [70, 186] on input "checkbox" at bounding box center [70, 188] width 8 height 8
checkbox input "false"
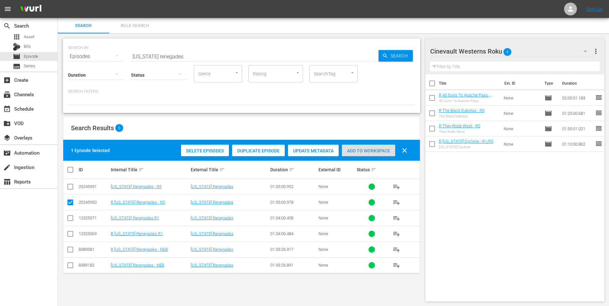
click at [369, 150] on span "Add to Workspace" at bounding box center [368, 150] width 53 height 5
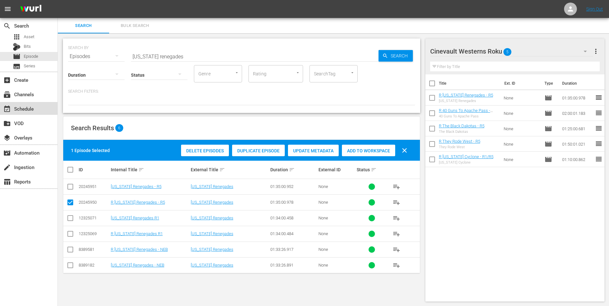
click at [38, 113] on div "event_available Schedule" at bounding box center [28, 108] width 57 height 13
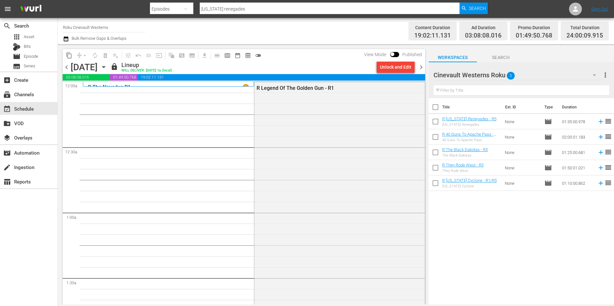
click at [419, 68] on span "chevron_right" at bounding box center [421, 67] width 8 height 8
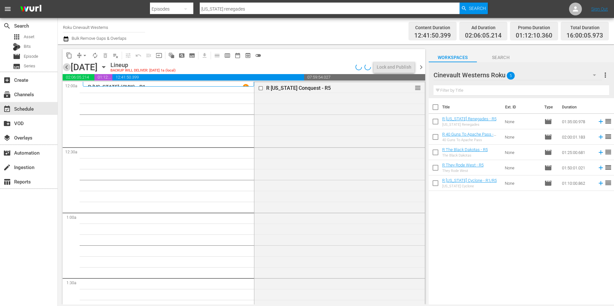
click at [64, 70] on span "chevron_left" at bounding box center [67, 67] width 8 height 8
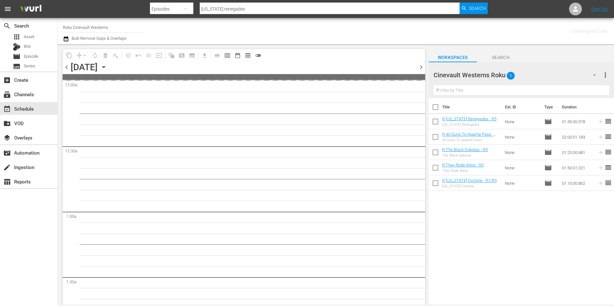
click at [100, 23] on input "Roku Cinevault Westerns" at bounding box center [104, 27] width 82 height 15
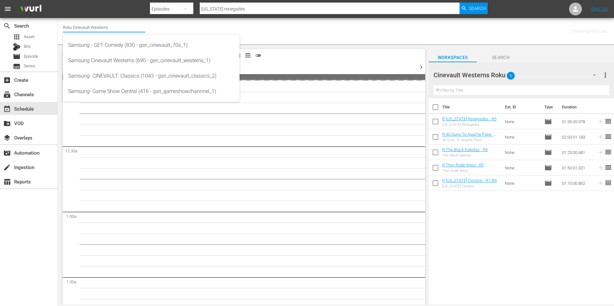
click at [100, 23] on input "Roku Cinevault Westerns" at bounding box center [104, 27] width 82 height 15
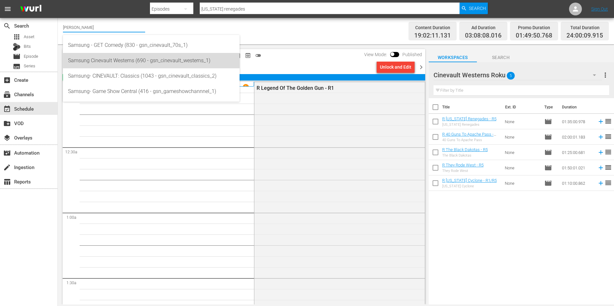
click at [174, 53] on div "Samsung Cinevault Westerns (690 - gsn_cinevault_westerns_1)" at bounding box center [151, 60] width 166 height 15
type input "Samsung Cinevault Westerns (690 - gsn_cinevault_westerns_1)"
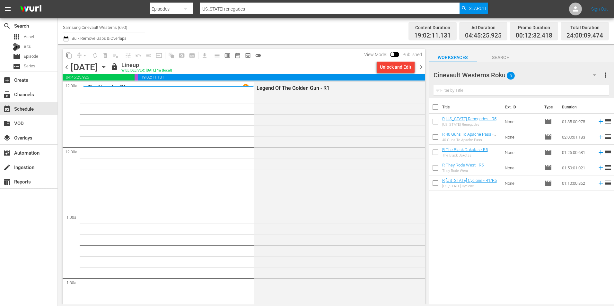
click at [422, 69] on span "chevron_right" at bounding box center [421, 67] width 8 height 8
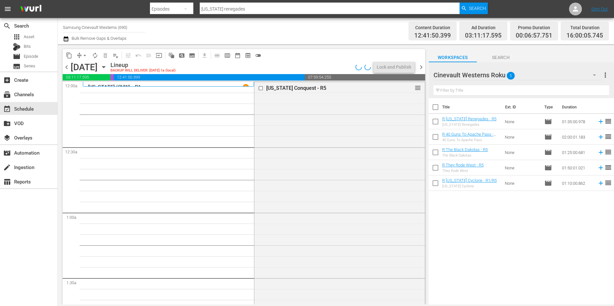
click at [564, 75] on div "Cinevault Westerns Roku 5" at bounding box center [517, 75] width 169 height 18
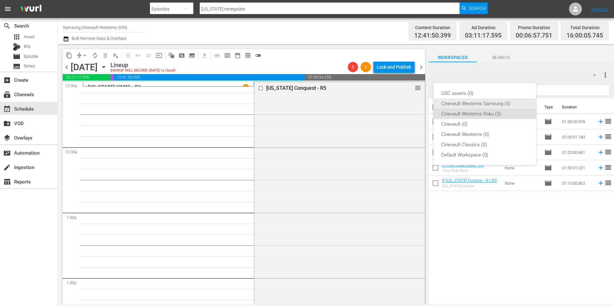
click at [474, 102] on div "Cinevault Westerns Samsung (5)" at bounding box center [484, 104] width 87 height 10
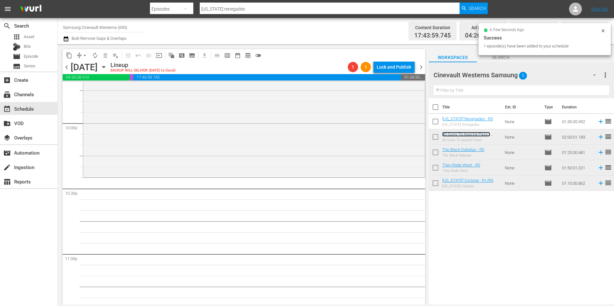
scroll to position [2859, 0]
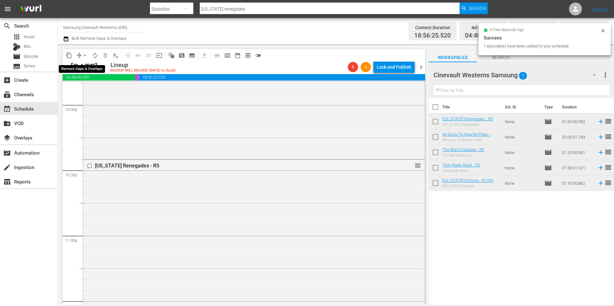
click at [84, 55] on span "arrow_drop_down" at bounding box center [85, 55] width 6 height 6
click at [85, 72] on li "Align to Midnight" at bounding box center [84, 68] width 67 height 11
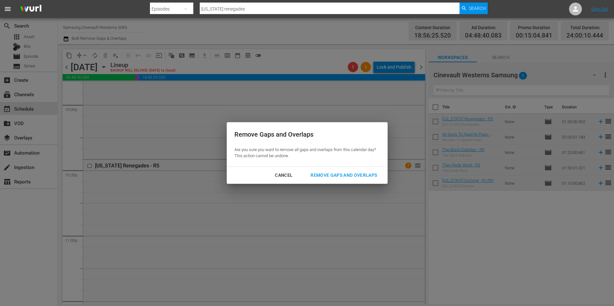
click at [347, 178] on div "Remove Gaps and Overlaps" at bounding box center [343, 175] width 77 height 8
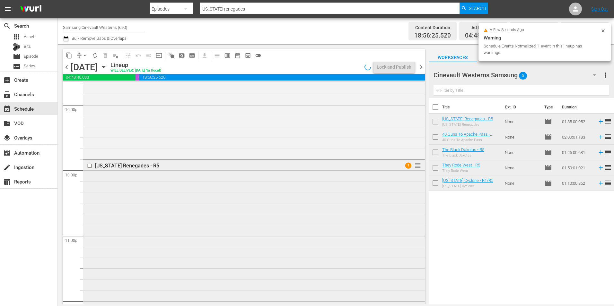
click at [88, 167] on input "checkbox" at bounding box center [90, 165] width 7 height 5
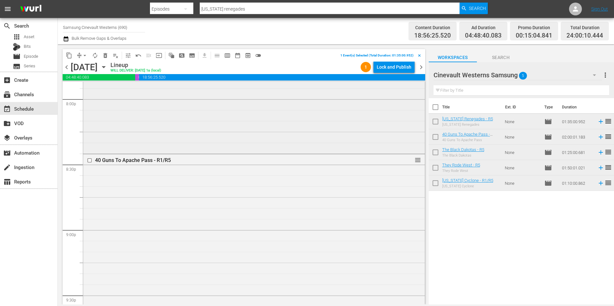
scroll to position [2602, 0]
click at [89, 161] on input "checkbox" at bounding box center [90, 160] width 7 height 5
click at [89, 170] on input "checkbox" at bounding box center [90, 167] width 7 height 5
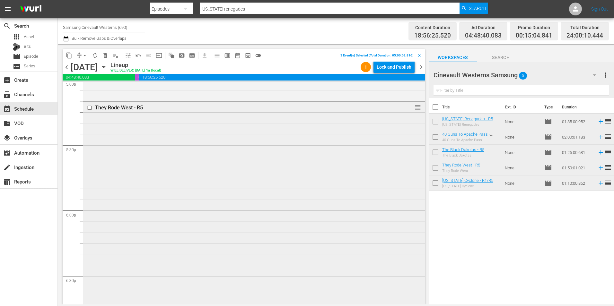
scroll to position [2217, 0]
click at [89, 120] on input "checkbox" at bounding box center [90, 120] width 7 height 5
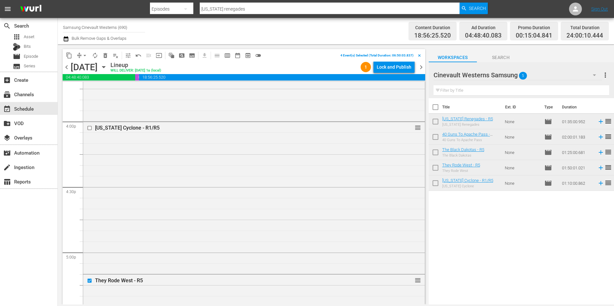
scroll to position [2024, 0]
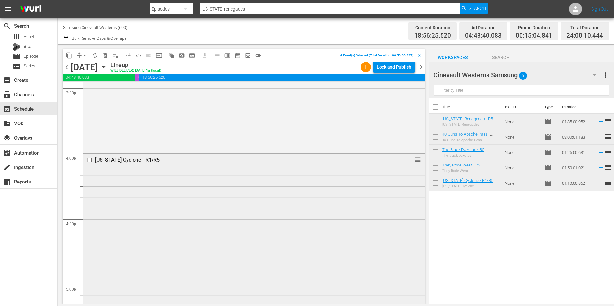
click at [90, 160] on input "checkbox" at bounding box center [90, 160] width 7 height 5
click at [69, 54] on span "content_copy" at bounding box center [69, 55] width 6 height 6
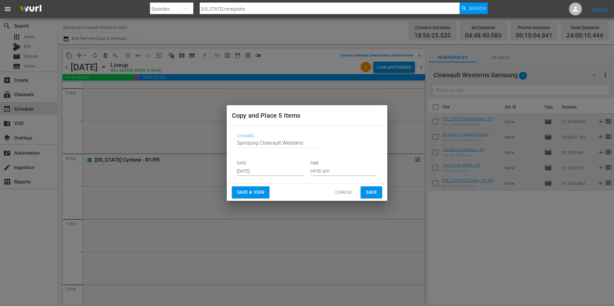
click at [274, 172] on input "[DATE]" at bounding box center [270, 171] width 67 height 10
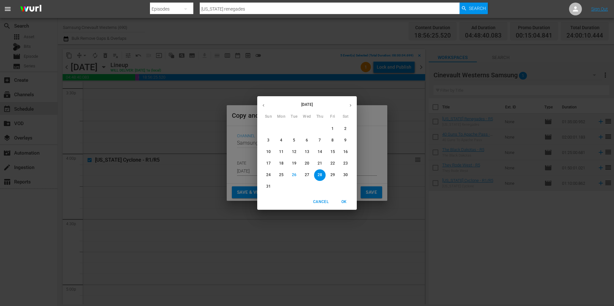
click at [349, 104] on icon "button" at bounding box center [350, 105] width 5 height 5
click at [332, 140] on p "12" at bounding box center [332, 140] width 4 height 5
type input "[DATE]"
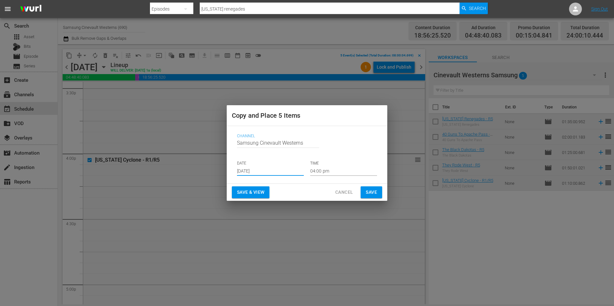
click at [339, 171] on input "04:00 pm" at bounding box center [343, 171] width 67 height 10
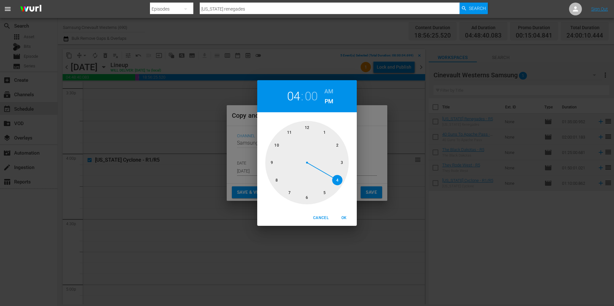
click at [309, 129] on div at bounding box center [306, 162] width 83 height 83
click at [328, 88] on h6 "AM" at bounding box center [328, 91] width 9 height 10
click at [344, 219] on span "OK" at bounding box center [343, 218] width 15 height 7
type input "12:00 am"
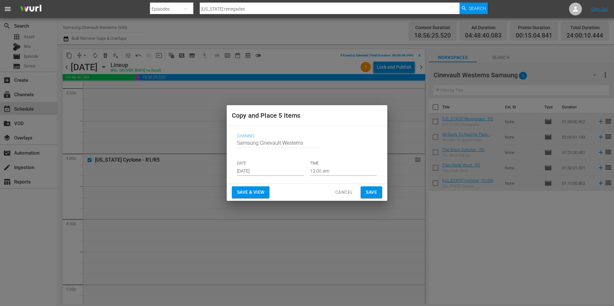
click at [370, 198] on div "Save & View Cancel Save" at bounding box center [307, 192] width 161 height 17
click at [370, 195] on span "Save" at bounding box center [371, 192] width 11 height 8
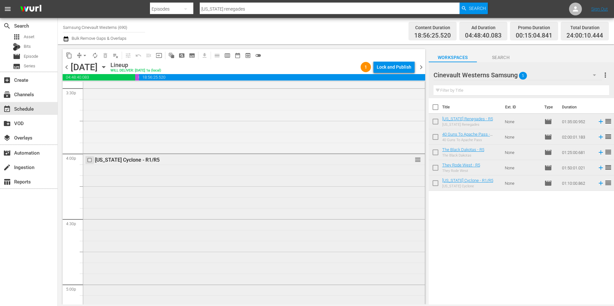
click at [90, 161] on input "checkbox" at bounding box center [90, 160] width 7 height 5
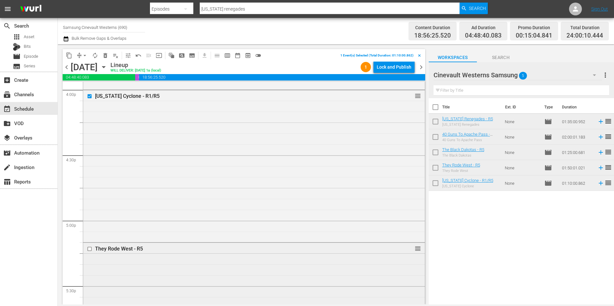
scroll to position [2185, 0]
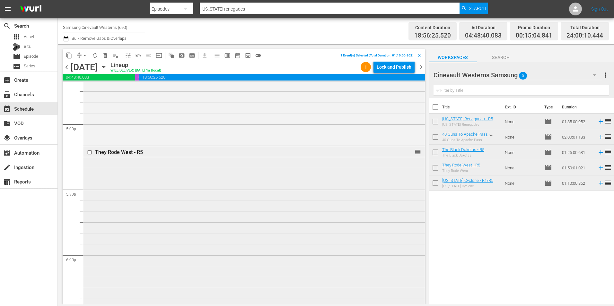
click at [89, 153] on input "checkbox" at bounding box center [90, 152] width 7 height 5
click at [90, 233] on input "checkbox" at bounding box center [90, 232] width 7 height 5
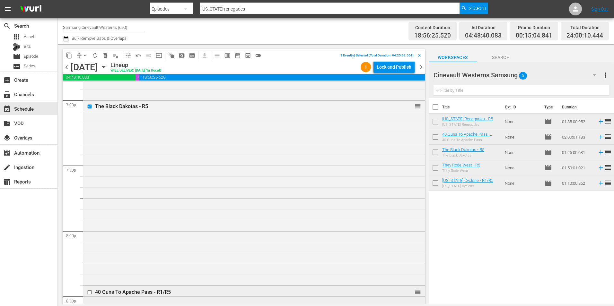
scroll to position [2538, 0]
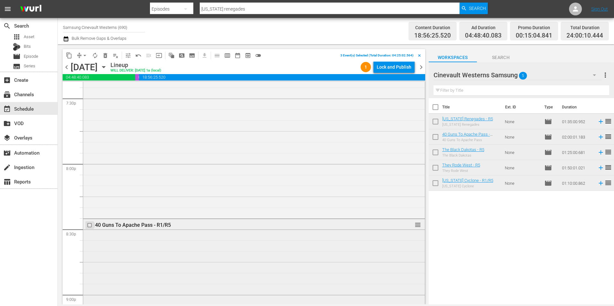
click at [90, 225] on input "checkbox" at bounding box center [90, 225] width 7 height 5
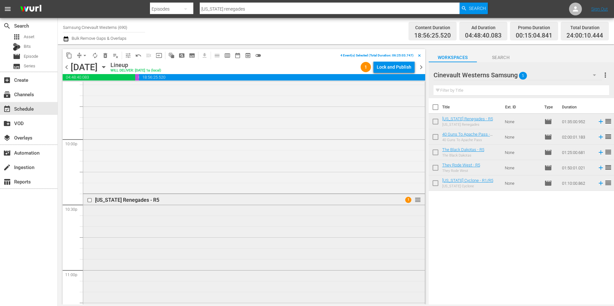
scroll to position [2827, 0]
click at [89, 197] on input "checkbox" at bounding box center [90, 198] width 7 height 5
click at [67, 52] on span "content_copy" at bounding box center [69, 55] width 6 height 6
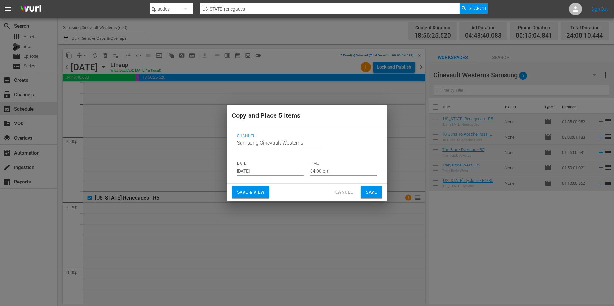
click at [284, 163] on p "DATE" at bounding box center [270, 163] width 67 height 5
click at [275, 172] on input "[DATE]" at bounding box center [270, 171] width 67 height 10
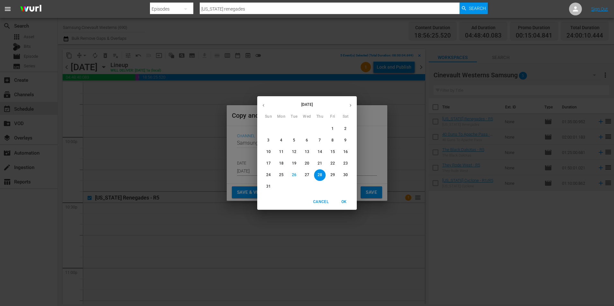
click at [353, 103] on button "button" at bounding box center [350, 105] width 13 height 13
click at [266, 154] on span "14" at bounding box center [269, 151] width 12 height 5
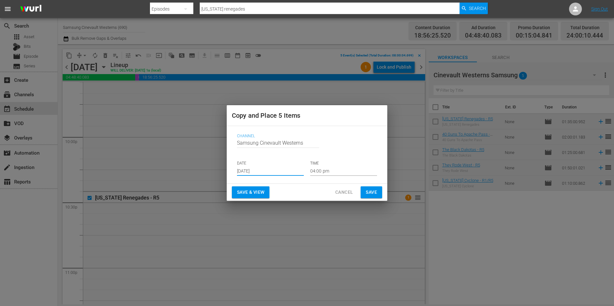
type input "[DATE]"
click at [326, 170] on input "04:00 pm" at bounding box center [343, 171] width 67 height 10
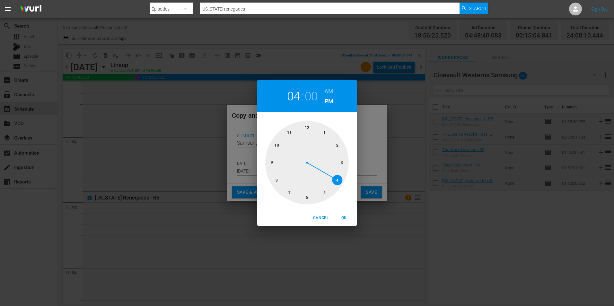
click at [272, 182] on div at bounding box center [306, 162] width 83 height 83
click at [329, 90] on h6 "AM" at bounding box center [328, 91] width 9 height 10
click at [345, 219] on span "OK" at bounding box center [343, 218] width 15 height 7
type input "08:00 am"
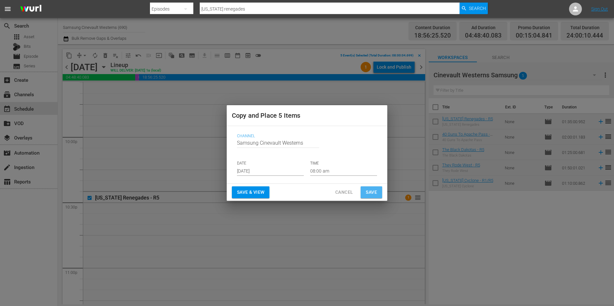
click at [371, 195] on span "Save" at bounding box center [371, 192] width 11 height 8
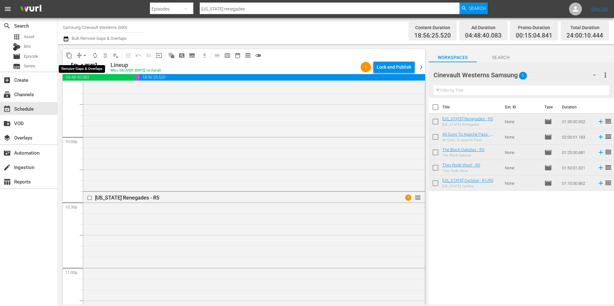
click at [85, 55] on span "arrow_drop_down" at bounding box center [85, 55] width 6 height 6
click at [88, 67] on li "Align to Midnight" at bounding box center [84, 68] width 67 height 11
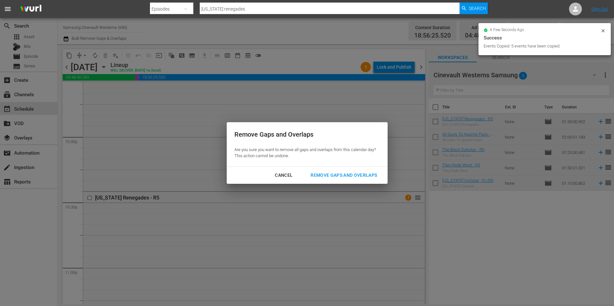
click at [358, 179] on div "Remove Gaps and Overlaps" at bounding box center [343, 175] width 77 height 8
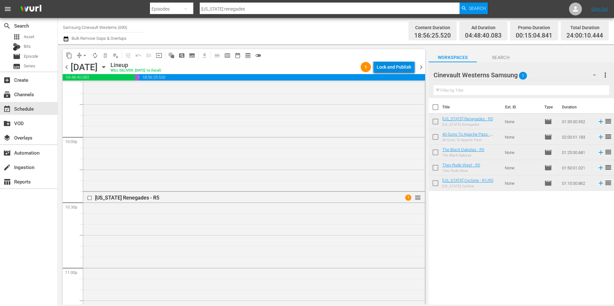
click at [398, 65] on div "Lock and Publish" at bounding box center [394, 67] width 35 height 12
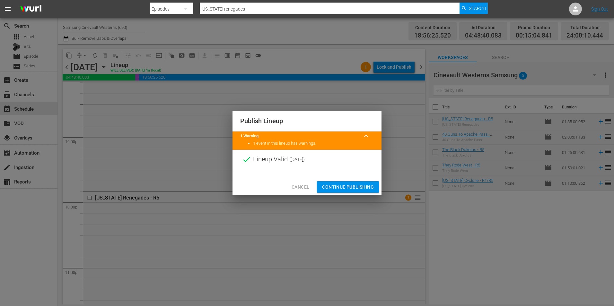
click at [345, 185] on span "Continue Publishing" at bounding box center [348, 187] width 52 height 8
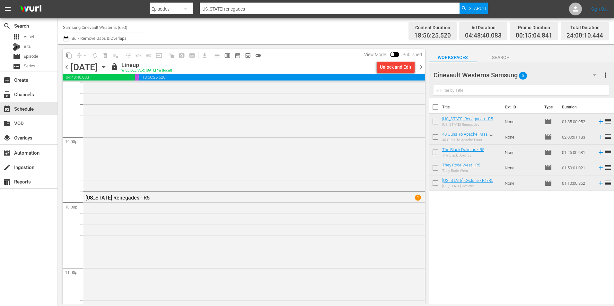
click at [75, 22] on input "Samsung Cinevault Westerns (690)" at bounding box center [104, 27] width 82 height 15
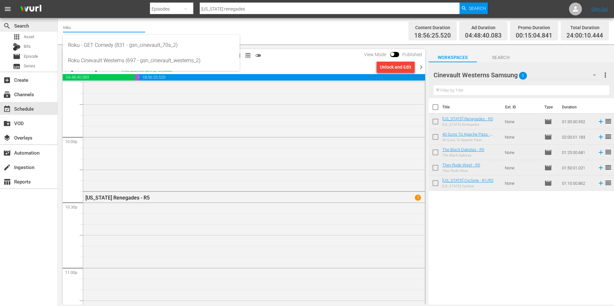
drag, startPoint x: 75, startPoint y: 22, endPoint x: 48, endPoint y: 31, distance: 28.4
drag, startPoint x: 48, startPoint y: 31, endPoint x: 288, endPoint y: 40, distance: 240.4
click at [312, 29] on div "Channel Title roku Bulk Remove Gaps & Overlaps" at bounding box center [212, 31] width 298 height 23
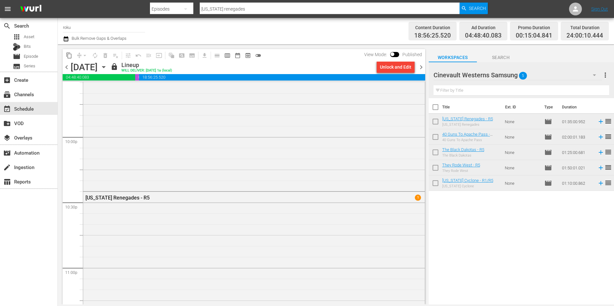
click at [104, 24] on input "roku" at bounding box center [104, 27] width 82 height 15
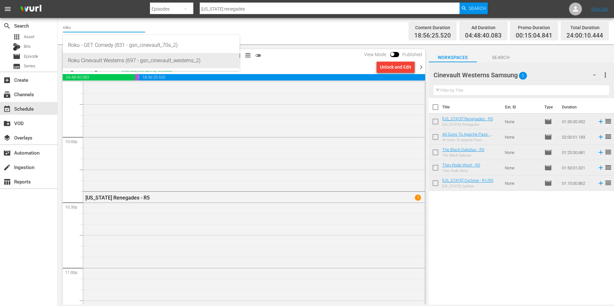
click at [109, 62] on div "Roku Cinevault Westerns (697 - gsn_cinevault_westerns_2)" at bounding box center [151, 60] width 166 height 15
type input "Roku Cinevault Westerns (697 - gsn_cinevault_westerns_2)"
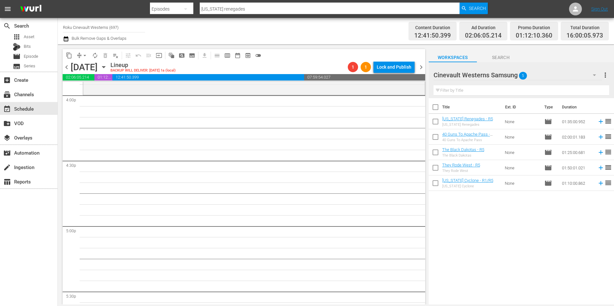
scroll to position [1992, 0]
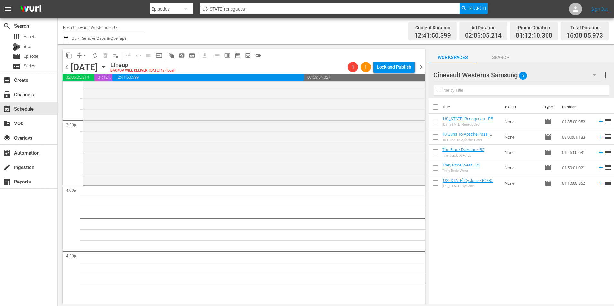
click at [549, 75] on div "Cinevault Westerns Samsung 5" at bounding box center [517, 75] width 169 height 18
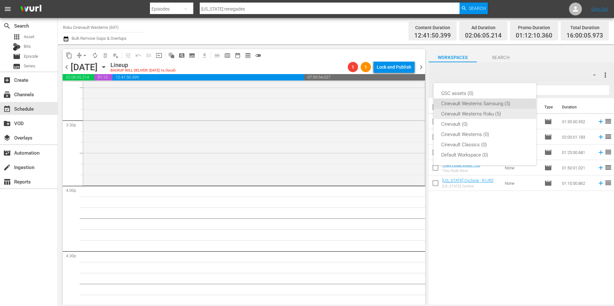
click at [493, 113] on div "Cinevault Westerns Roku (5)" at bounding box center [484, 114] width 87 height 10
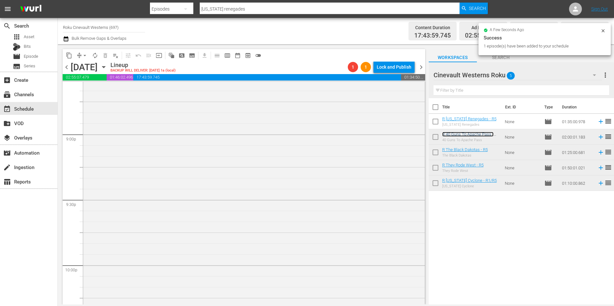
scroll to position [2859, 0]
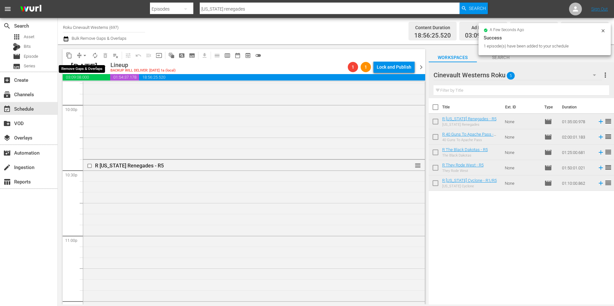
click at [83, 56] on span "arrow_drop_down" at bounding box center [85, 55] width 6 height 6
click at [84, 67] on li "Align to Midnight" at bounding box center [84, 68] width 67 height 11
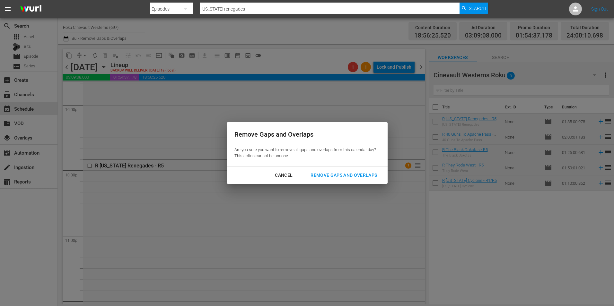
click at [343, 179] on button "Remove Gaps and Overlaps" at bounding box center [344, 176] width 82 height 12
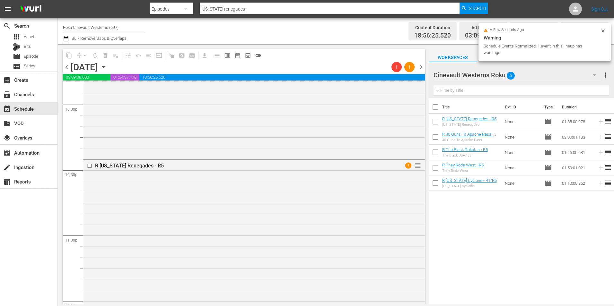
click at [91, 167] on input "checkbox" at bounding box center [90, 165] width 7 height 5
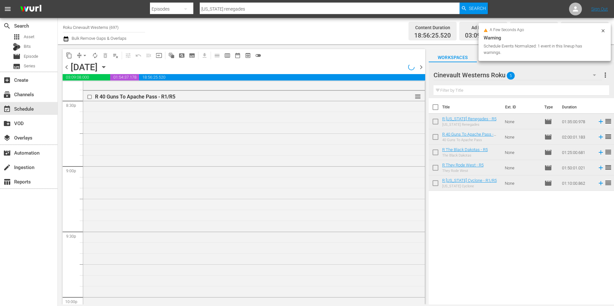
scroll to position [2538, 0]
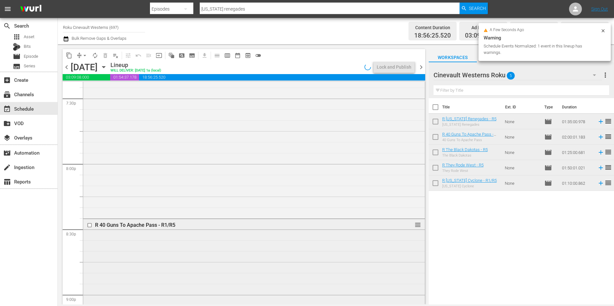
click at [89, 224] on input "checkbox" at bounding box center [90, 225] width 7 height 5
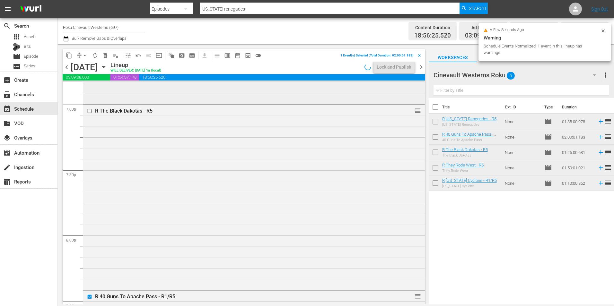
scroll to position [2345, 0]
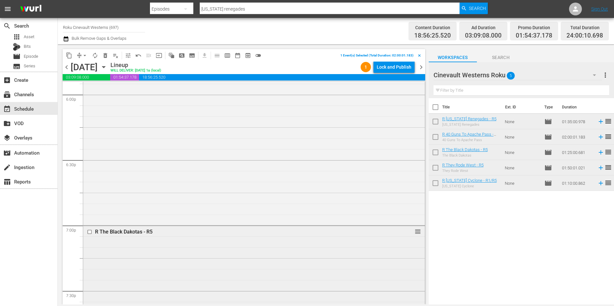
click at [90, 231] on input "checkbox" at bounding box center [90, 232] width 7 height 5
click at [89, 185] on input "checkbox" at bounding box center [90, 184] width 7 height 5
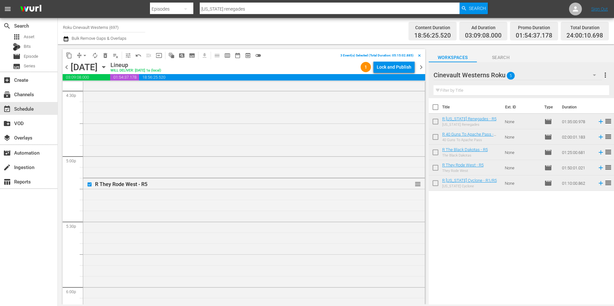
scroll to position [1928, 0]
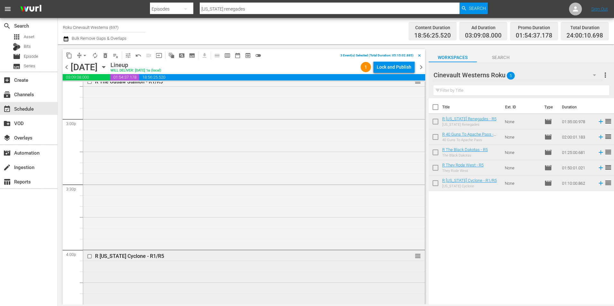
click at [90, 258] on input "checkbox" at bounding box center [90, 256] width 7 height 5
click at [70, 53] on span "content_copy" at bounding box center [69, 55] width 6 height 6
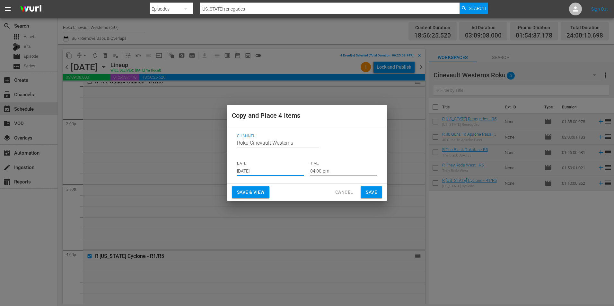
click at [287, 172] on input "[DATE]" at bounding box center [270, 171] width 67 height 10
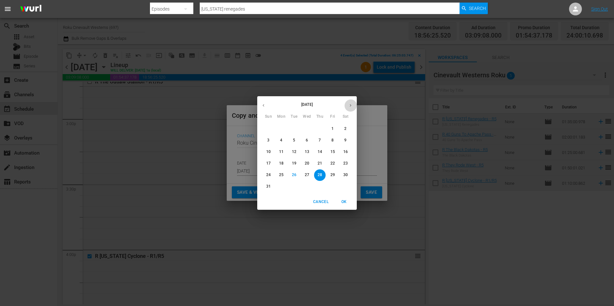
drag, startPoint x: 355, startPoint y: 102, endPoint x: 349, endPoint y: 122, distance: 20.6
click at [355, 102] on button "button" at bounding box center [350, 105] width 13 height 13
click at [331, 140] on p "12" at bounding box center [332, 140] width 4 height 5
type input "[DATE]"
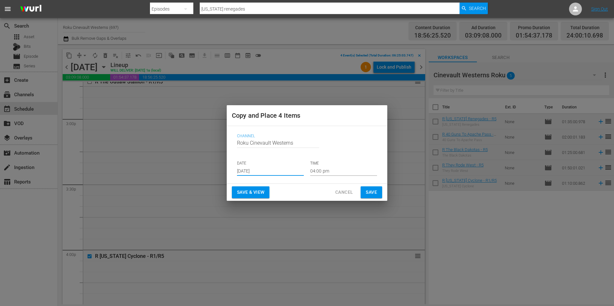
click at [323, 174] on input "04:00 pm" at bounding box center [343, 171] width 67 height 10
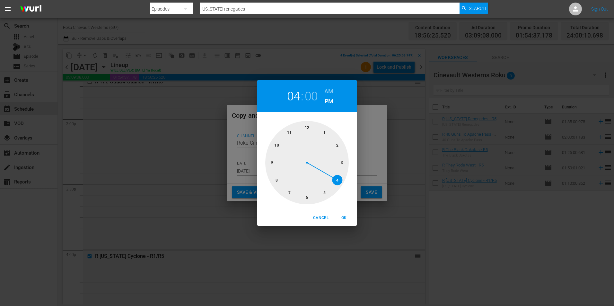
click at [304, 121] on div at bounding box center [306, 162] width 83 height 83
click at [327, 90] on h6 "AM" at bounding box center [328, 91] width 9 height 10
click at [342, 219] on span "OK" at bounding box center [343, 218] width 15 height 7
type input "12:00 am"
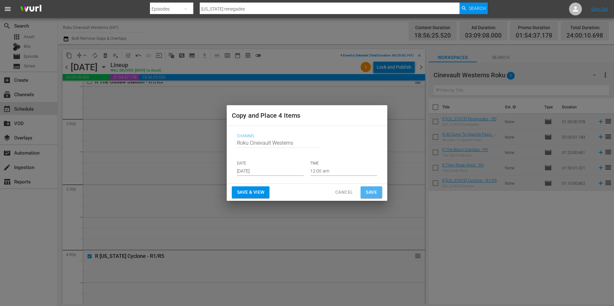
click at [374, 192] on span "Save" at bounding box center [371, 192] width 11 height 8
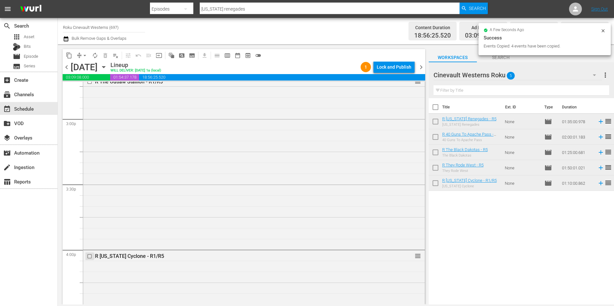
click at [89, 257] on input "checkbox" at bounding box center [90, 256] width 7 height 5
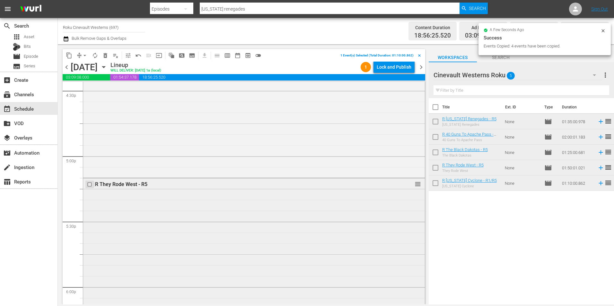
click at [90, 184] on input "checkbox" at bounding box center [90, 184] width 7 height 5
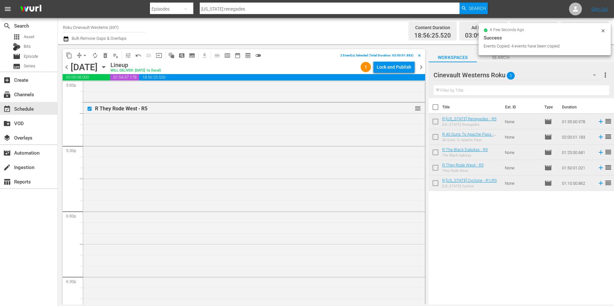
scroll to position [2377, 0]
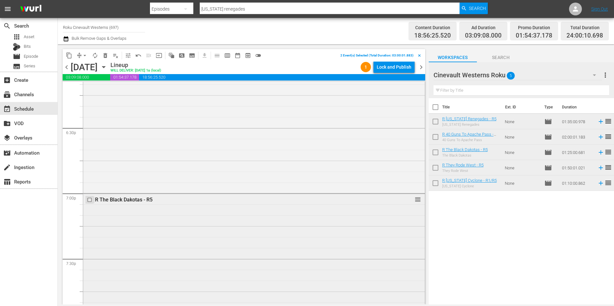
click at [91, 200] on input "checkbox" at bounding box center [90, 199] width 7 height 5
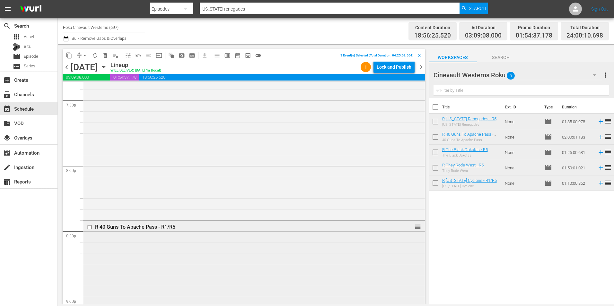
scroll to position [2570, 0]
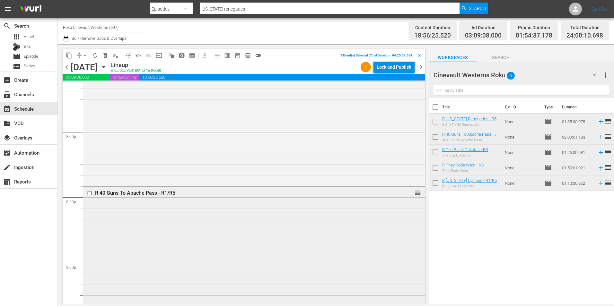
click at [89, 194] on input "checkbox" at bounding box center [90, 192] width 7 height 5
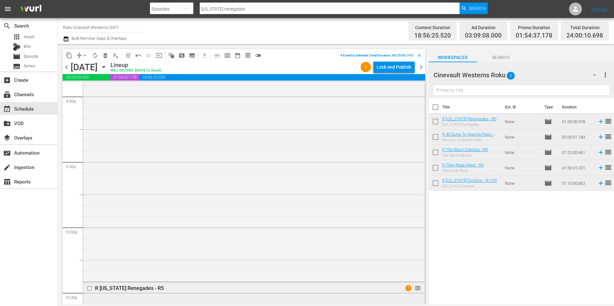
scroll to position [2795, 0]
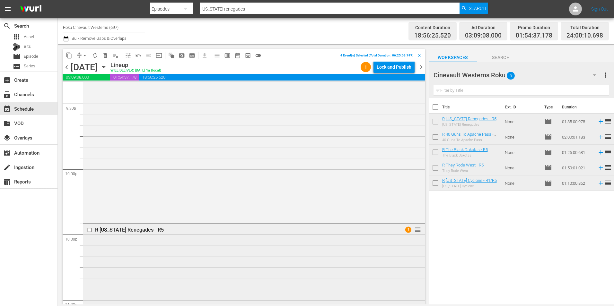
click at [91, 230] on input "checkbox" at bounding box center [90, 230] width 7 height 5
click at [68, 54] on span "content_copy" at bounding box center [69, 55] width 6 height 6
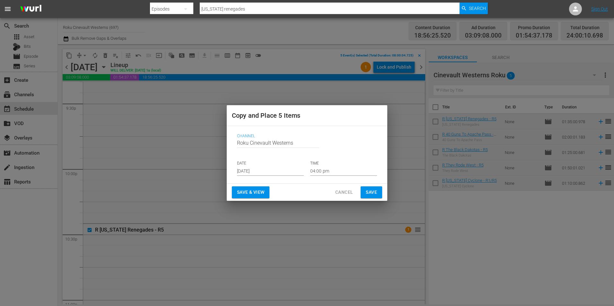
click at [261, 169] on input "[DATE]" at bounding box center [270, 171] width 67 height 10
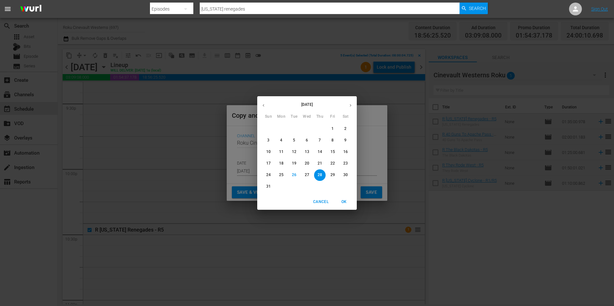
click at [352, 99] on div "[DATE] Sun Mon Tue Wed Thu Fri Sat" at bounding box center [307, 109] width 100 height 22
click at [351, 104] on icon "button" at bounding box center [350, 105] width 5 height 5
click at [269, 151] on p "14" at bounding box center [268, 151] width 4 height 5
type input "[DATE]"
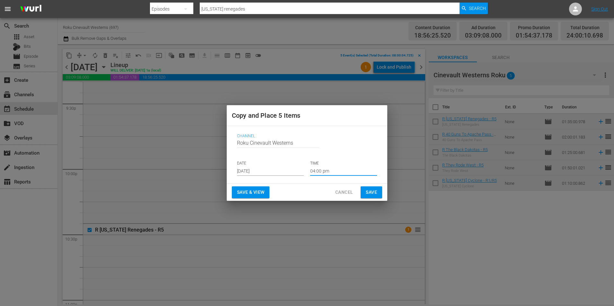
click at [355, 169] on input "04:00 pm" at bounding box center [343, 171] width 67 height 10
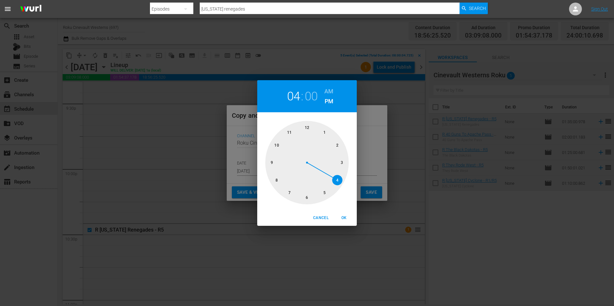
click at [277, 182] on div at bounding box center [306, 162] width 83 height 83
click at [326, 93] on h6 "AM" at bounding box center [328, 91] width 9 height 10
click at [343, 215] on span "OK" at bounding box center [343, 218] width 15 height 7
type input "08:00 am"
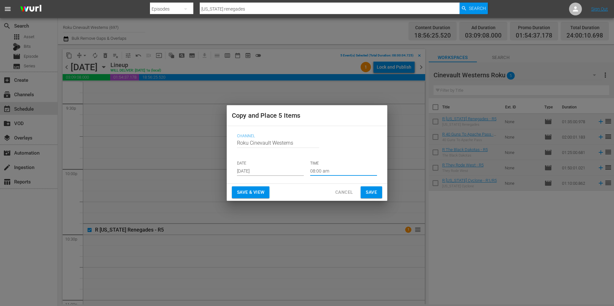
click at [377, 195] on span "Save" at bounding box center [371, 192] width 11 height 8
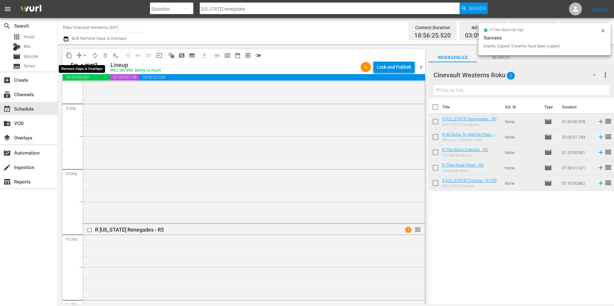
click at [85, 56] on span "arrow_drop_down" at bounding box center [85, 55] width 6 height 6
click at [94, 67] on li "Align to Midnight" at bounding box center [84, 68] width 67 height 11
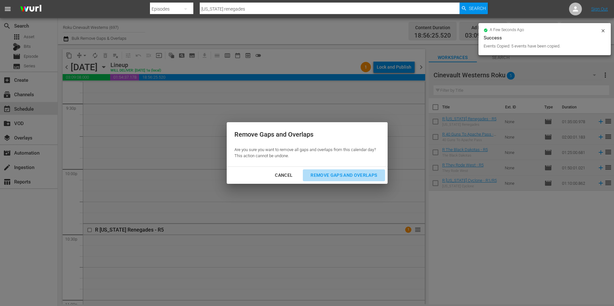
click at [356, 175] on div "Remove Gaps and Overlaps" at bounding box center [343, 175] width 77 height 8
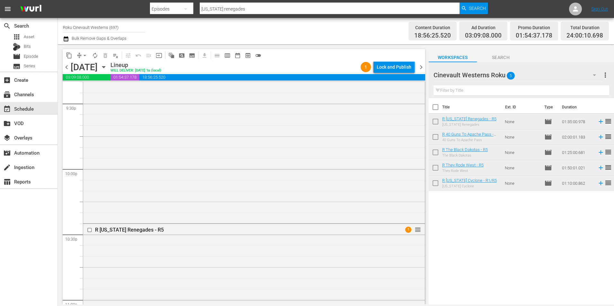
click at [390, 71] on div "Lock and Publish" at bounding box center [394, 67] width 35 height 12
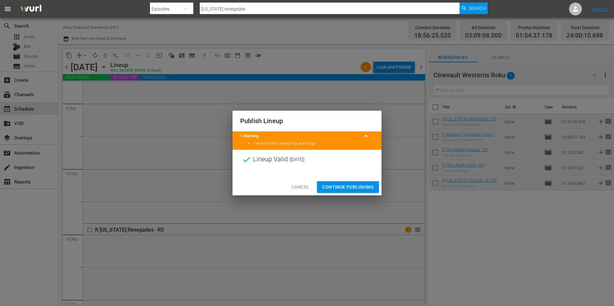
click at [352, 186] on span "Continue Publishing" at bounding box center [348, 187] width 52 height 8
